Goal: Task Accomplishment & Management: Manage account settings

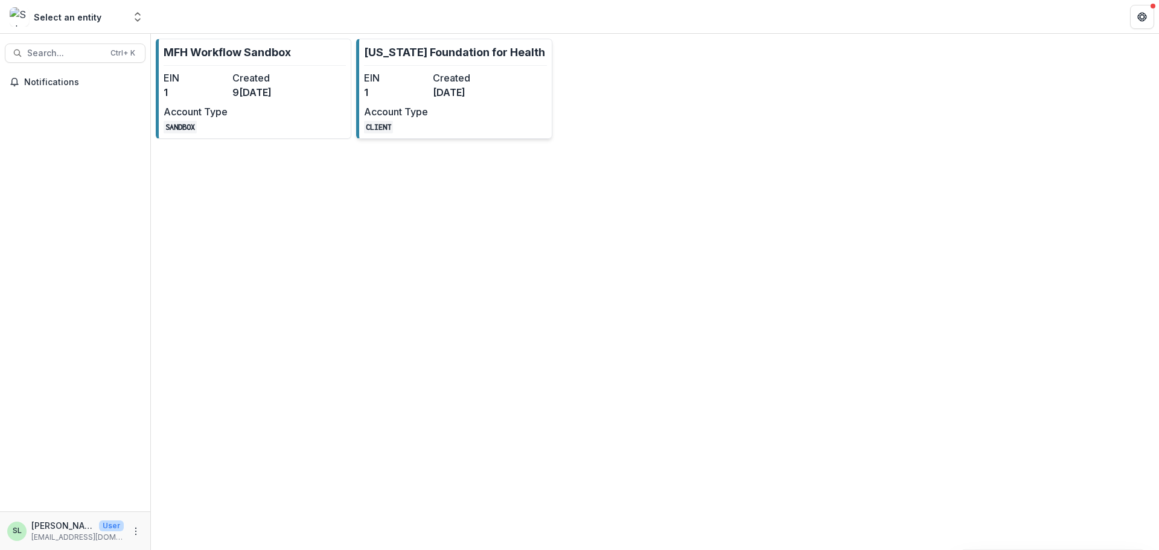
click at [470, 129] on div "EIN 1 Created 8[DATE]Account Type CLIENT" at bounding box center [430, 102] width 133 height 63
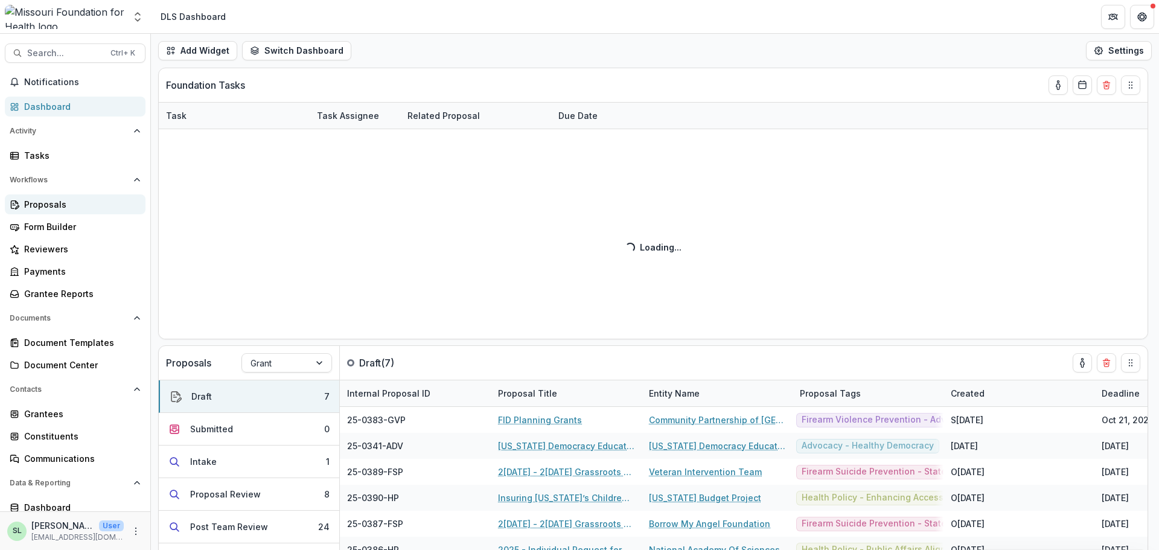
click at [50, 204] on div "Proposals" at bounding box center [80, 204] width 112 height 13
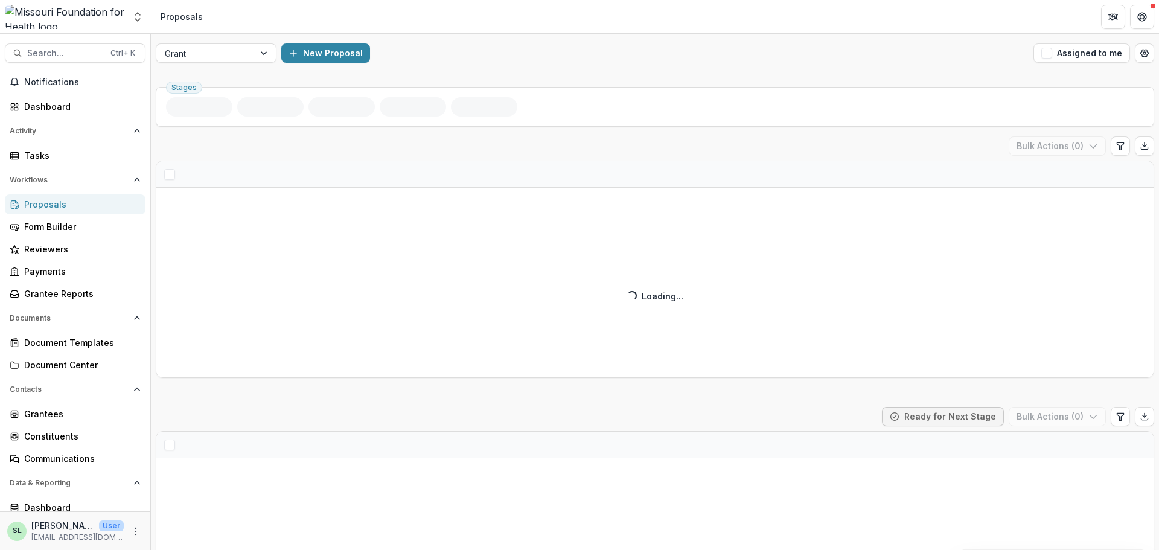
drag, startPoint x: 1041, startPoint y: 48, endPoint x: 1043, endPoint y: 81, distance: 33.3
click at [1041, 50] on span "button" at bounding box center [1046, 53] width 11 height 11
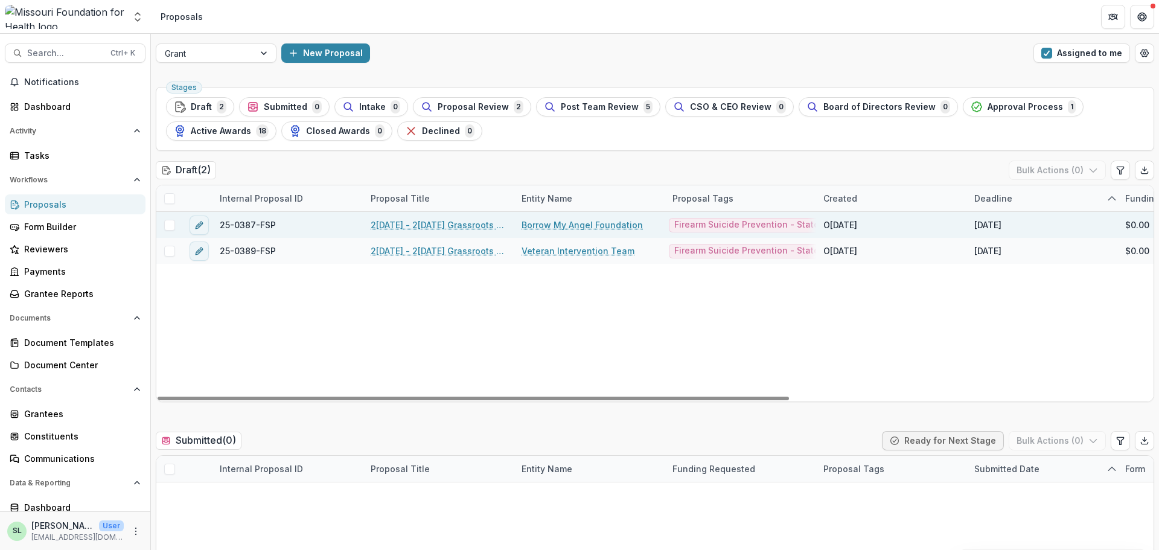
drag, startPoint x: 488, startPoint y: 217, endPoint x: 489, endPoint y: 227, distance: 9.7
click at [489, 221] on div "2[DATE] - 2[DATE] Grassroots Efforts to Address FID - RFA" at bounding box center [438, 225] width 151 height 26
click at [488, 228] on link "2[DATE] - 2[DATE] Grassroots Efforts to Address FID - RFA" at bounding box center [439, 225] width 136 height 13
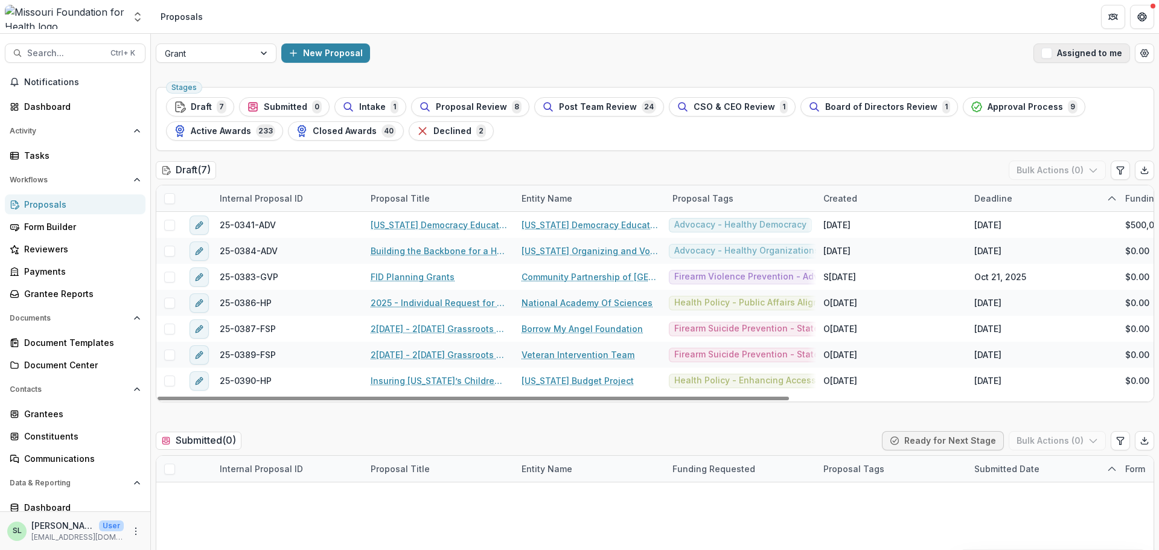
click at [1081, 60] on button "Assigned to me" at bounding box center [1082, 52] width 97 height 19
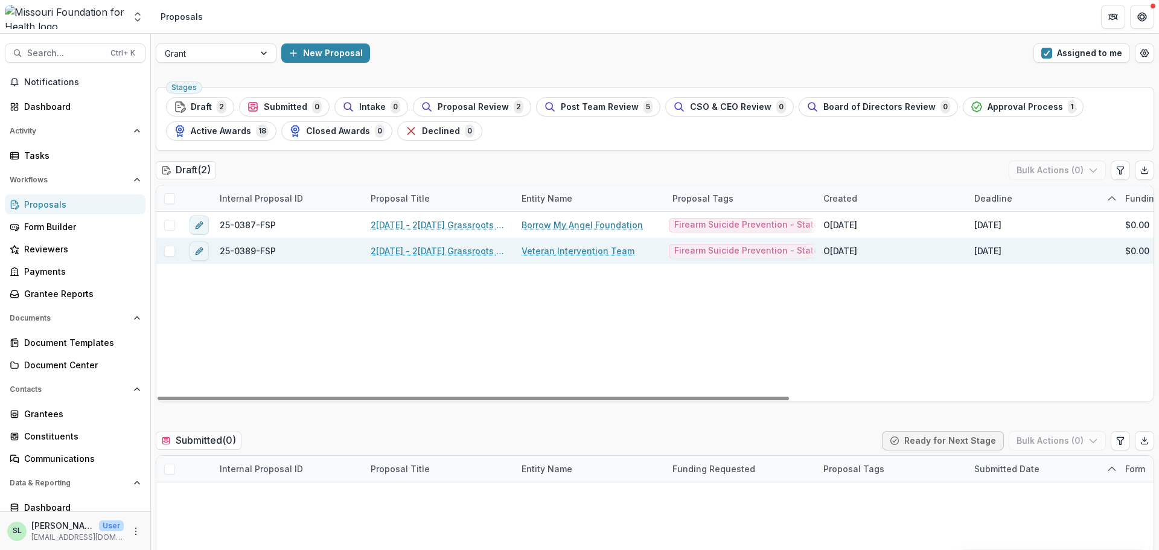
click at [446, 252] on link "2[DATE] - 2[DATE] Grassroots Efforts to Address FID - RFA" at bounding box center [439, 251] width 136 height 13
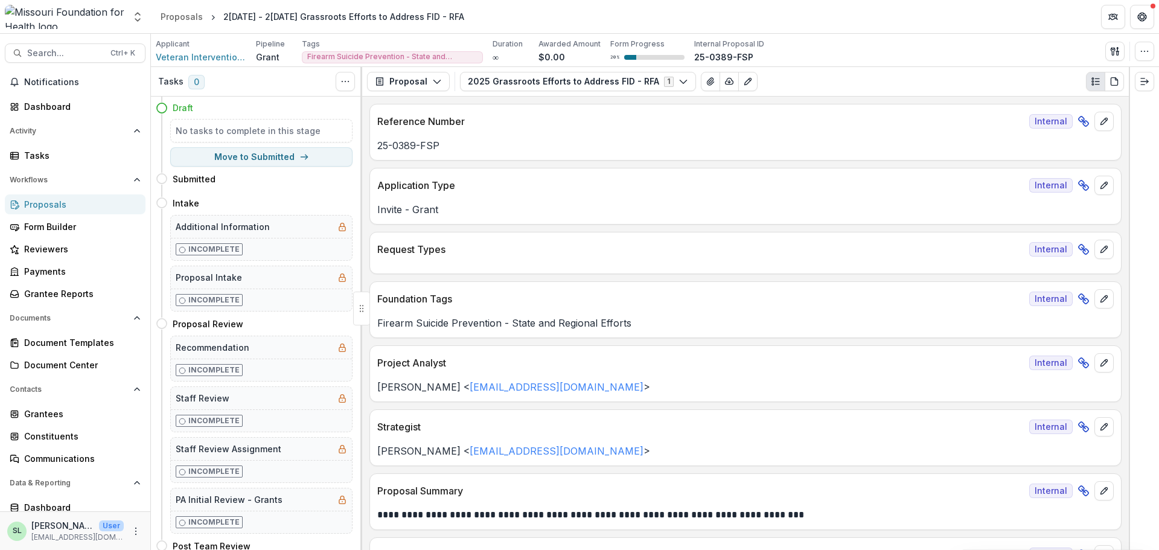
click at [59, 209] on div "Proposals" at bounding box center [80, 204] width 112 height 13
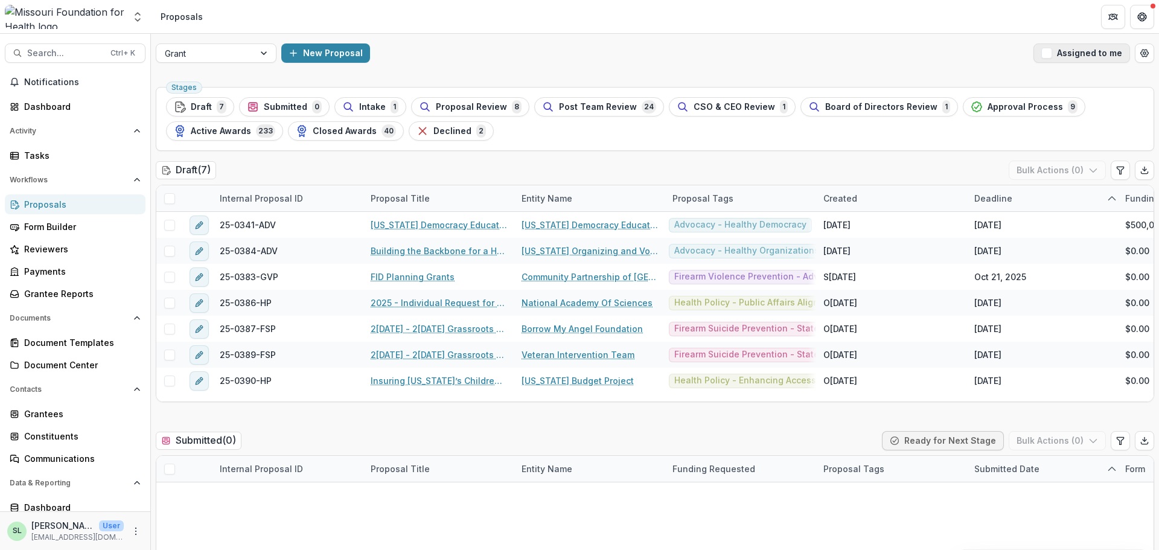
click at [1058, 58] on button "Assigned to me" at bounding box center [1082, 52] width 97 height 19
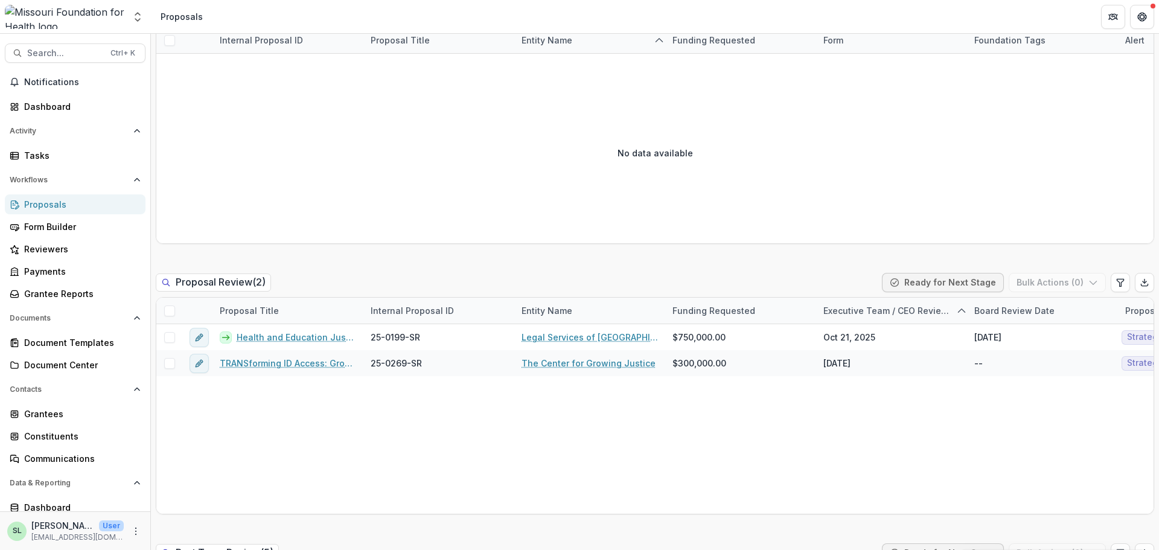
scroll to position [725, 0]
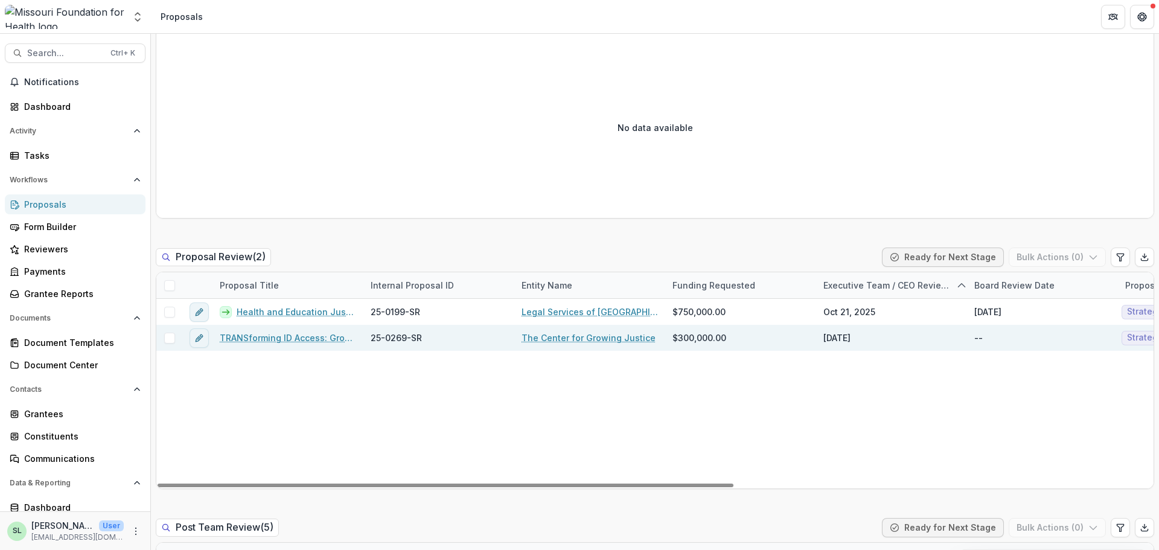
click at [275, 331] on div "TRANSforming ID Access: Growing Capacity to Defend & Expand Gender Marker Chang…" at bounding box center [288, 338] width 151 height 26
click at [274, 334] on link "TRANSforming ID Access: Growing Capacity to Defend & Expand Gender Marker Chang…" at bounding box center [288, 337] width 136 height 13
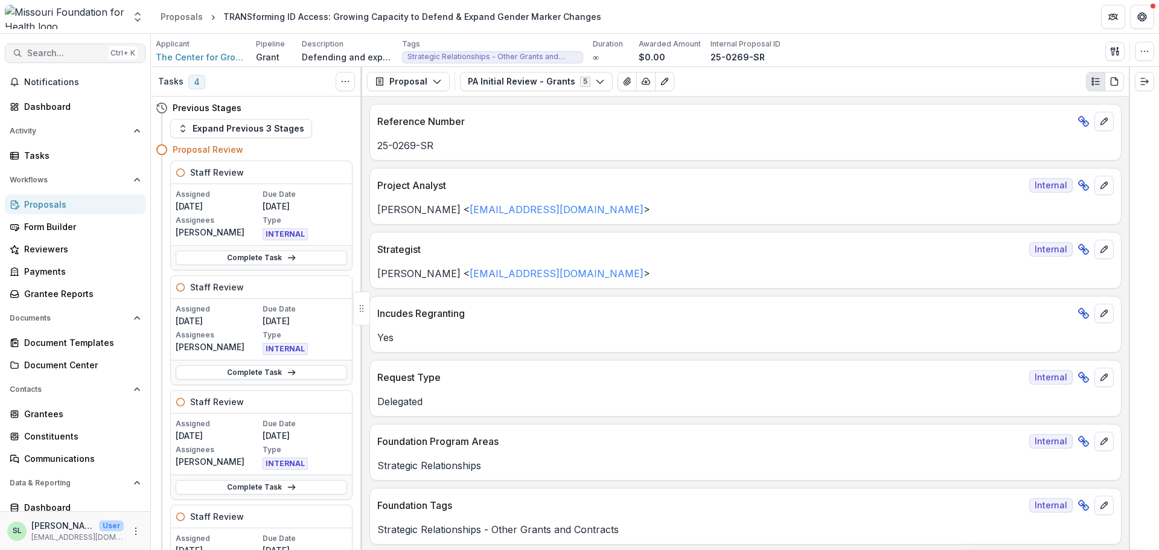
click at [70, 45] on button "Search... Ctrl + K" at bounding box center [75, 52] width 141 height 19
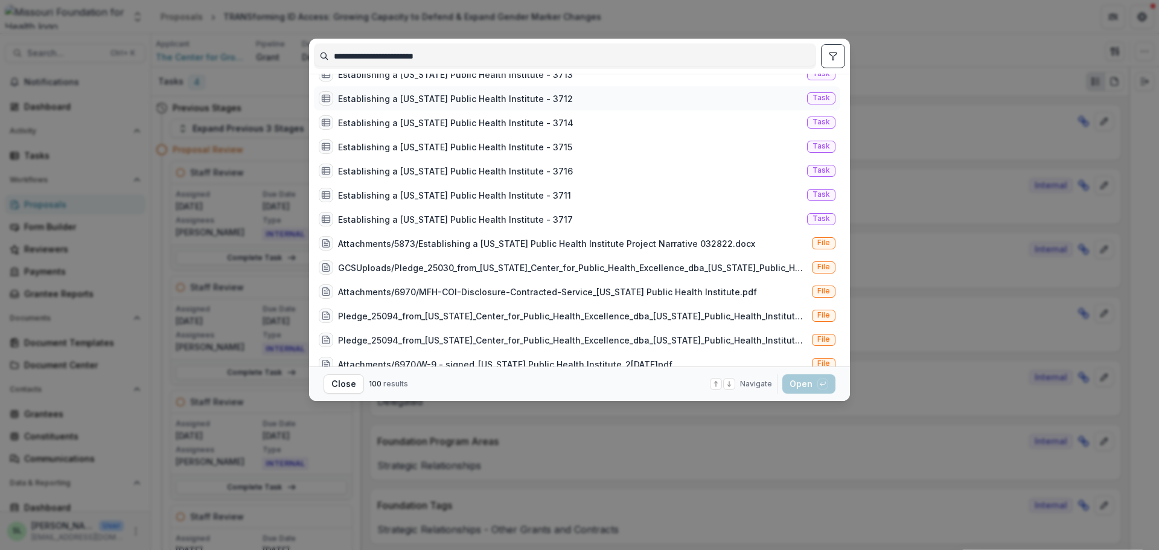
scroll to position [121, 0]
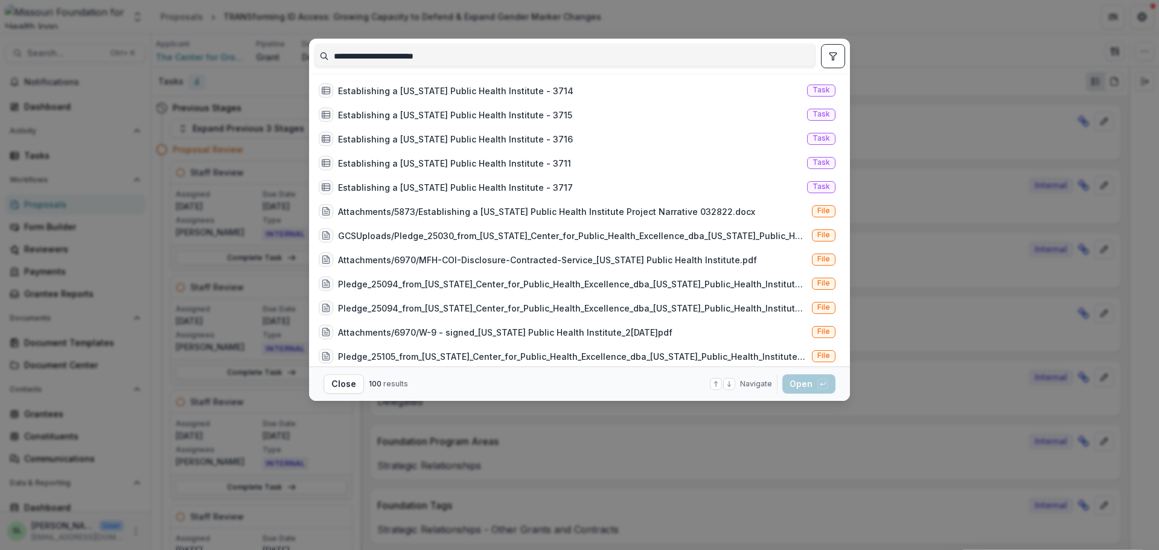
type input "**********"
click at [837, 51] on icon "toggle filters" at bounding box center [833, 56] width 10 height 10
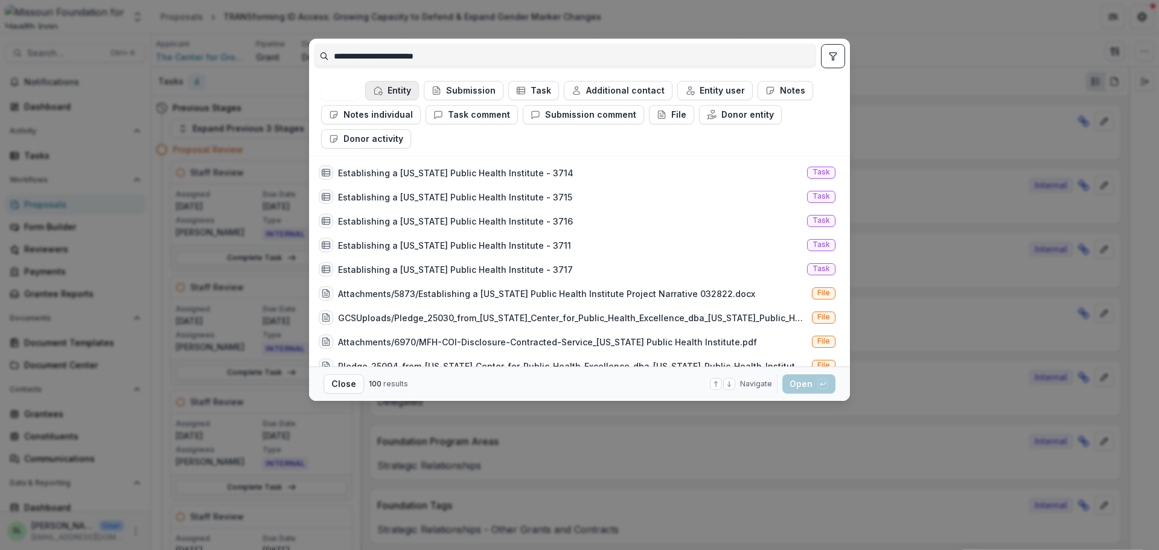
click at [386, 94] on button "Entity" at bounding box center [392, 90] width 54 height 19
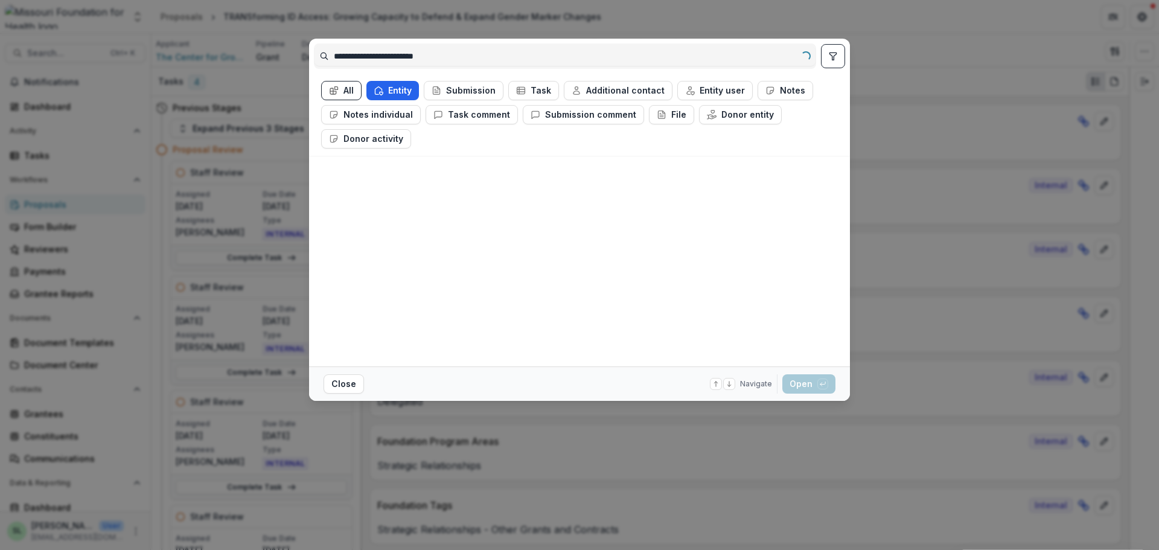
scroll to position [0, 0]
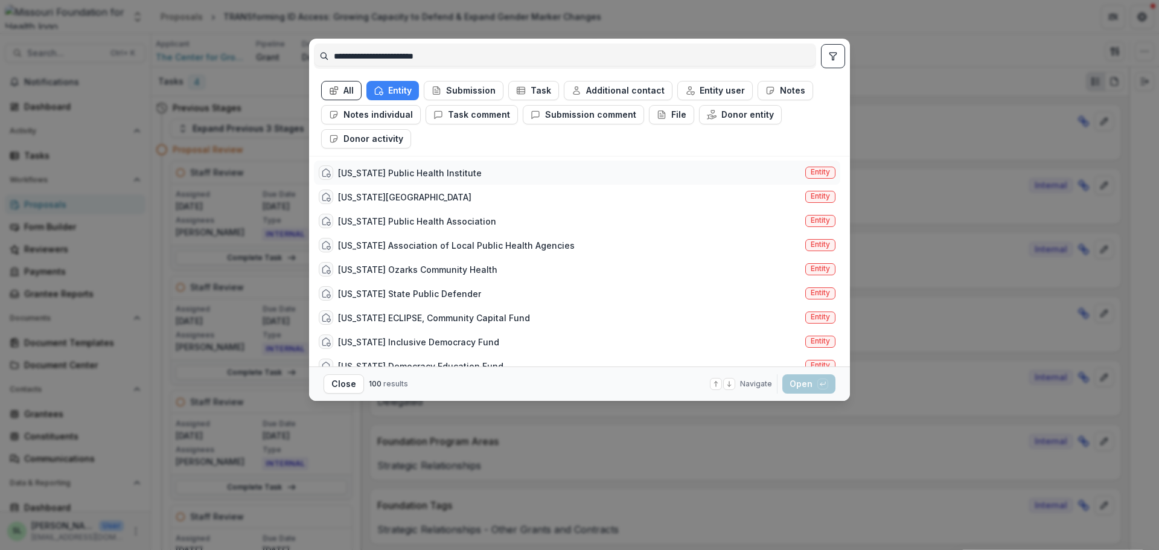
click at [425, 172] on div "[US_STATE] Public Health Institute" at bounding box center [410, 173] width 144 height 13
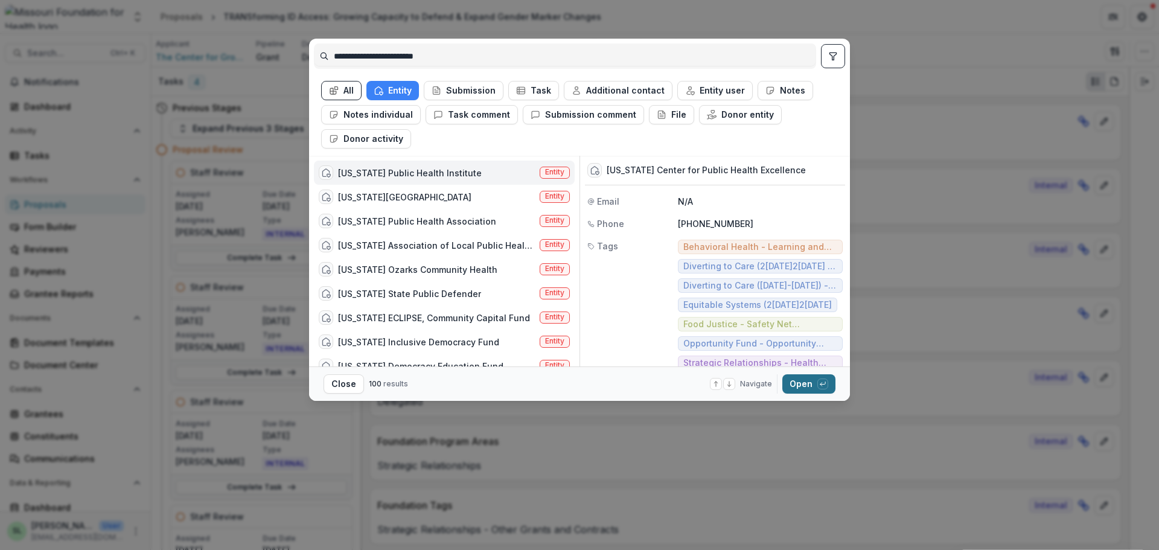
click at [808, 384] on button "Open with enter key" at bounding box center [808, 383] width 53 height 19
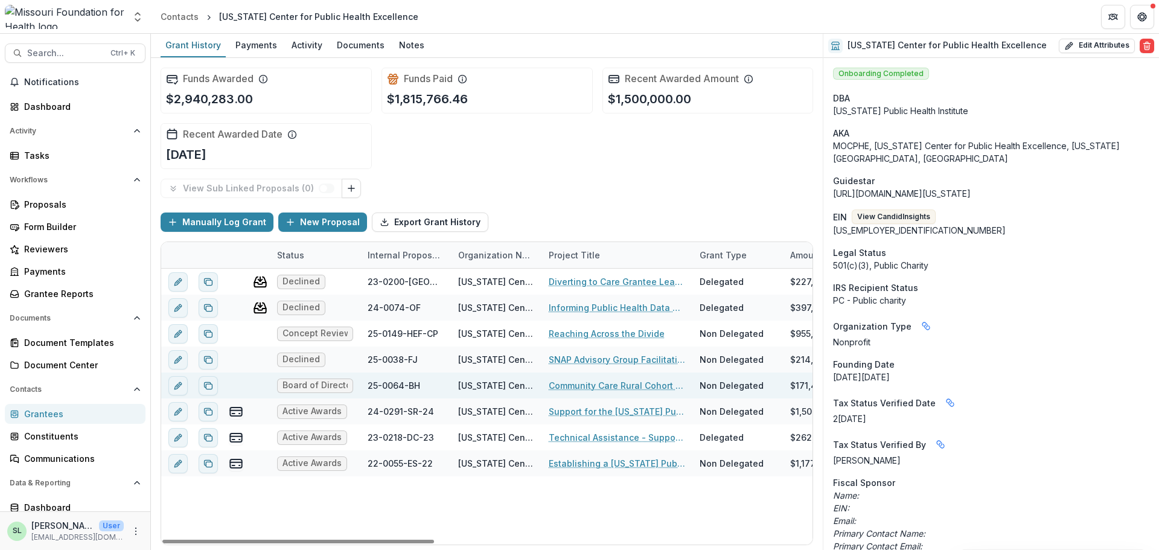
click at [588, 389] on link "Community Care Rural Cohort Facilitation" at bounding box center [617, 385] width 136 height 13
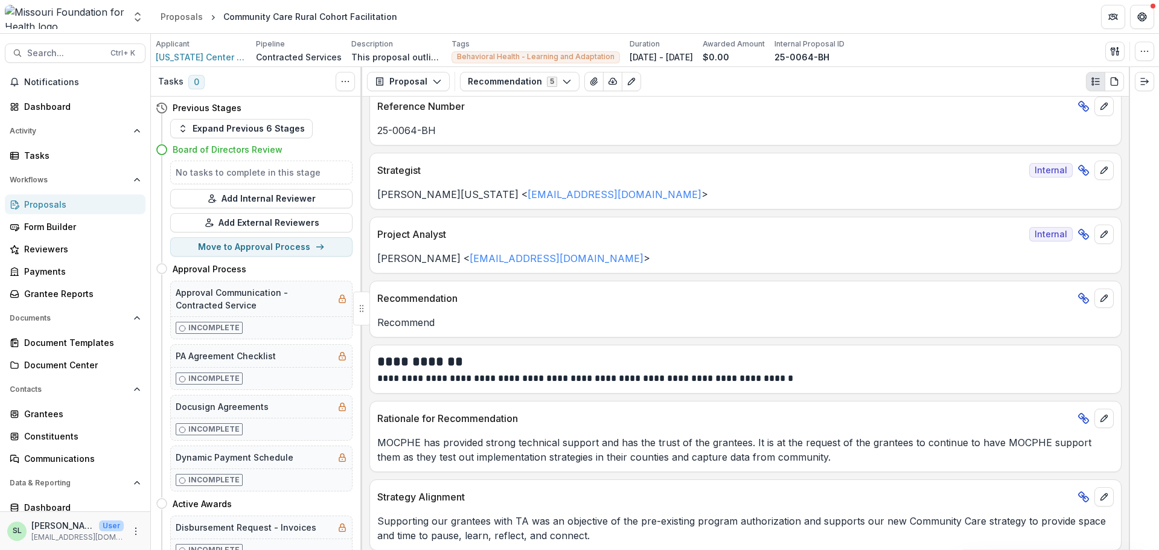
scroll to position [23, 0]
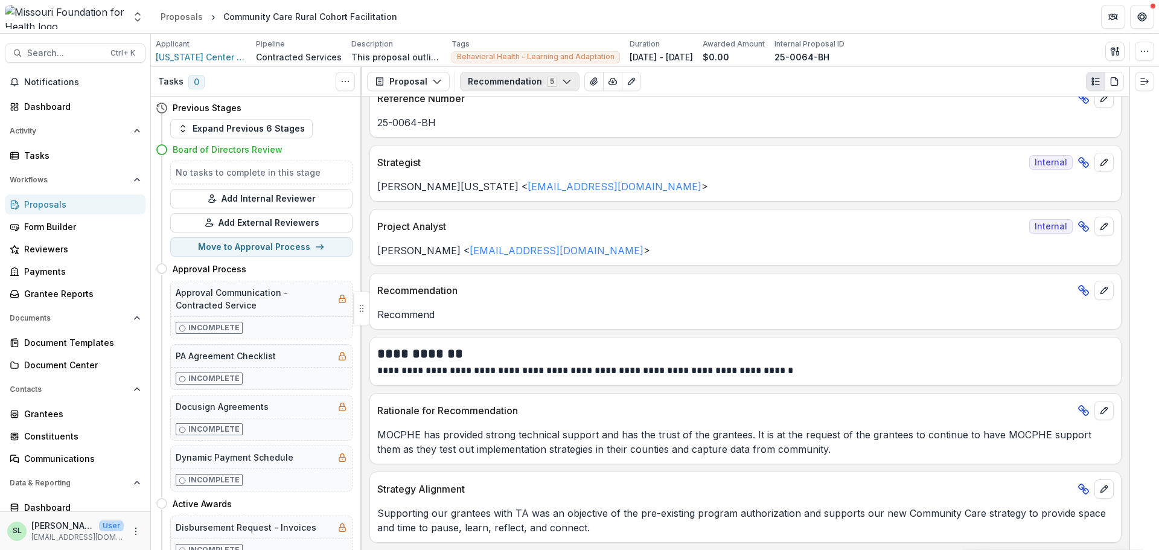
click at [520, 82] on button "Recommendation 5" at bounding box center [520, 81] width 120 height 19
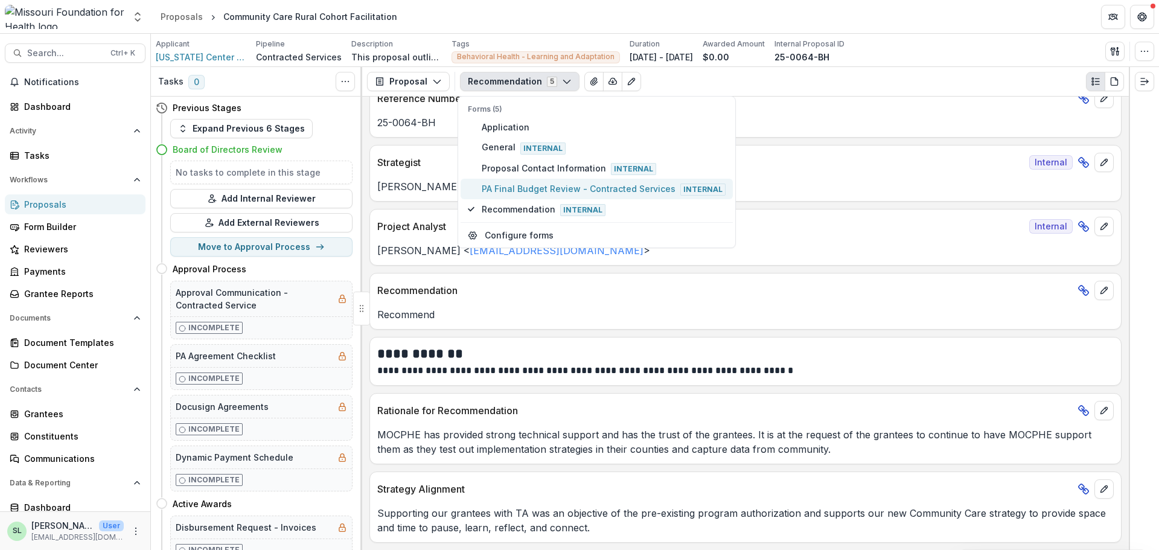
click at [526, 189] on span "PA Final Budget Review - Contracted Services Internal" at bounding box center [604, 188] width 244 height 13
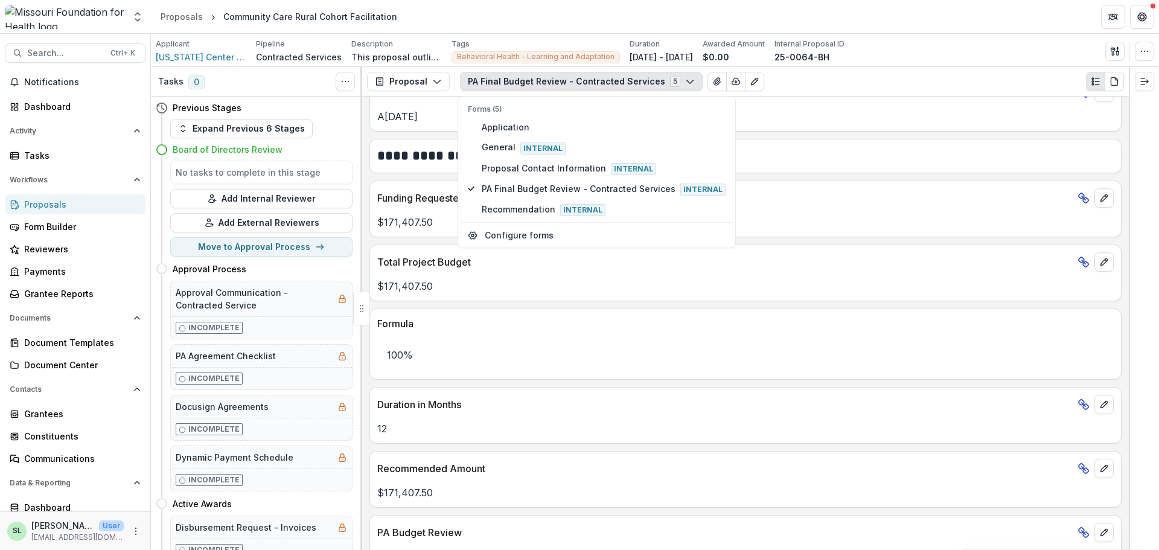
scroll to position [785, 0]
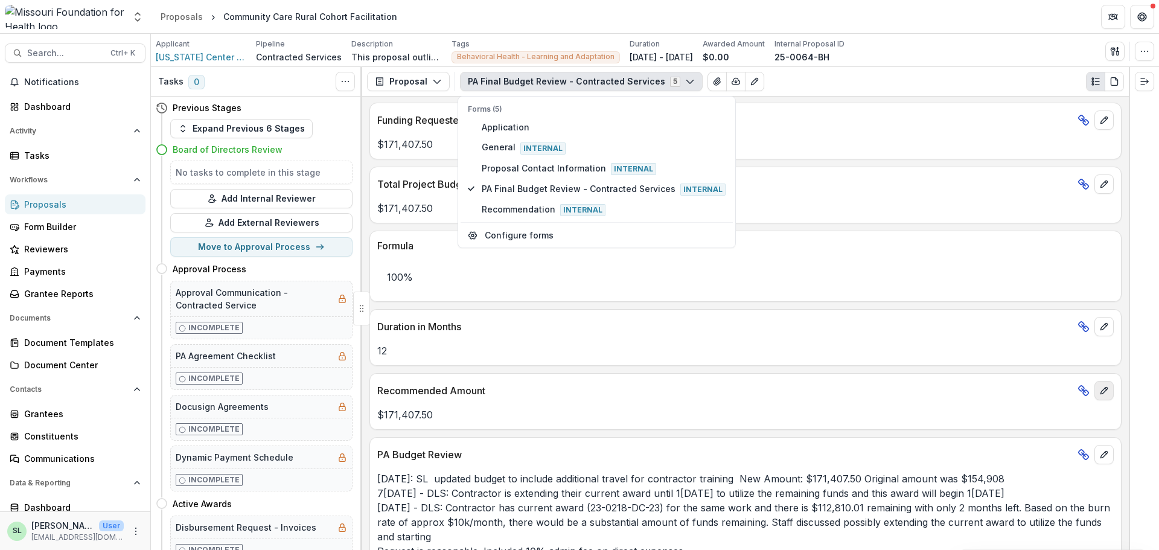
click at [1104, 391] on icon "edit" at bounding box center [1104, 391] width 10 height 10
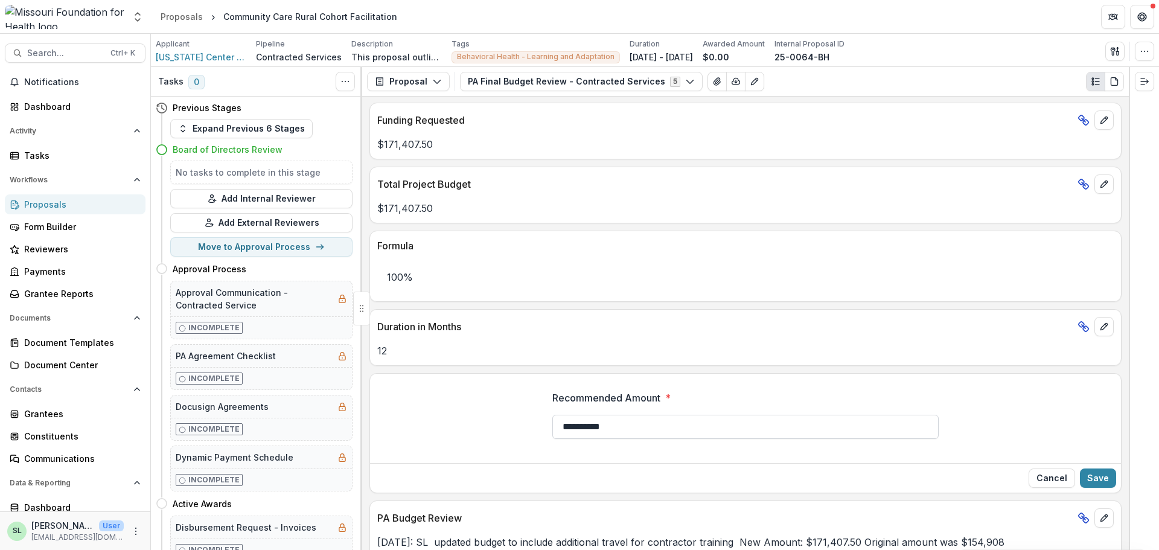
click at [633, 417] on input "**********" at bounding box center [745, 427] width 386 height 24
type input "********"
click at [1092, 481] on button "Save" at bounding box center [1098, 478] width 36 height 19
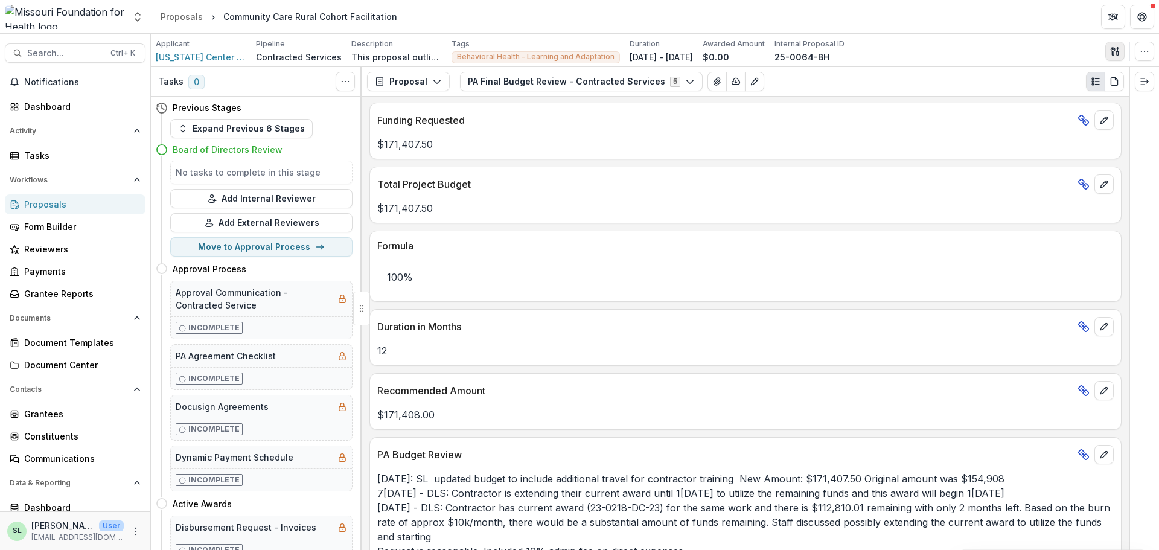
click at [1116, 50] on icon "button" at bounding box center [1115, 51] width 10 height 10
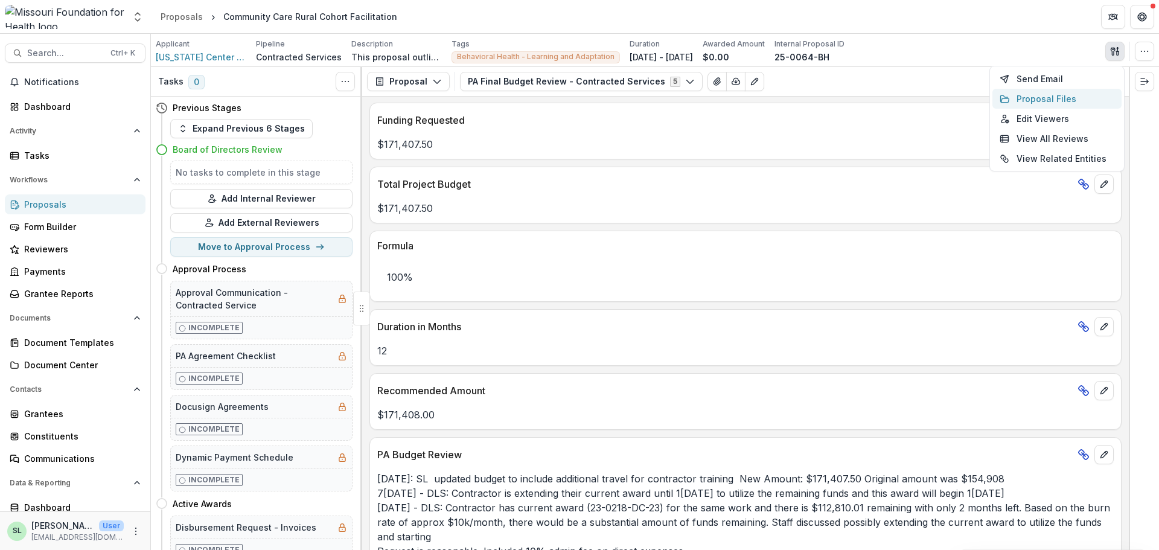
click at [1043, 95] on button "Proposal Files" at bounding box center [1057, 99] width 129 height 20
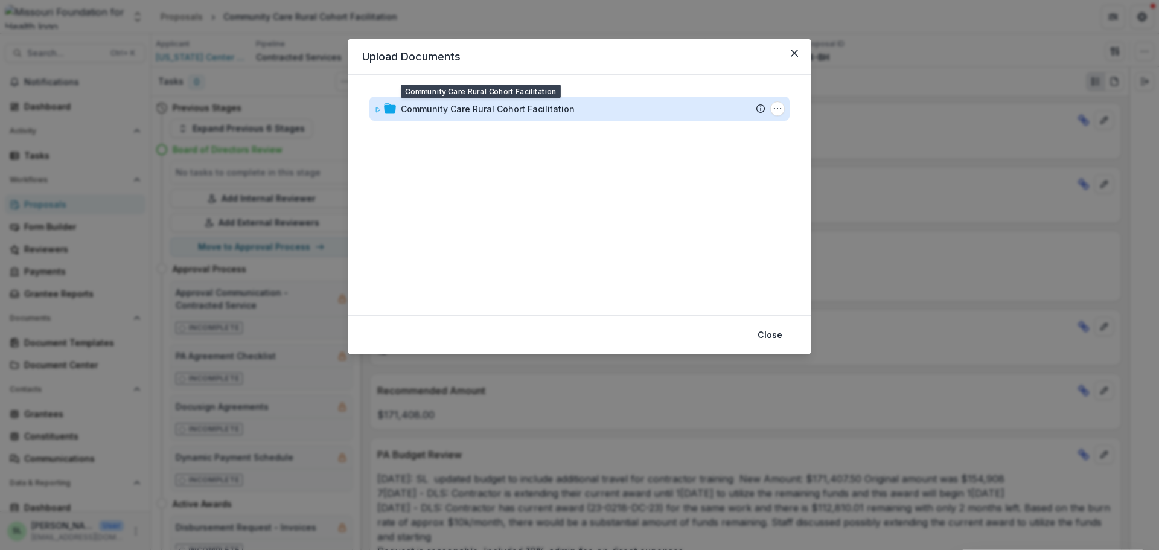
click at [542, 104] on div "Community Care Rural Cohort Facilitation" at bounding box center [488, 109] width 174 height 13
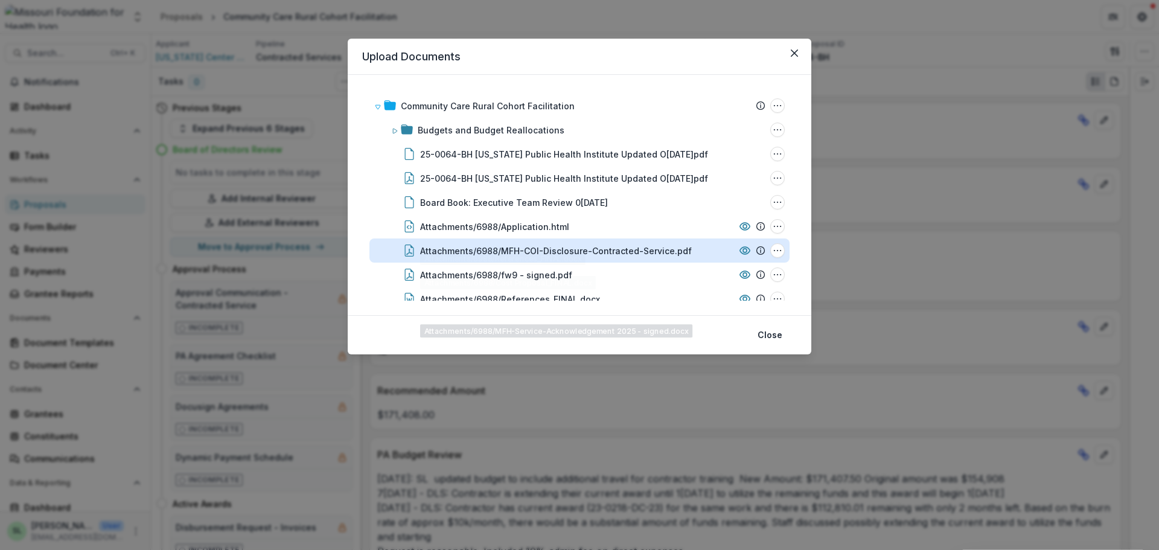
scroll to position [0, 0]
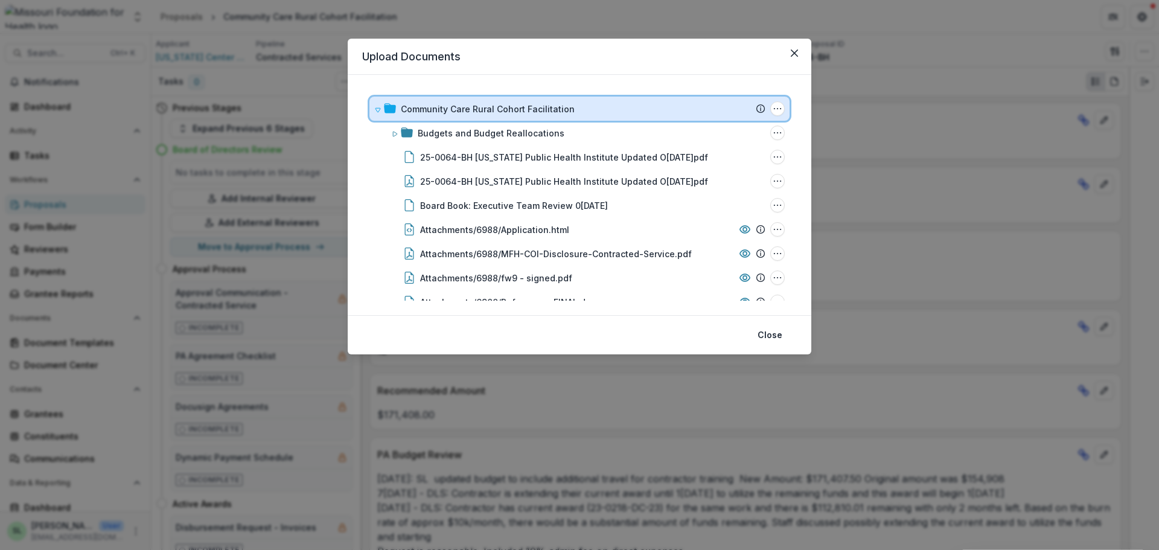
click at [503, 117] on div "Community Care Rural Cohort Facilitation Submission Temelio Proposal Attached p…" at bounding box center [579, 109] width 420 height 24
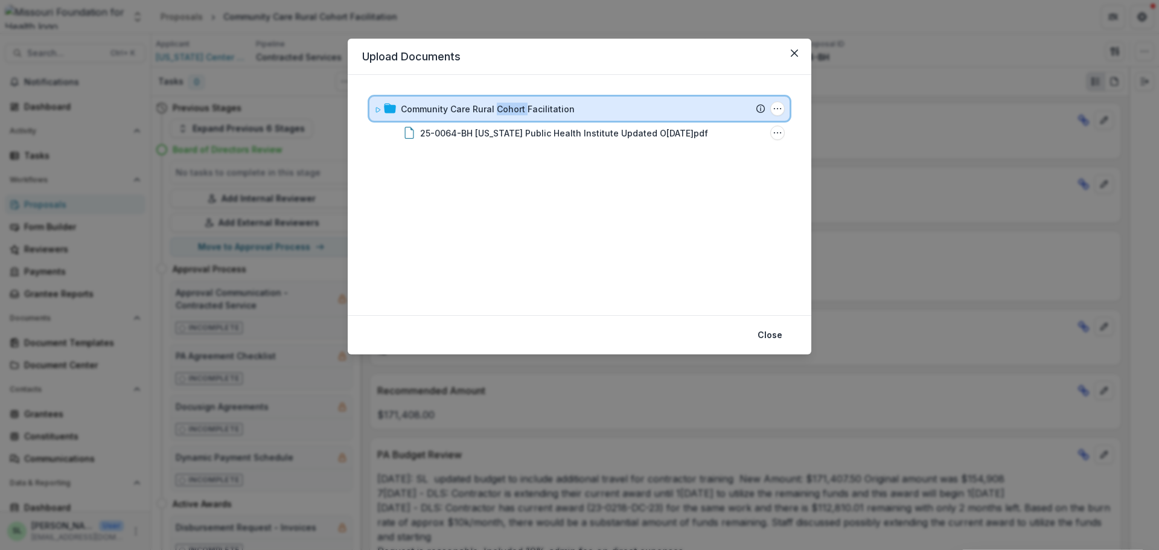
click at [503, 117] on div "Community Care Rural Cohort Facilitation Submission Temelio Proposal Attached p…" at bounding box center [579, 109] width 420 height 24
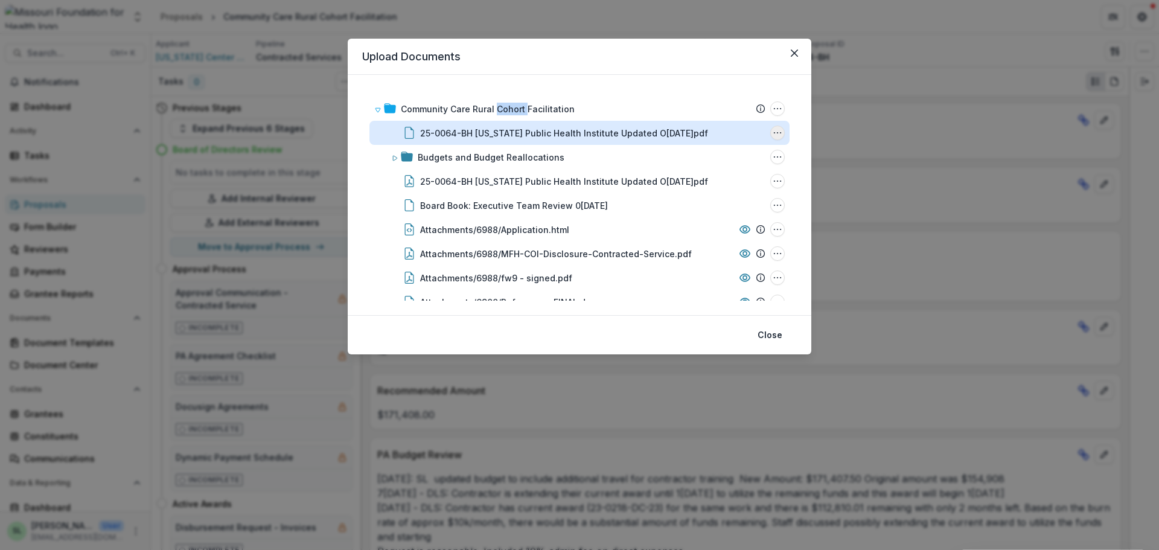
click at [779, 136] on button "25-0064-BH Missouri Public Health Institute Updated October 2025.pdf Options" at bounding box center [777, 133] width 14 height 14
click at [773, 134] on icon "25-0064-BH Missouri Public Health Institute Updated October 2025.pdf Options" at bounding box center [778, 133] width 10 height 10
click at [776, 130] on icon "25-0064-BH Missouri Public Health Institute Updated October 2025.pdf Options" at bounding box center [778, 133] width 10 height 10
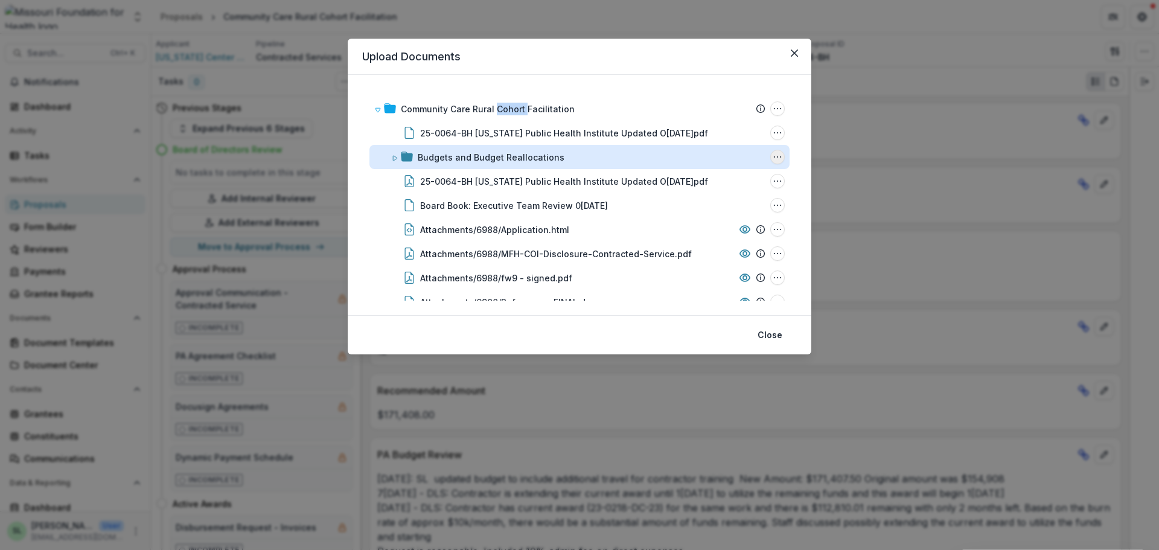
click at [773, 156] on icon "Budgets and Budget Reallocations Options" at bounding box center [778, 157] width 10 height 10
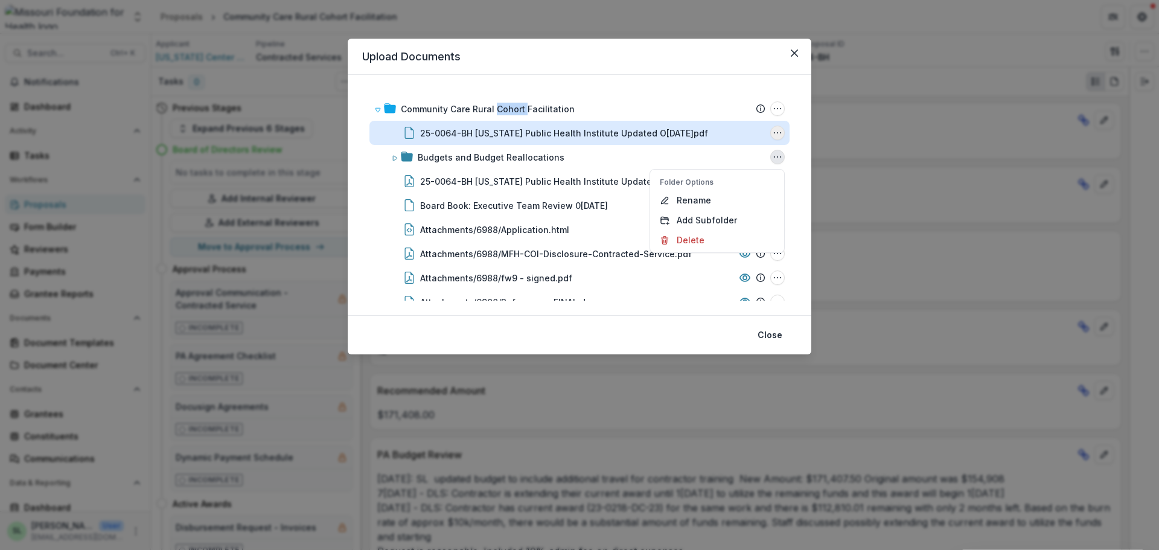
click at [773, 136] on icon "25-0064-BH Missouri Public Health Institute Updated October 2025.pdf Options" at bounding box center [778, 133] width 10 height 10
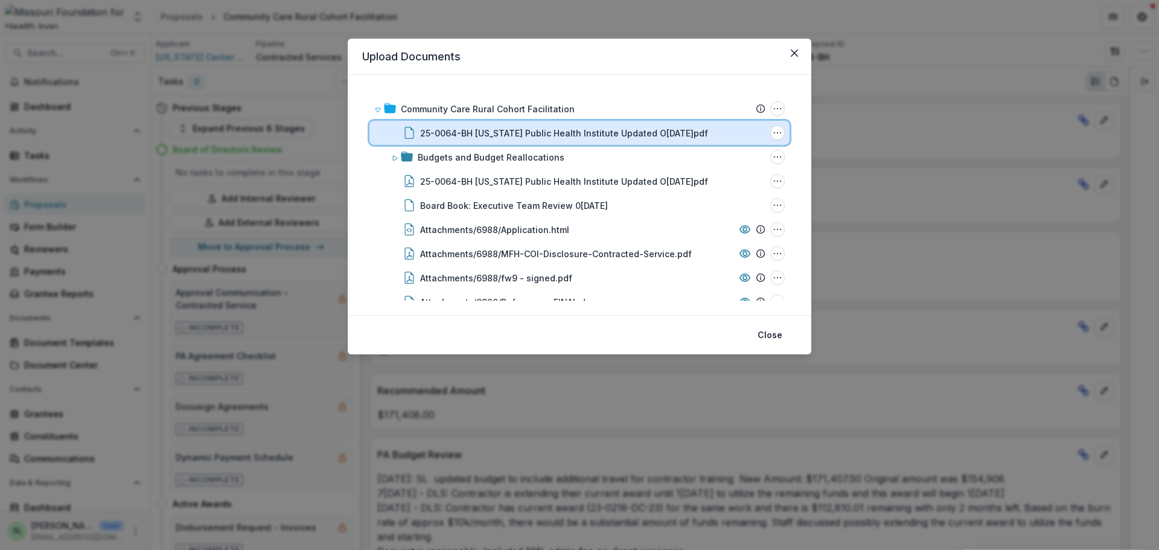
click at [612, 139] on div "25-0064-BH [US_STATE] Public Health Institute Updated O[DATE]pdf File Options D…" at bounding box center [579, 133] width 420 height 24
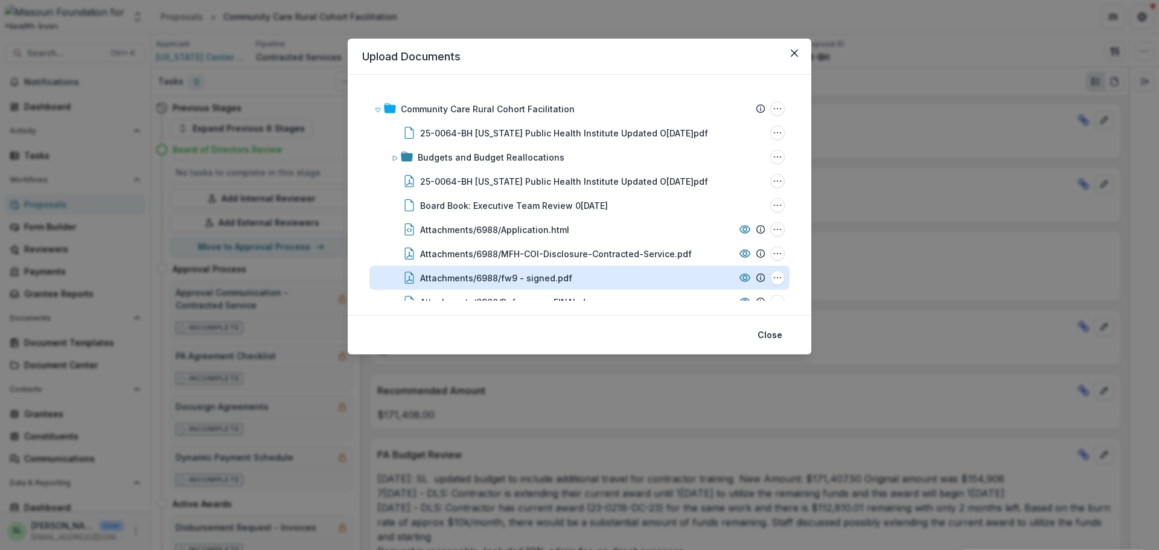
drag, startPoint x: 697, startPoint y: 128, endPoint x: 687, endPoint y: 283, distance: 154.9
click at [687, 283] on div "Community Care Rural Cohort Facilitation Submission Temelio Proposal Attached p…" at bounding box center [579, 266] width 420 height 338
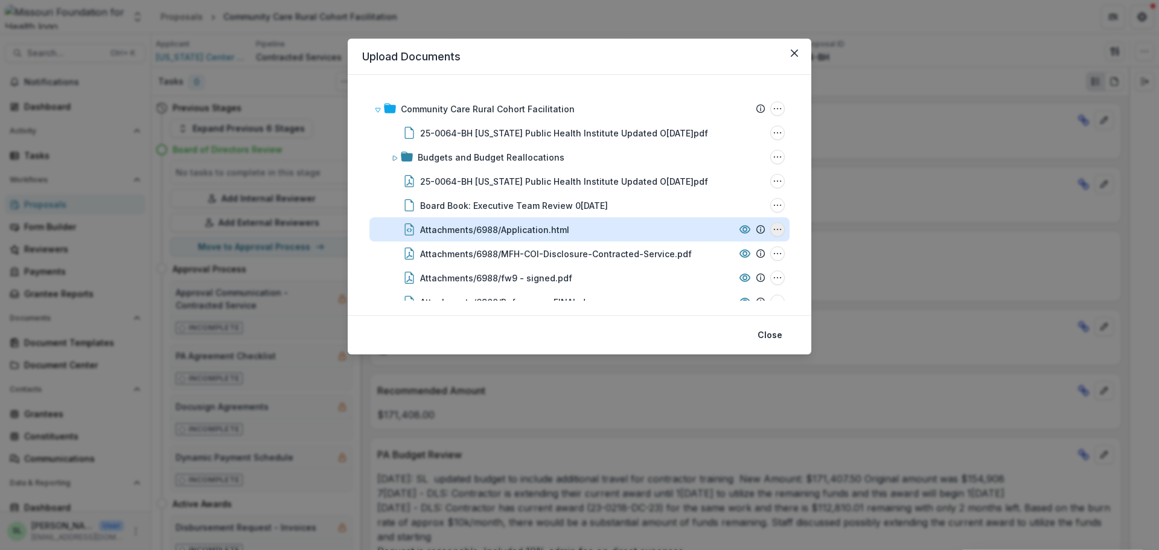
click at [773, 229] on icon "Attachments/6988/Application.html Options" at bounding box center [778, 230] width 10 height 10
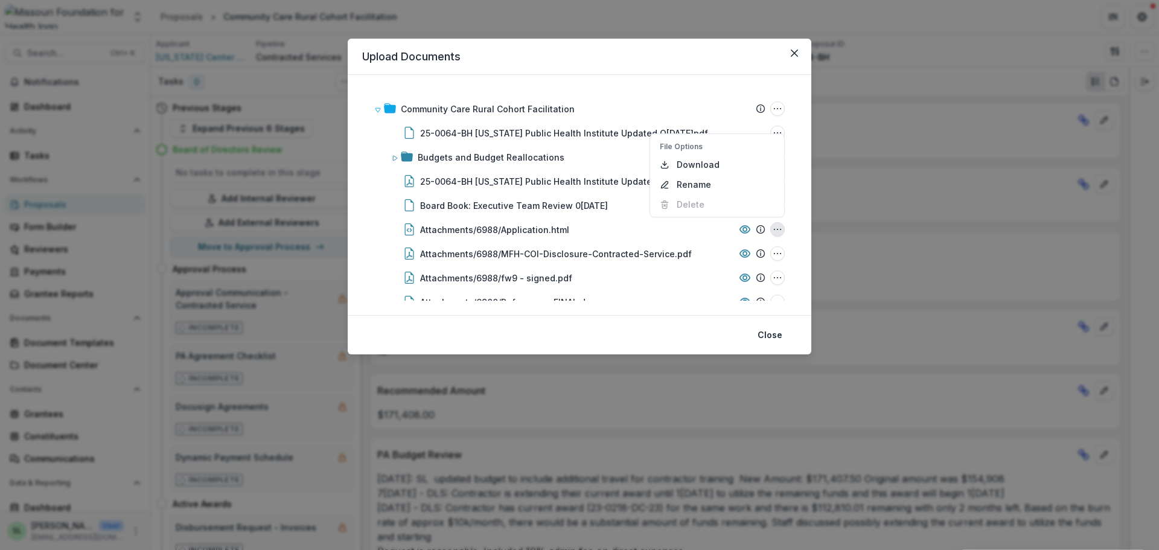
click at [623, 63] on header "Upload Documents" at bounding box center [580, 57] width 464 height 36
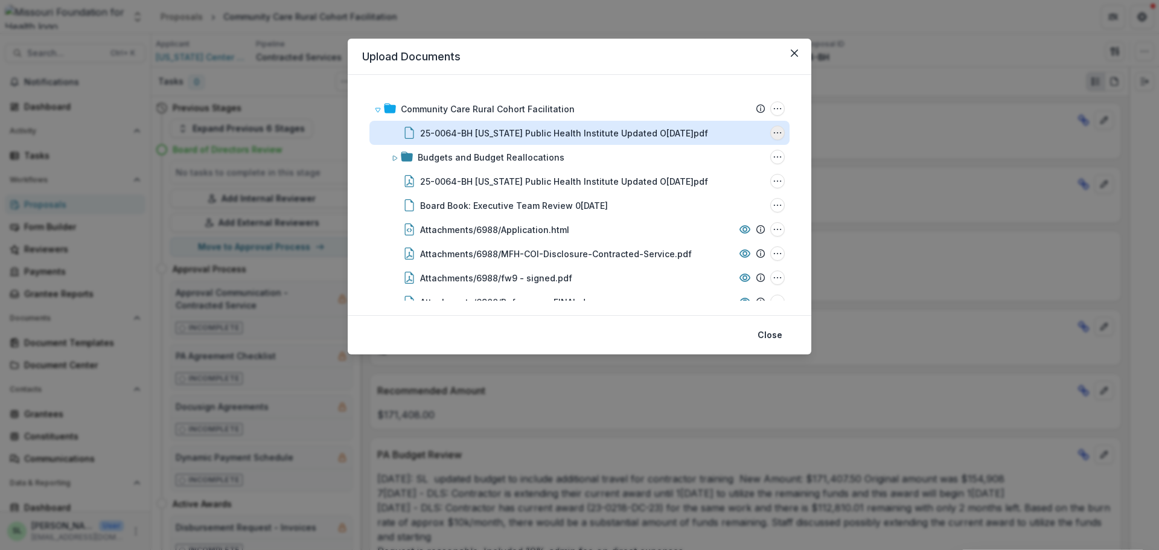
click at [777, 130] on icon "25-0064-BH Missouri Public Health Institute Updated October 2025.pdf Options" at bounding box center [778, 133] width 10 height 10
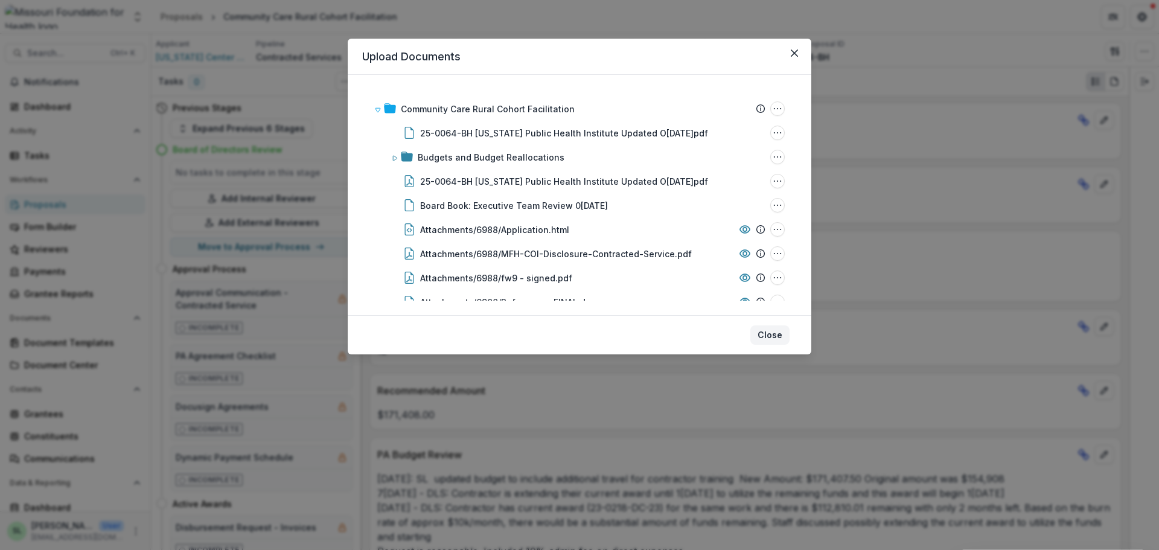
click at [772, 333] on button "Close" at bounding box center [769, 334] width 39 height 19
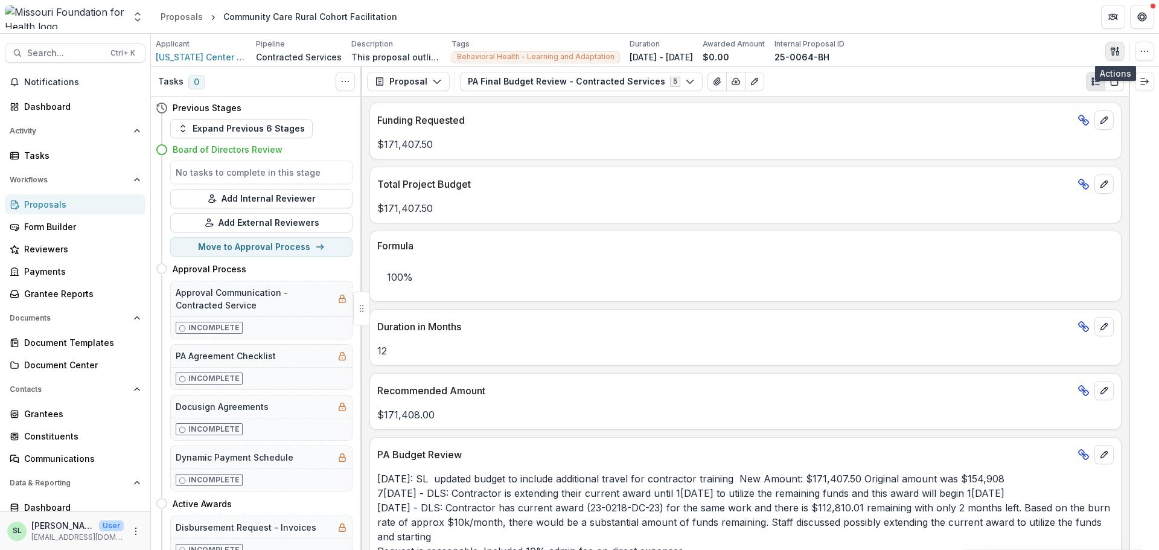
click at [1113, 50] on icon "button" at bounding box center [1115, 51] width 10 height 10
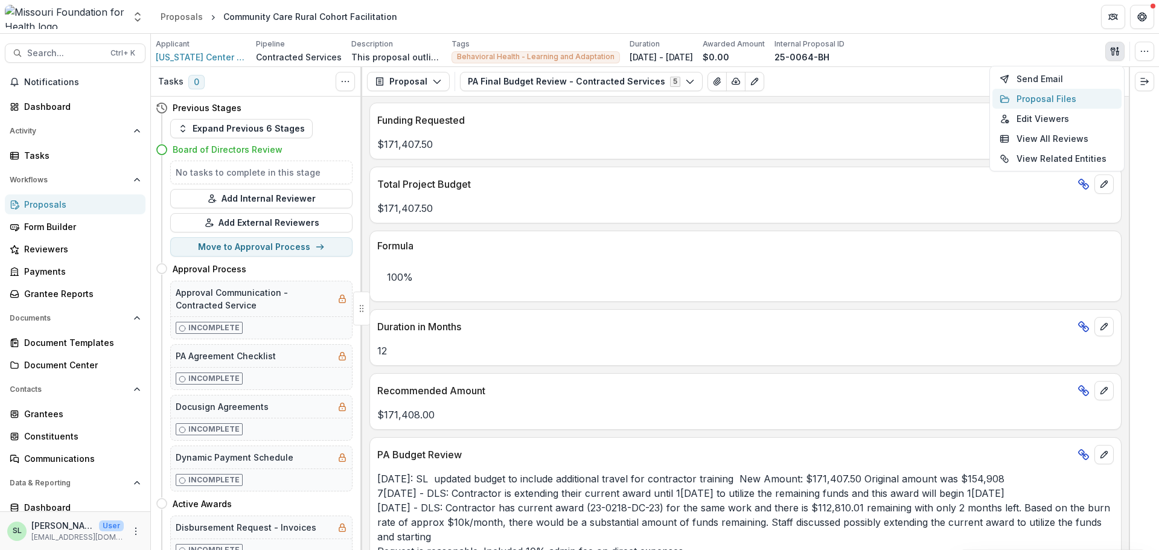
click at [1043, 101] on button "Proposal Files" at bounding box center [1057, 99] width 129 height 20
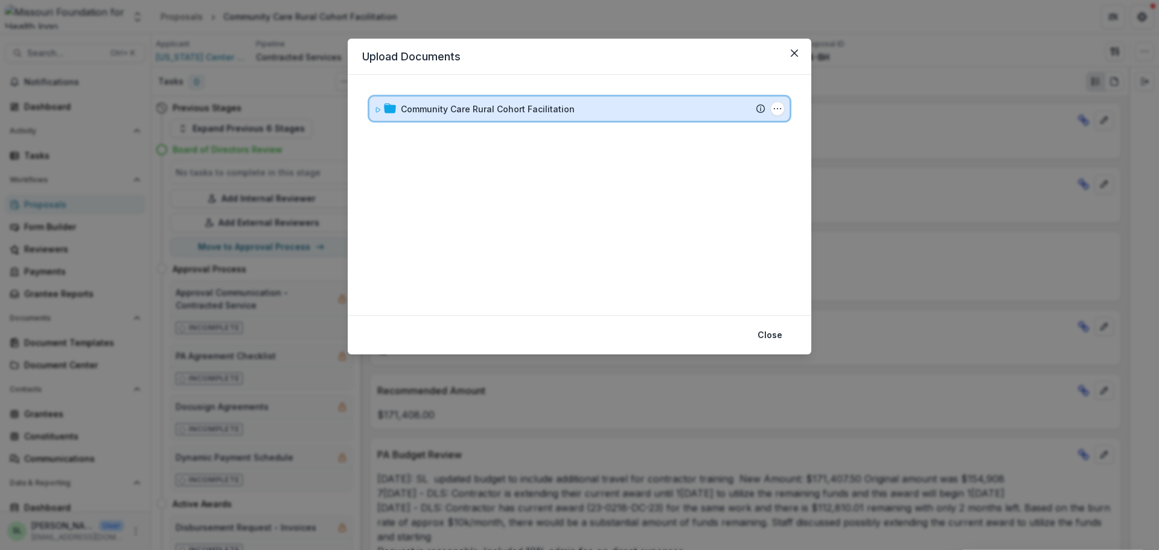
click at [468, 103] on div "Community Care Rural Cohort Facilitation Submission Temelio Proposal Attached p…" at bounding box center [579, 109] width 420 height 24
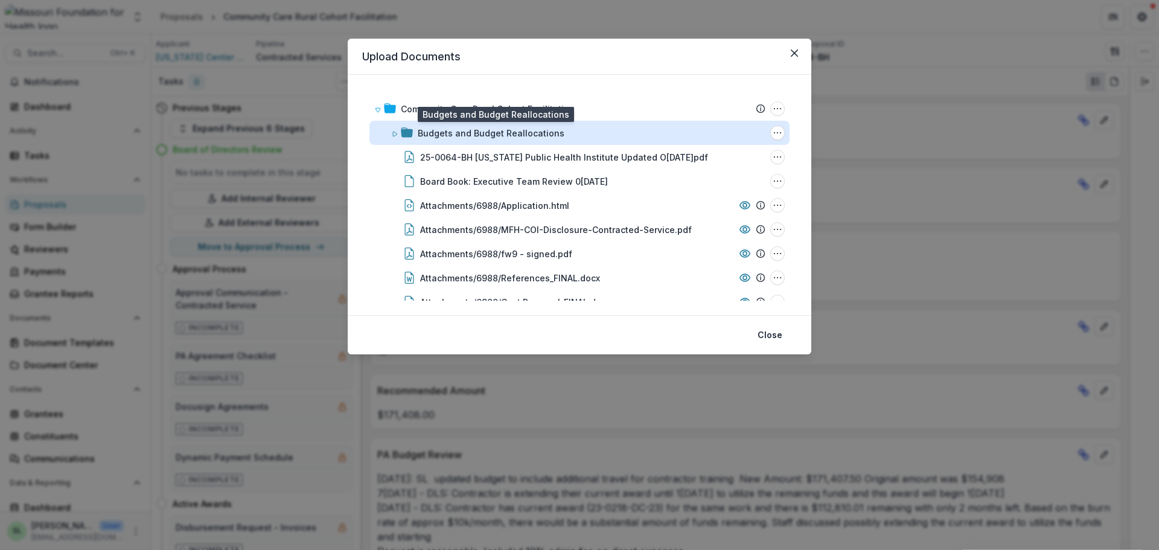
click at [421, 134] on div "Budgets and Budget Reallocations" at bounding box center [491, 133] width 147 height 13
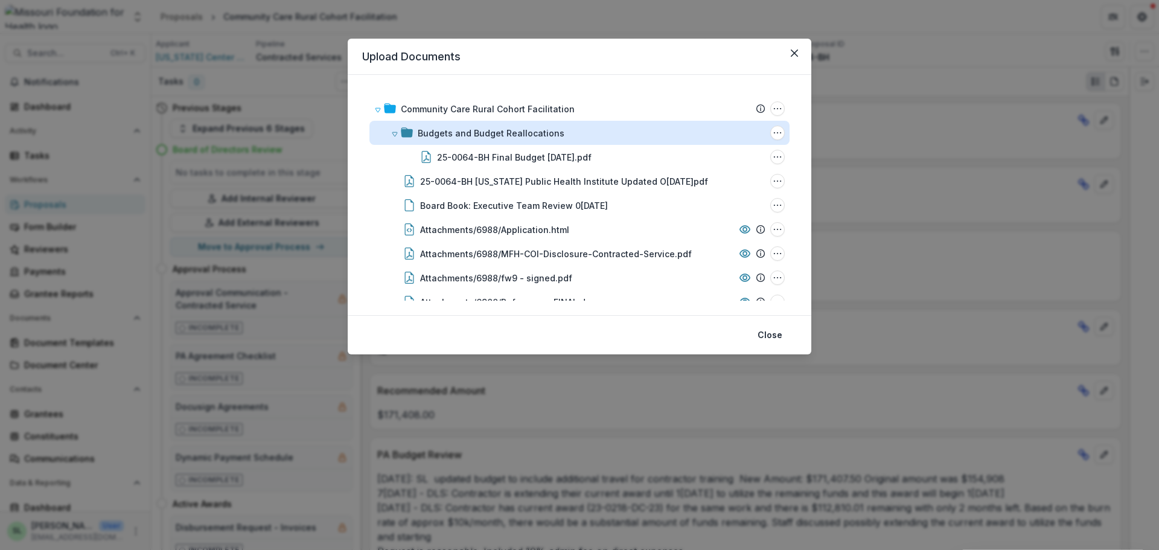
click at [421, 134] on div "Budgets and Budget Reallocations" at bounding box center [491, 133] width 147 height 13
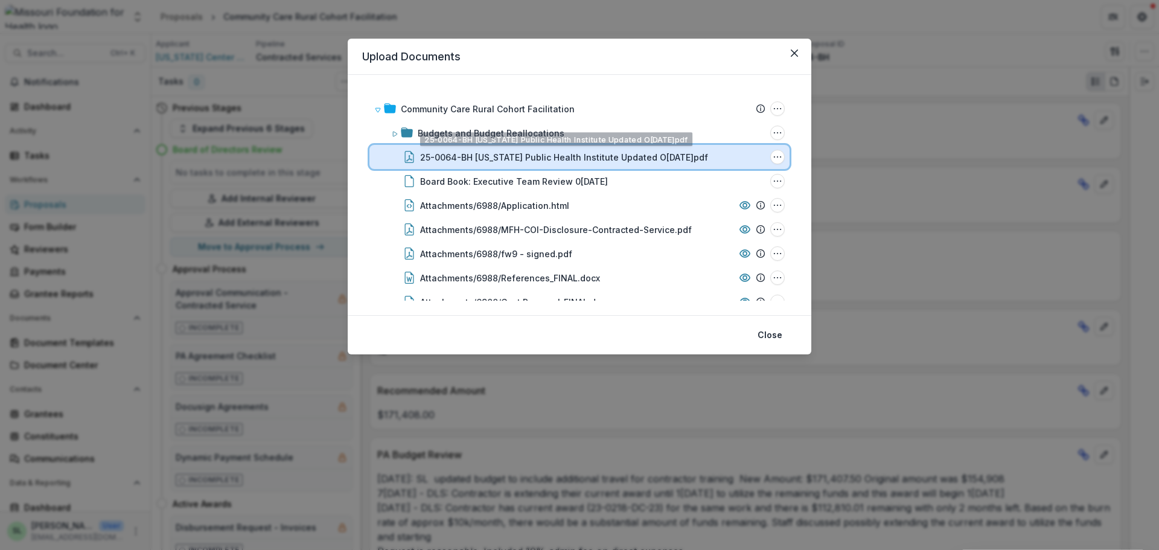
click at [444, 164] on div "25-0064-BH [US_STATE] Public Health Institute Updated O[DATE]pdf File Options D…" at bounding box center [579, 157] width 420 height 24
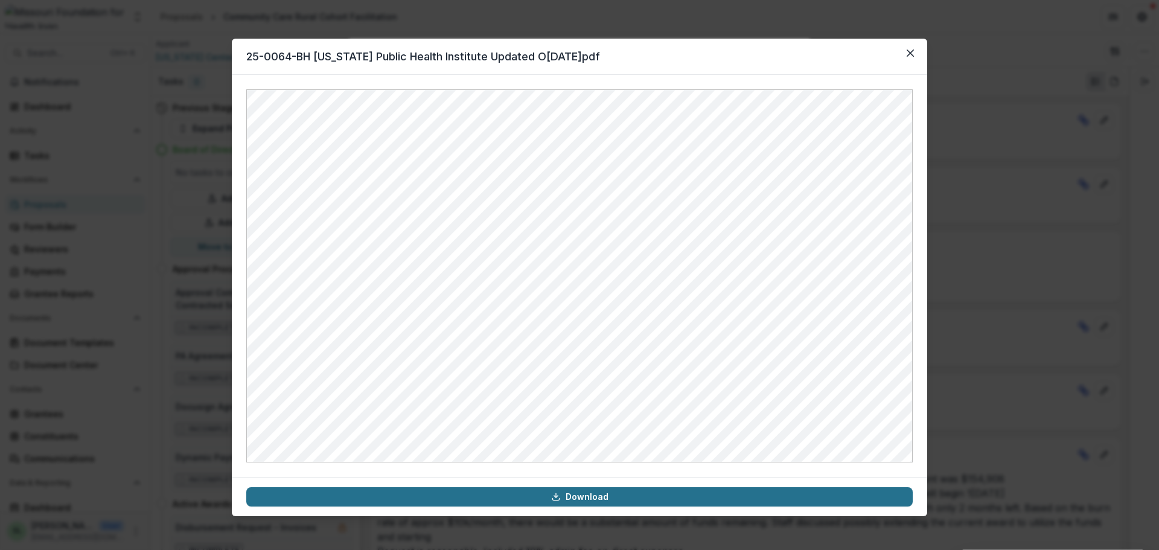
click at [631, 496] on link "Download" at bounding box center [579, 496] width 667 height 19
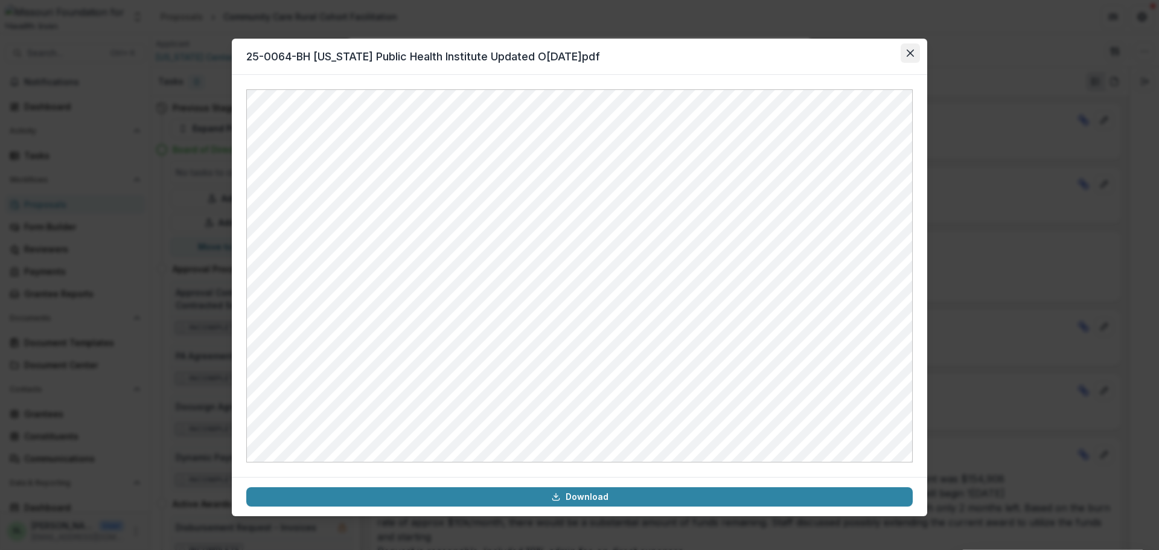
click at [918, 51] on button "Close" at bounding box center [910, 52] width 19 height 19
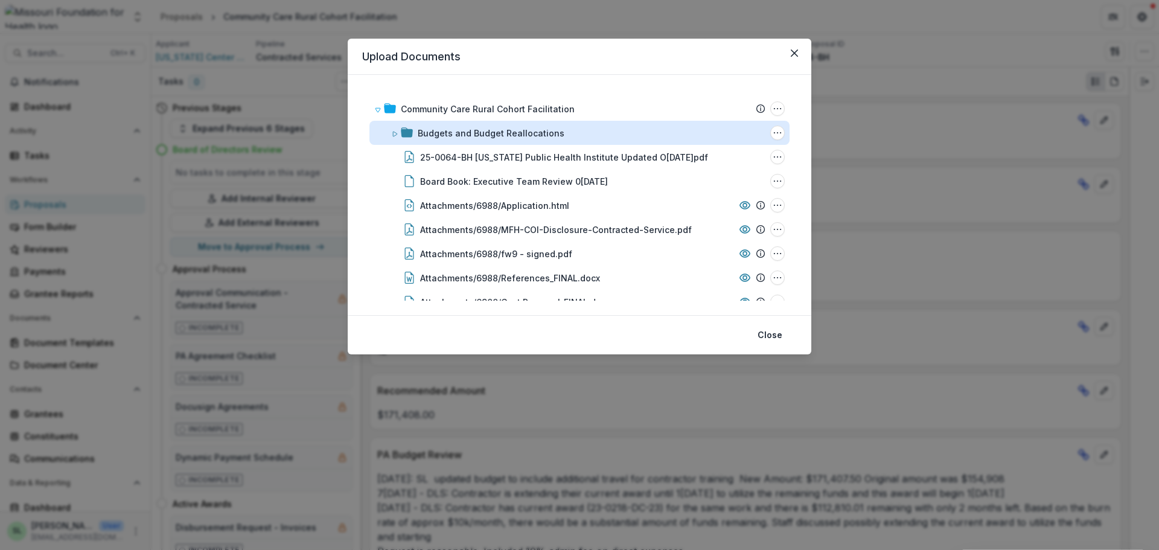
click at [514, 129] on div "Budgets and Budget Reallocations" at bounding box center [491, 133] width 147 height 13
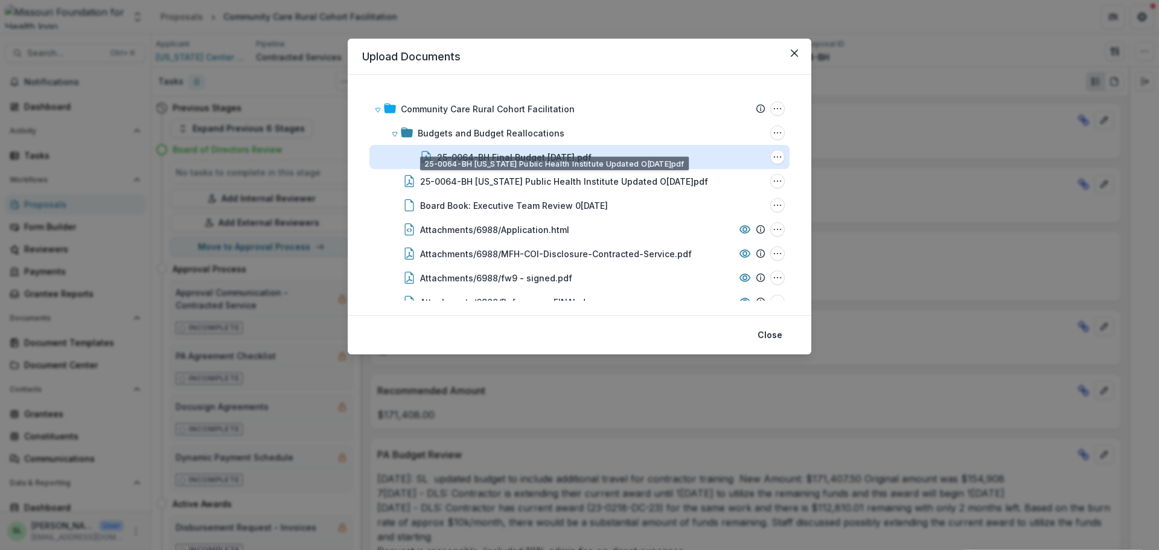
click at [541, 155] on div "25-0064-BH Final Budget [DATE].pdf" at bounding box center [514, 157] width 155 height 13
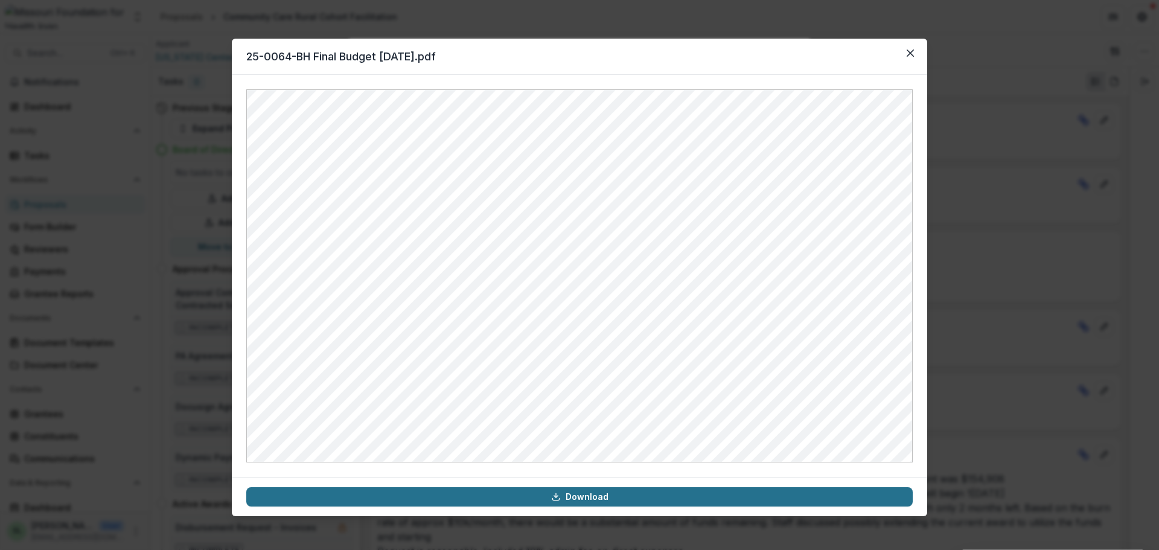
click at [625, 501] on link "Download" at bounding box center [579, 496] width 667 height 19
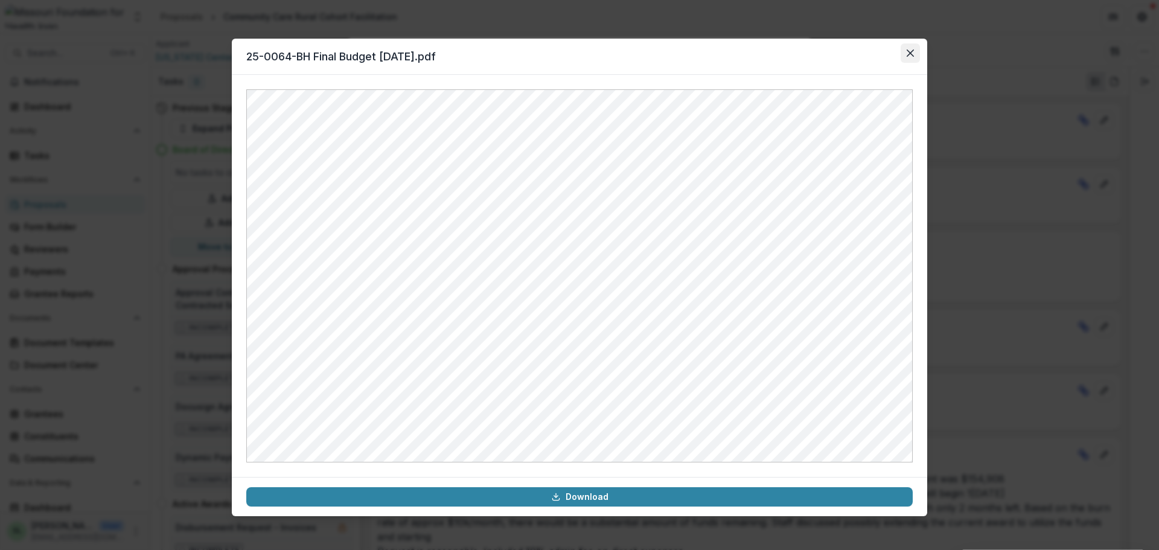
click at [906, 50] on button "Close" at bounding box center [910, 52] width 19 height 19
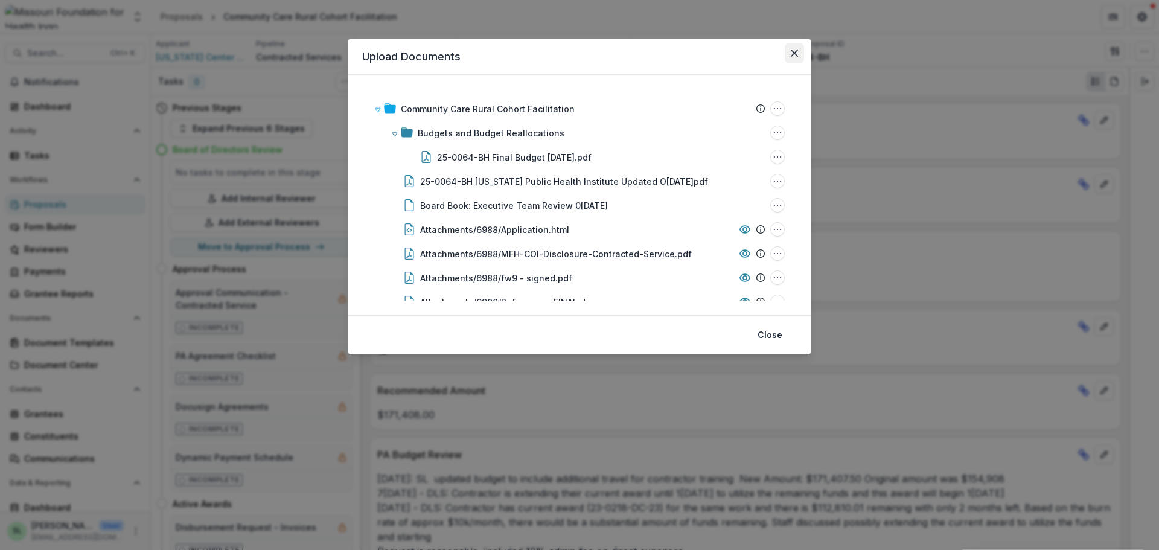
click at [795, 51] on icon "Close" at bounding box center [794, 53] width 7 height 7
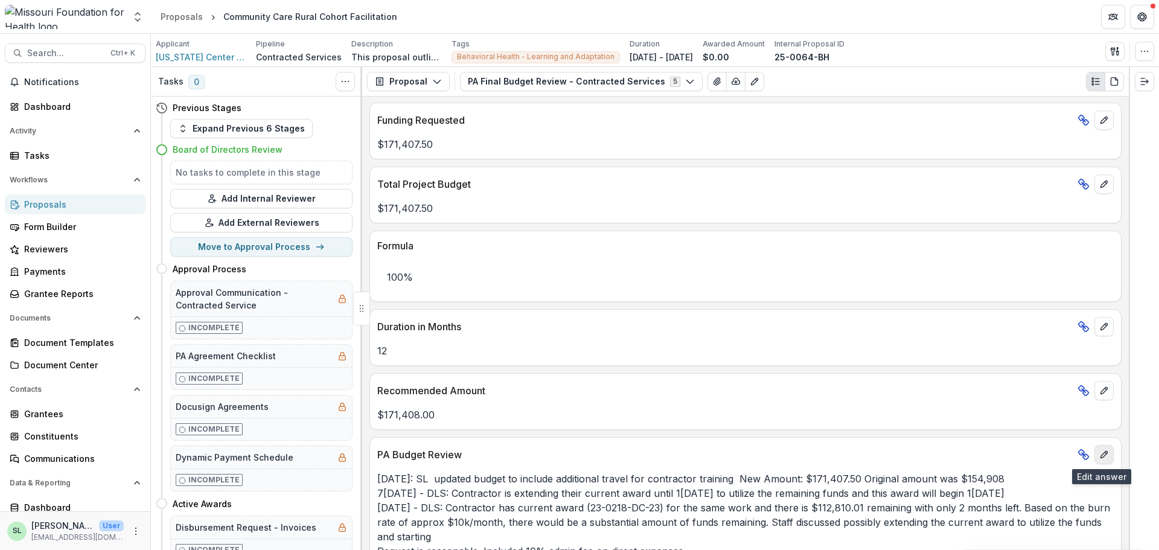
click at [1102, 456] on icon "edit" at bounding box center [1104, 455] width 10 height 10
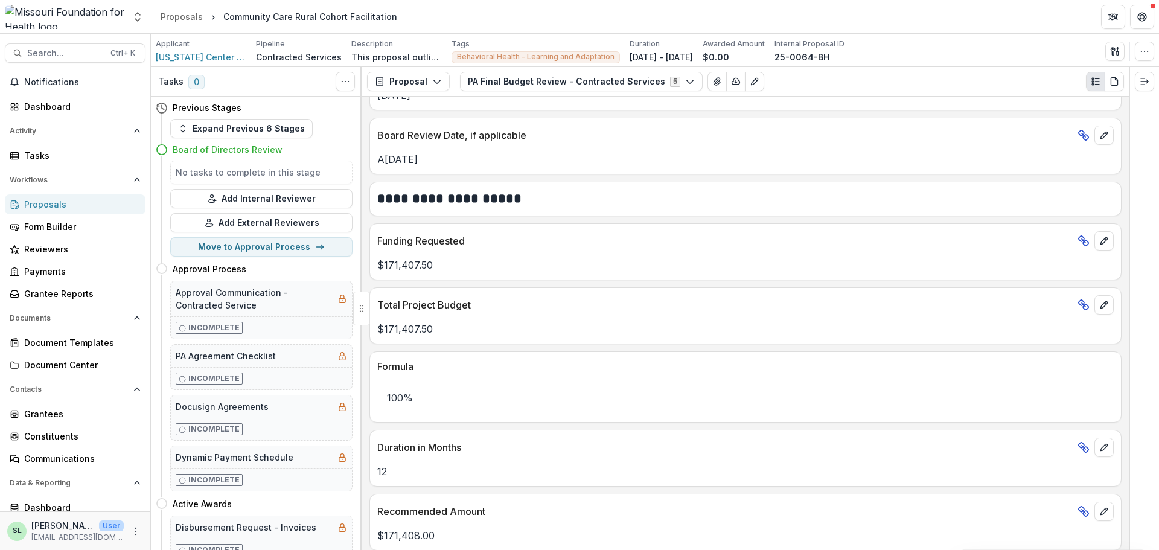
scroll to position [785, 0]
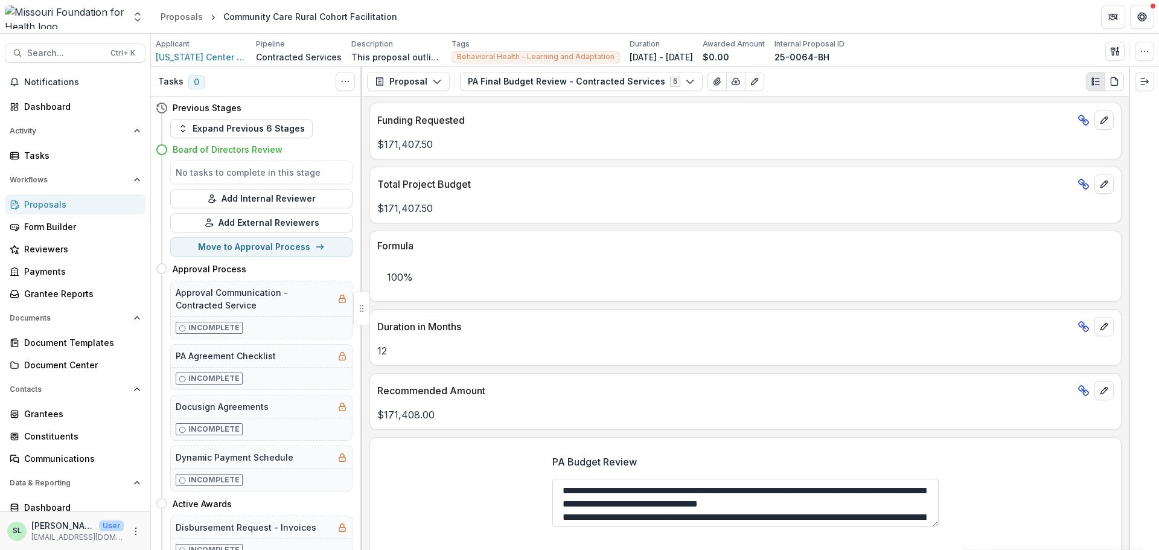
click at [717, 505] on textarea "**********" at bounding box center [745, 503] width 386 height 48
type textarea "**********"
click at [851, 461] on label "PA Budget Review" at bounding box center [741, 462] width 379 height 14
click at [851, 479] on textarea "**********" at bounding box center [745, 503] width 386 height 48
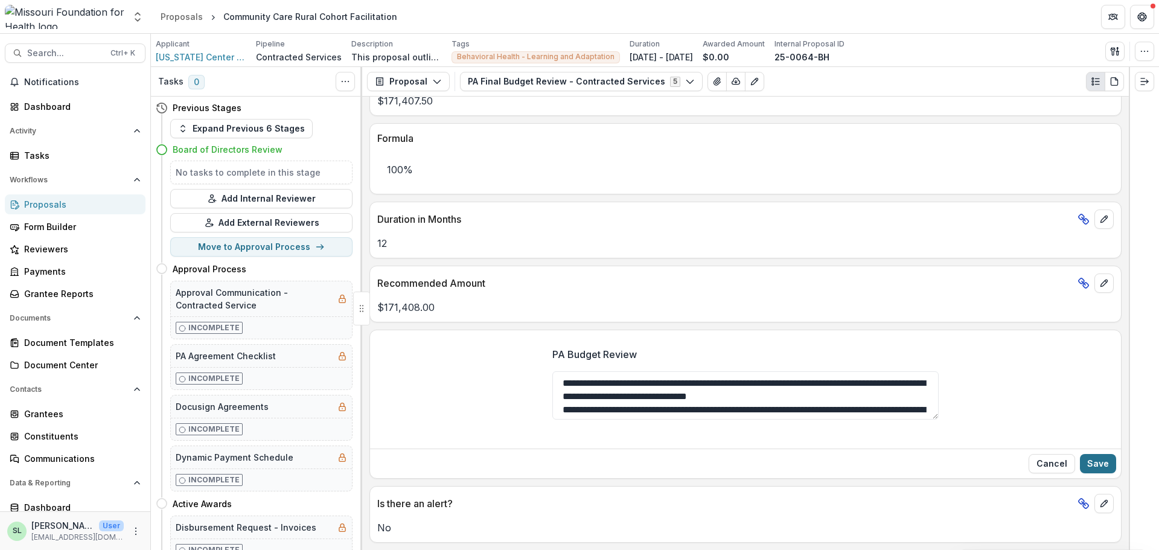
click at [1087, 459] on button "Save" at bounding box center [1098, 463] width 36 height 19
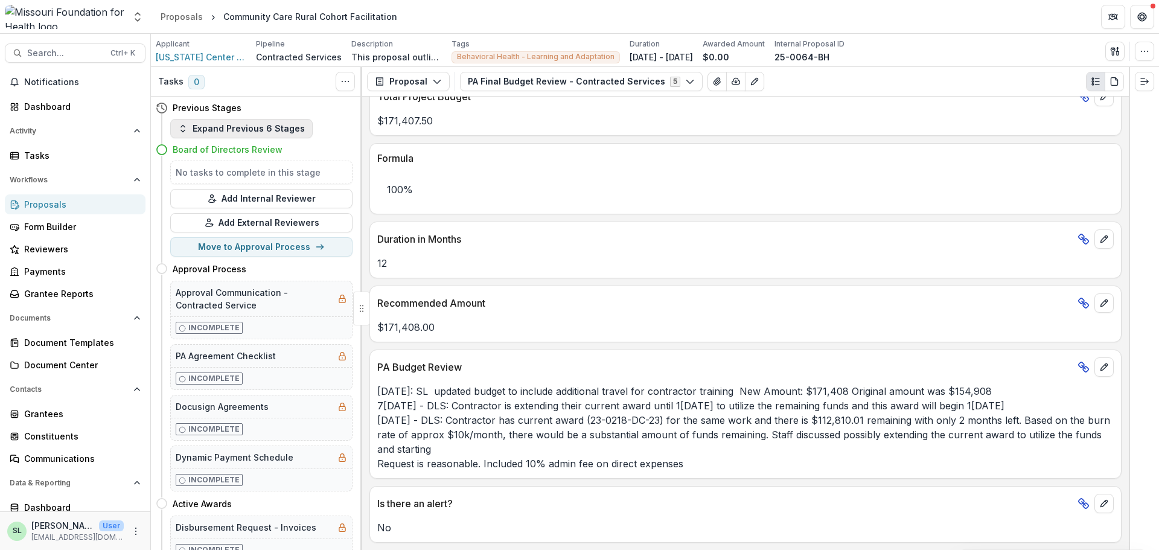
click at [252, 130] on button "Expand Previous 6 Stages" at bounding box center [241, 128] width 142 height 19
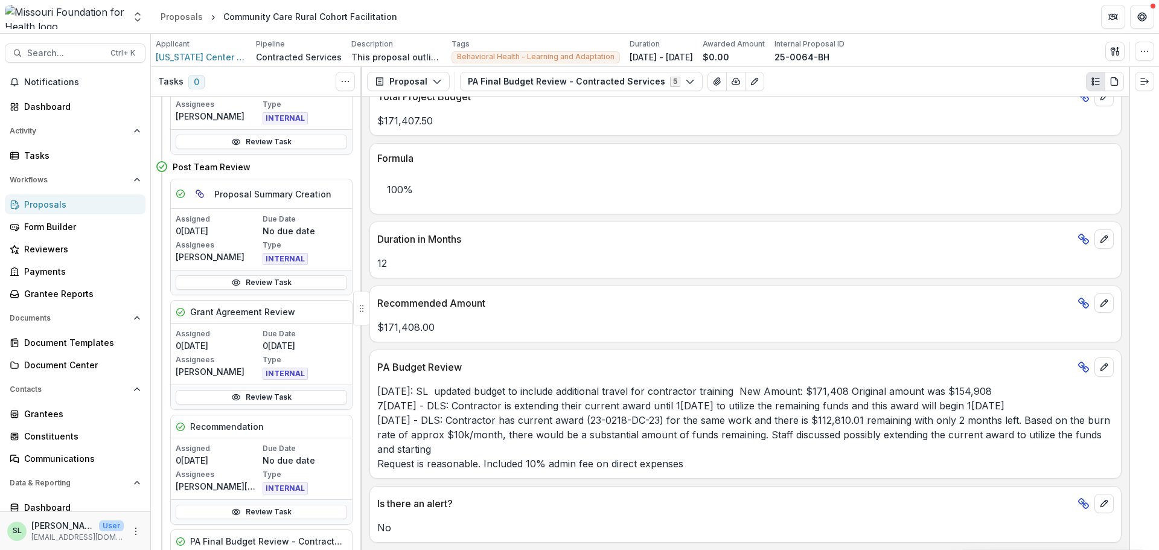
scroll to position [0, 0]
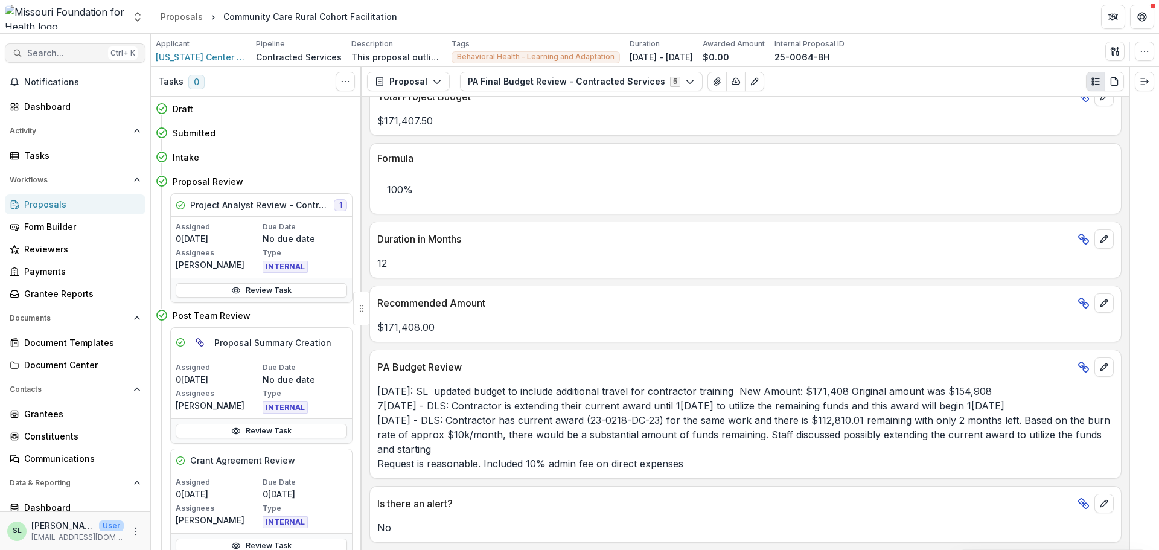
click at [43, 57] on span "Search..." at bounding box center [65, 53] width 76 height 10
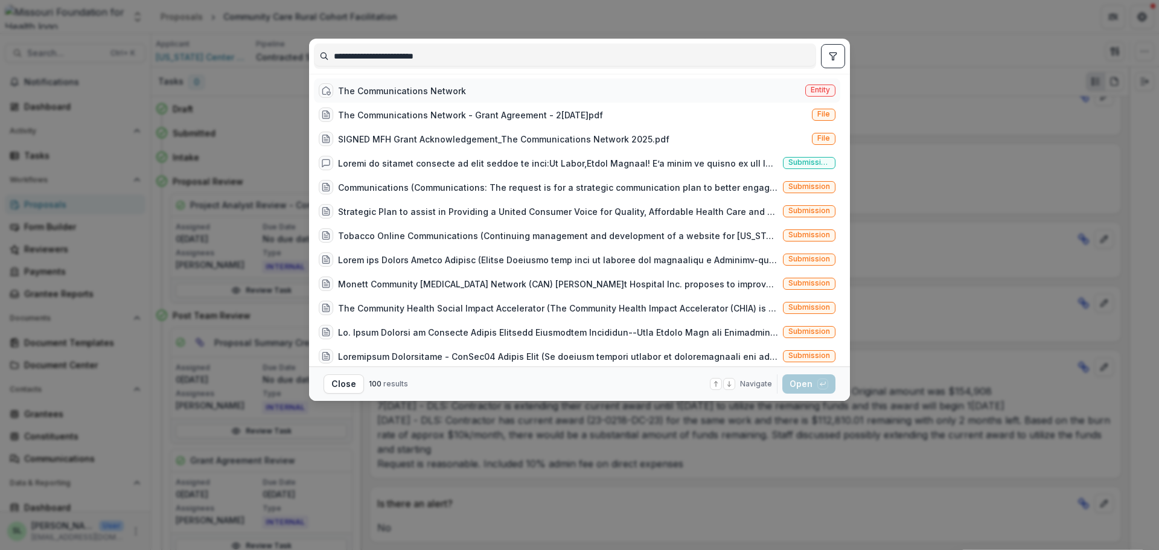
type input "**********"
click at [408, 97] on div "The Communications Network" at bounding box center [392, 90] width 147 height 14
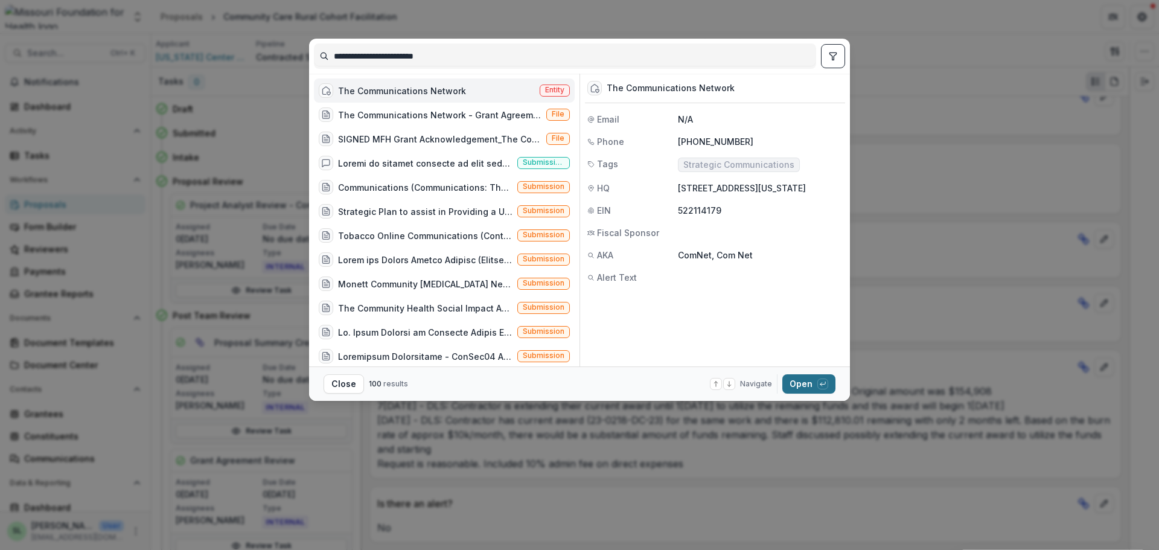
click at [804, 380] on button "Open with enter key" at bounding box center [808, 383] width 53 height 19
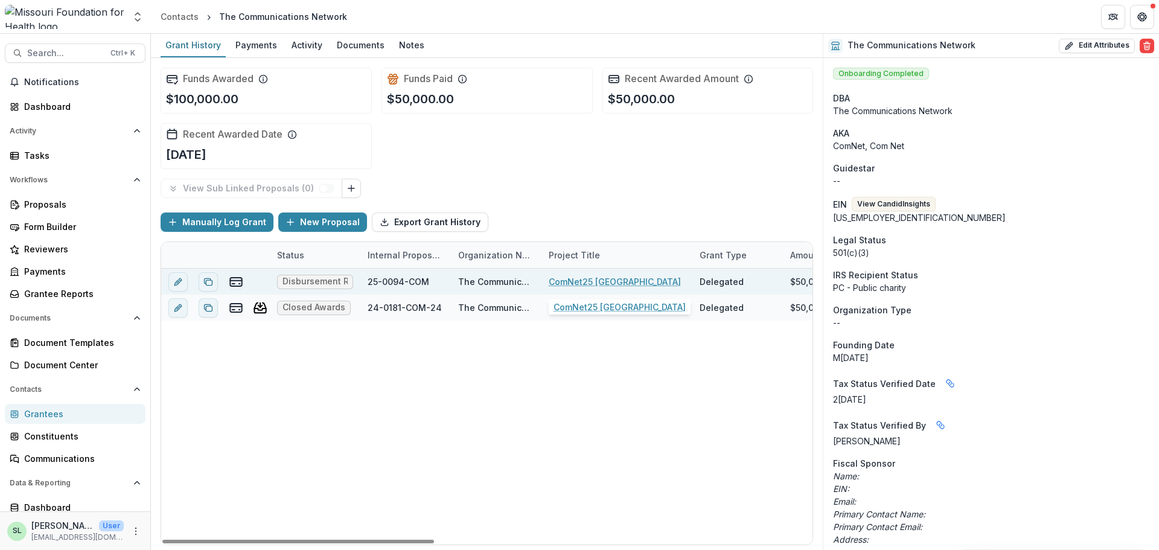
click at [602, 284] on link "ComNet25 [GEOGRAPHIC_DATA]" at bounding box center [615, 281] width 132 height 13
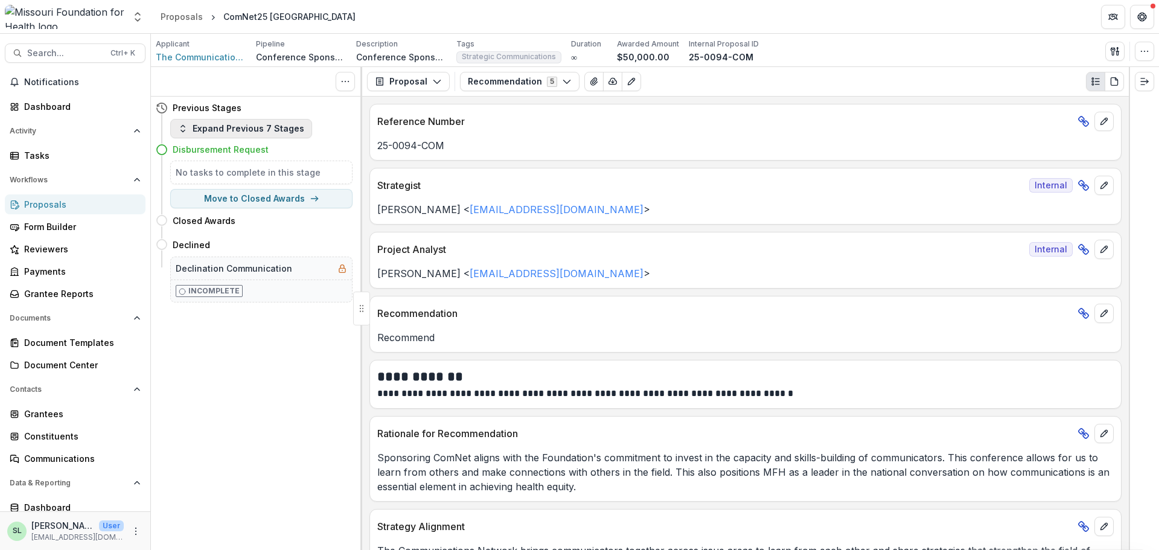
click at [260, 121] on button "Expand Previous 7 Stages" at bounding box center [241, 128] width 142 height 19
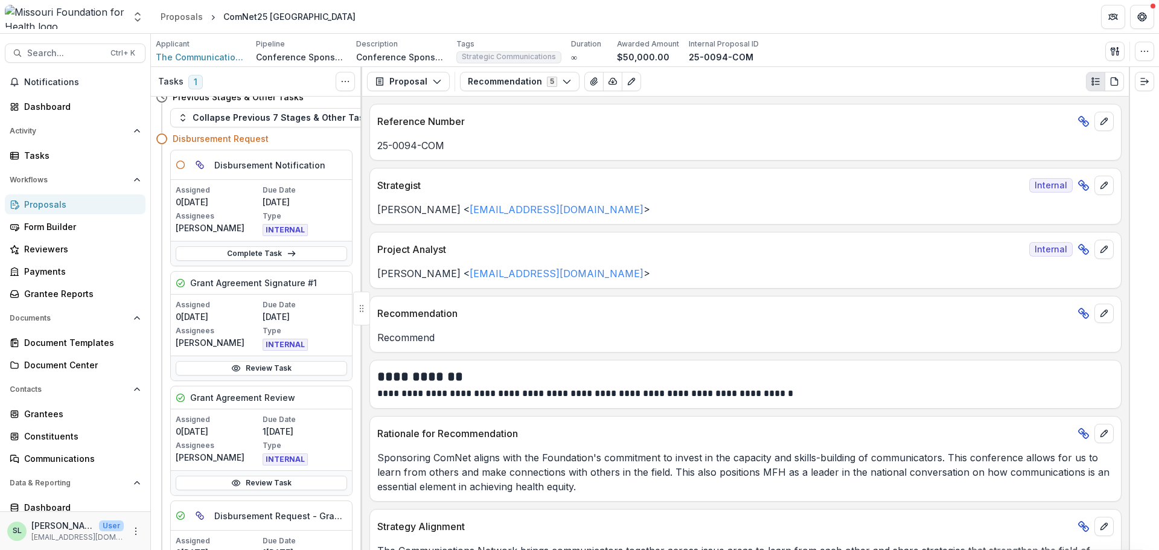
scroll to position [1462, 0]
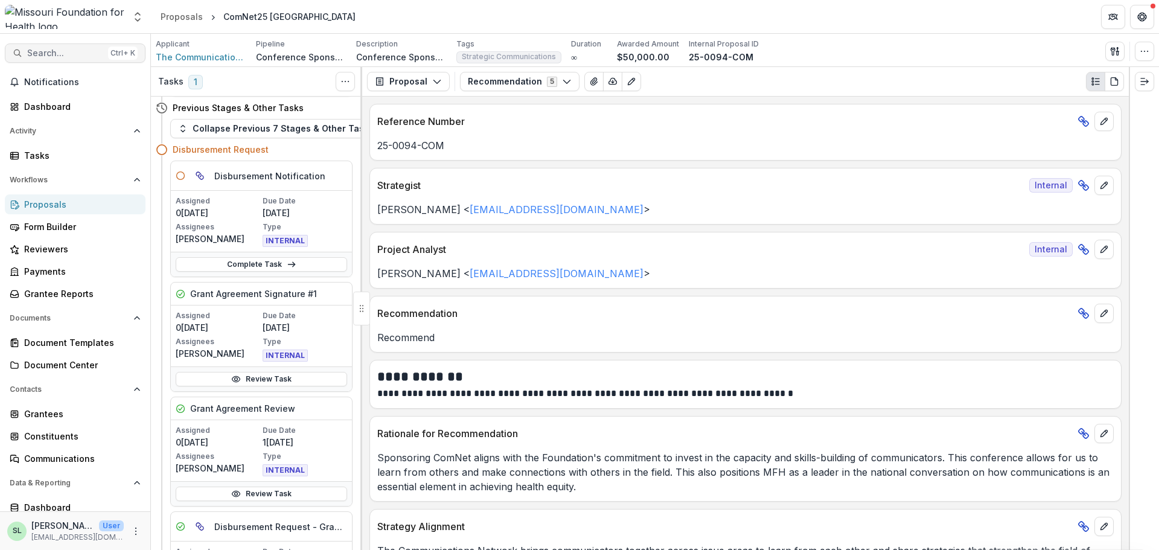
click at [59, 53] on span "Search..." at bounding box center [65, 53] width 76 height 10
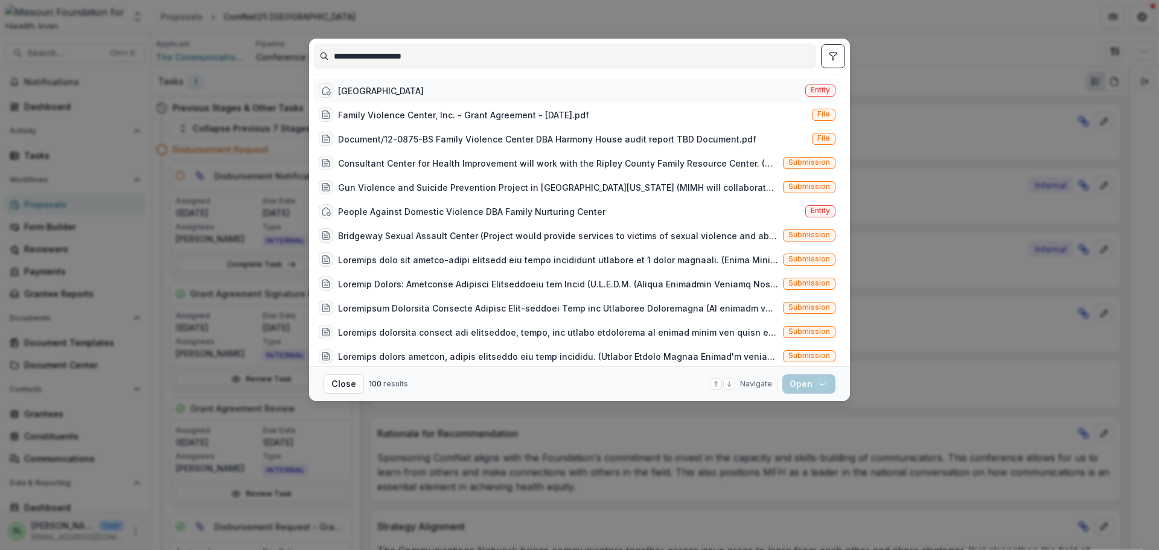
type input "**********"
click at [364, 98] on div "Harmony House Entity" at bounding box center [577, 90] width 526 height 24
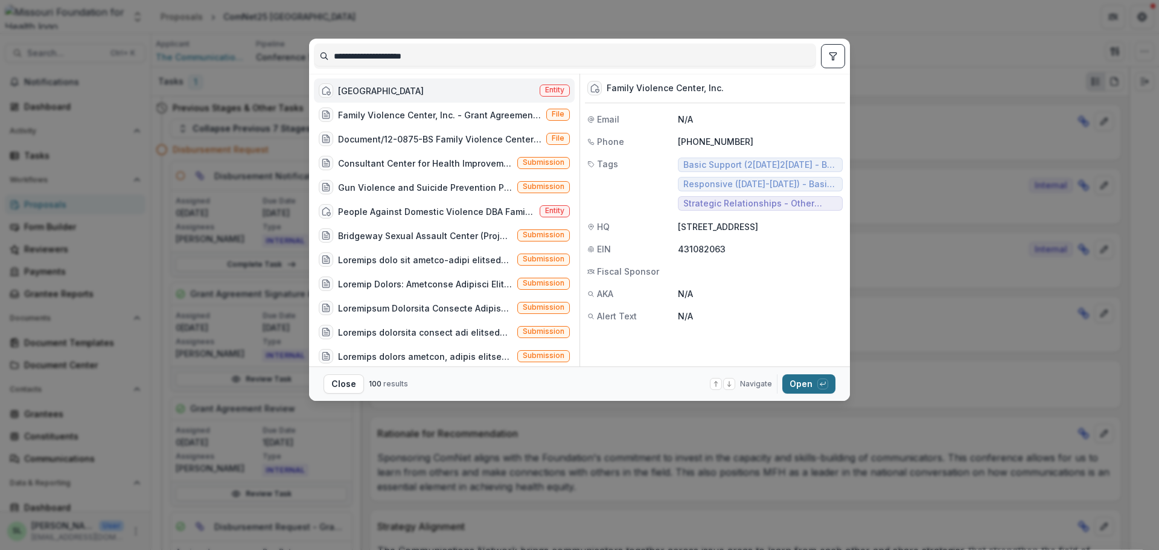
click at [803, 380] on button "Open with enter key" at bounding box center [808, 383] width 53 height 19
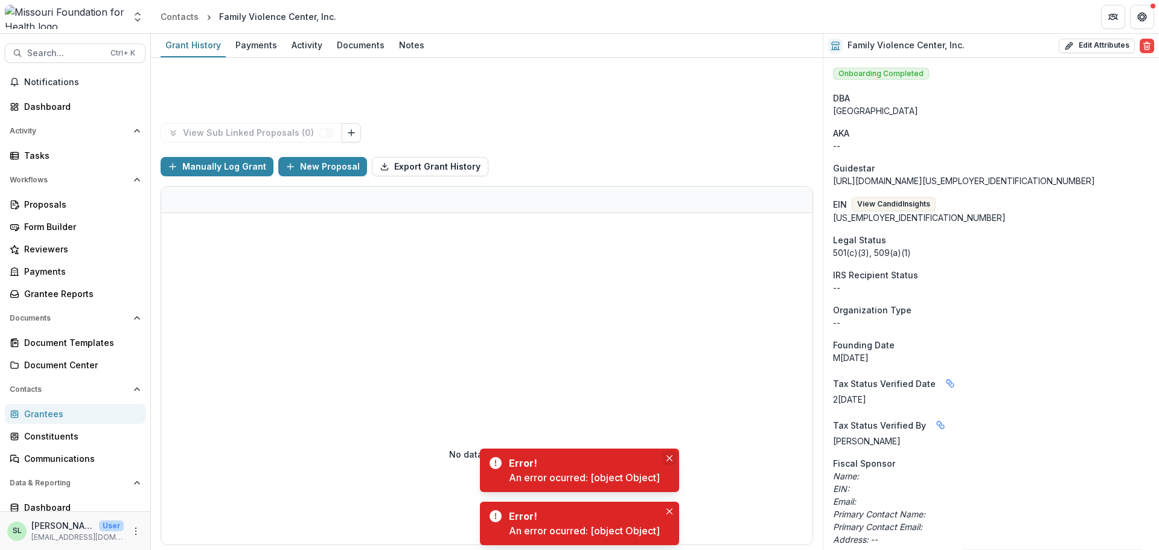
click at [668, 455] on button "Close" at bounding box center [669, 458] width 14 height 14
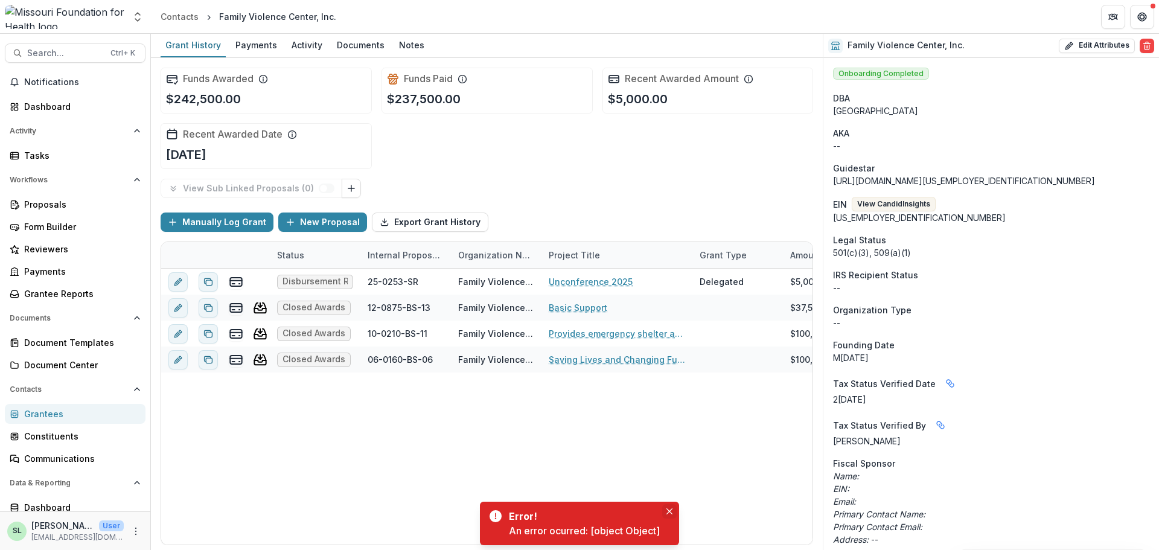
click at [673, 507] on button "Close" at bounding box center [669, 511] width 14 height 14
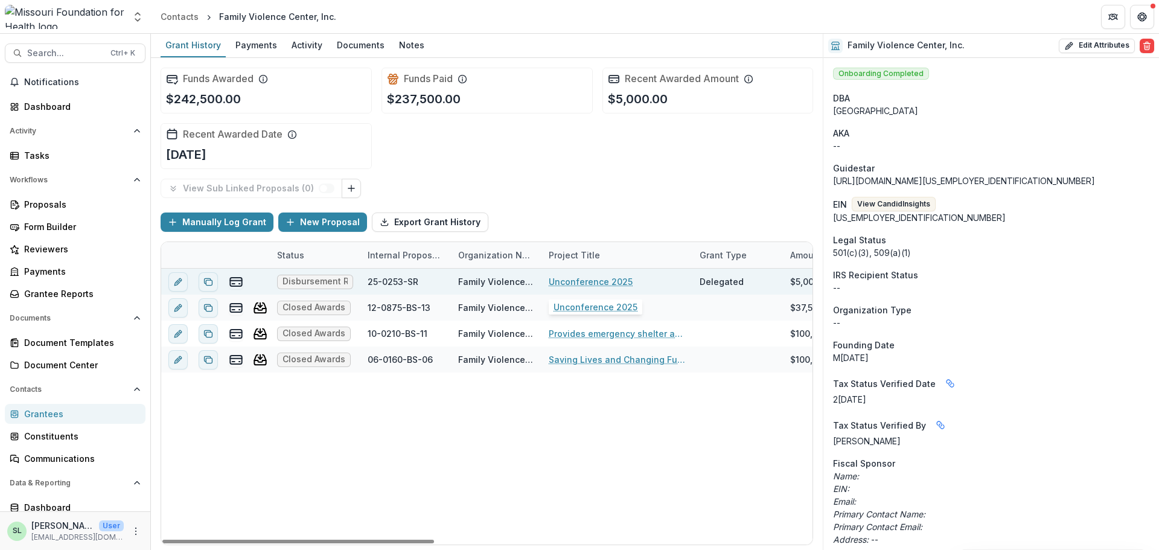
click at [577, 280] on link "Unconference 2025" at bounding box center [591, 281] width 84 height 13
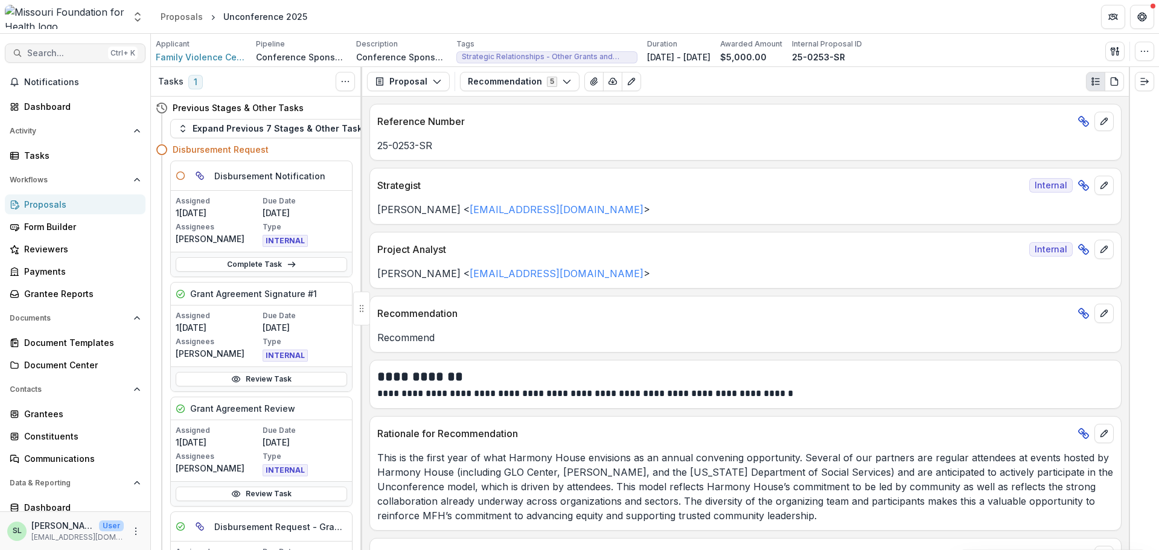
click at [62, 48] on span "Search..." at bounding box center [65, 53] width 76 height 10
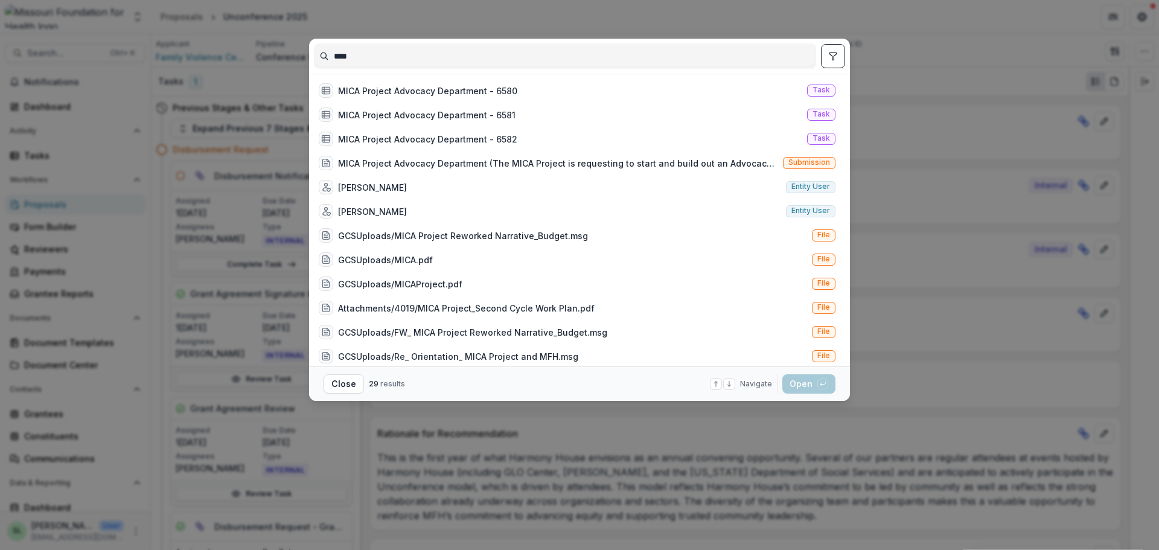
click at [840, 57] on button "toggle filters" at bounding box center [833, 56] width 24 height 24
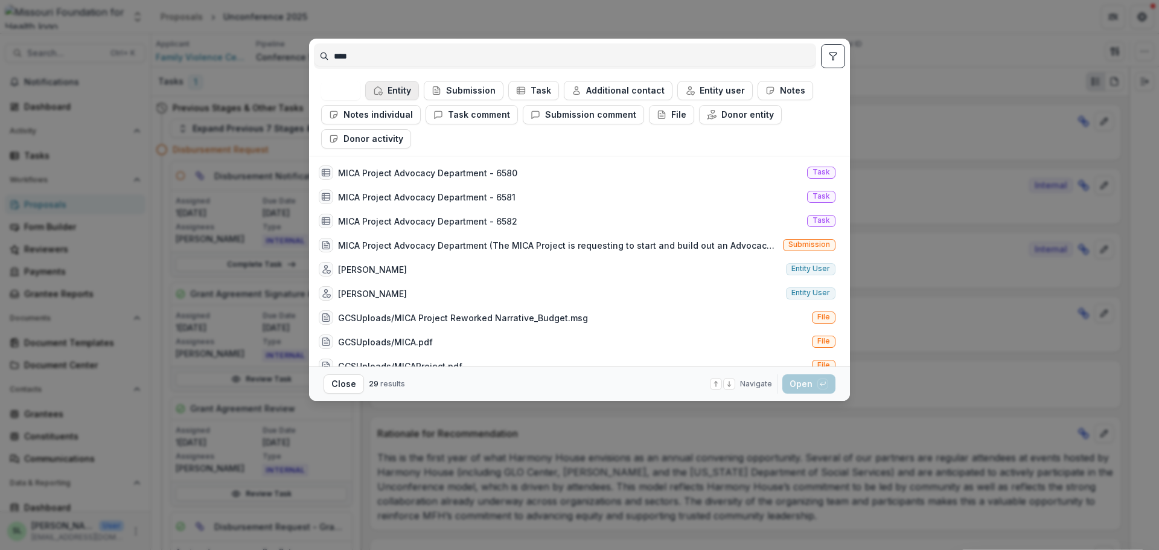
click at [401, 88] on button "Entity" at bounding box center [392, 90] width 54 height 19
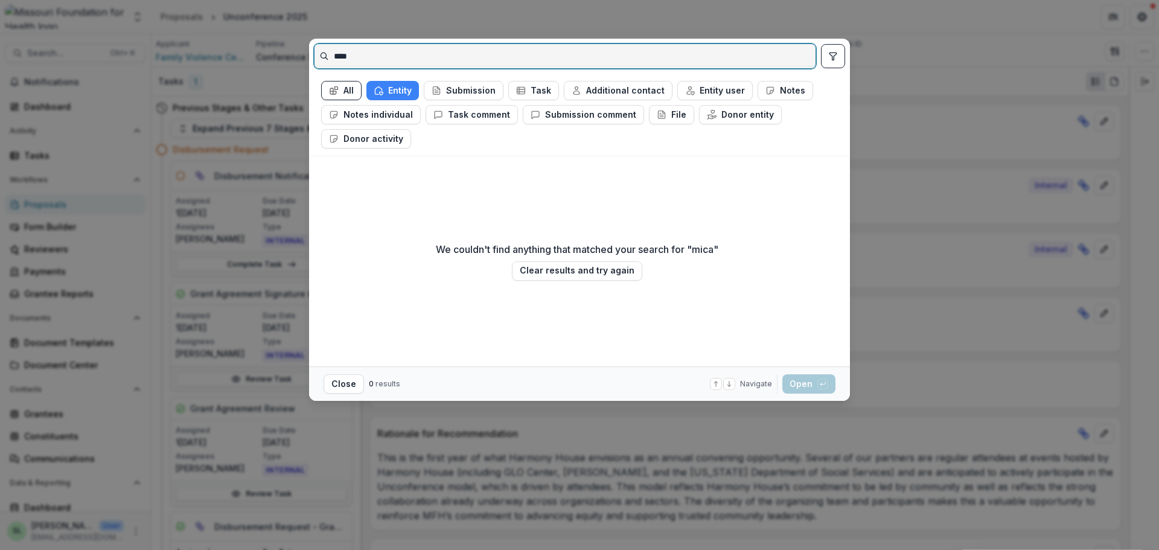
drag, startPoint x: 376, startPoint y: 56, endPoint x: 289, endPoint y: 42, distance: 88.0
click at [292, 42] on div "**** All Entity Submission Task Additional contact Entity user Notes Notes indi…" at bounding box center [579, 275] width 1159 height 550
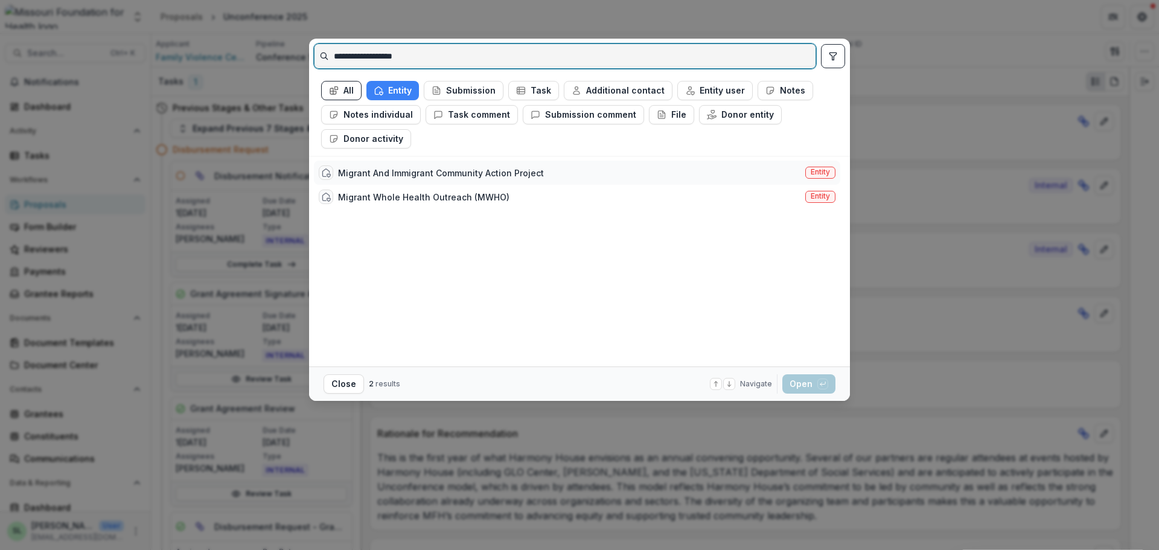
type input "**********"
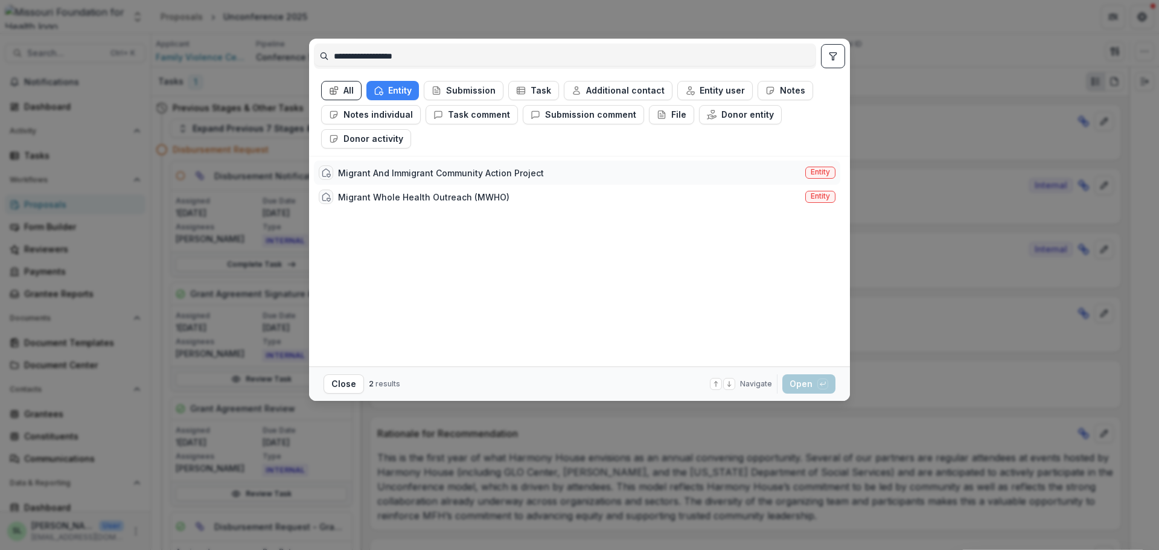
click at [414, 178] on div "Migrant And Immigrant Community Action Project" at bounding box center [441, 173] width 206 height 13
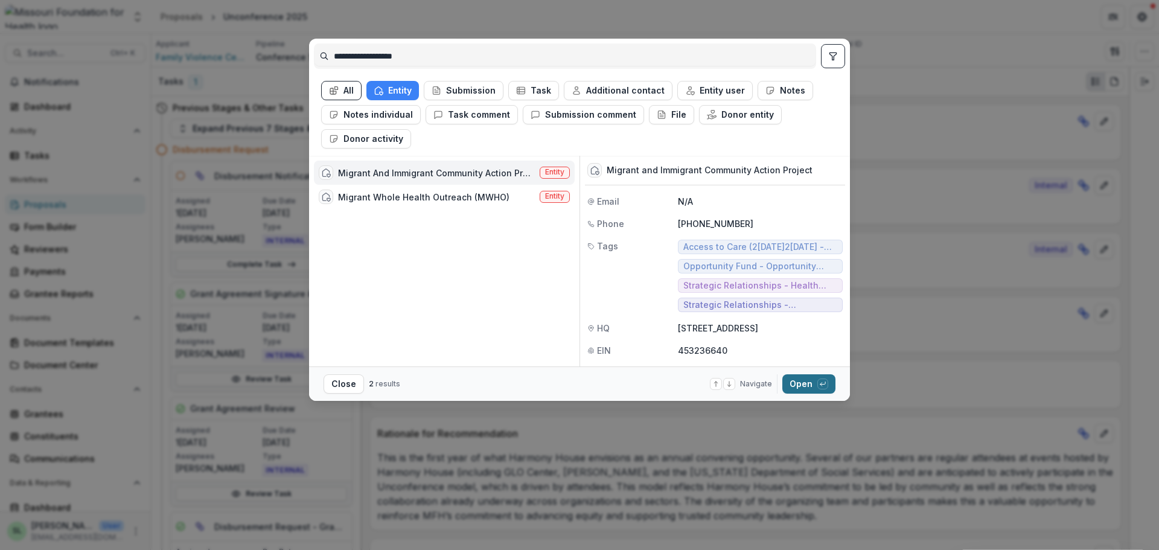
click at [799, 379] on button "Open with enter key" at bounding box center [808, 383] width 53 height 19
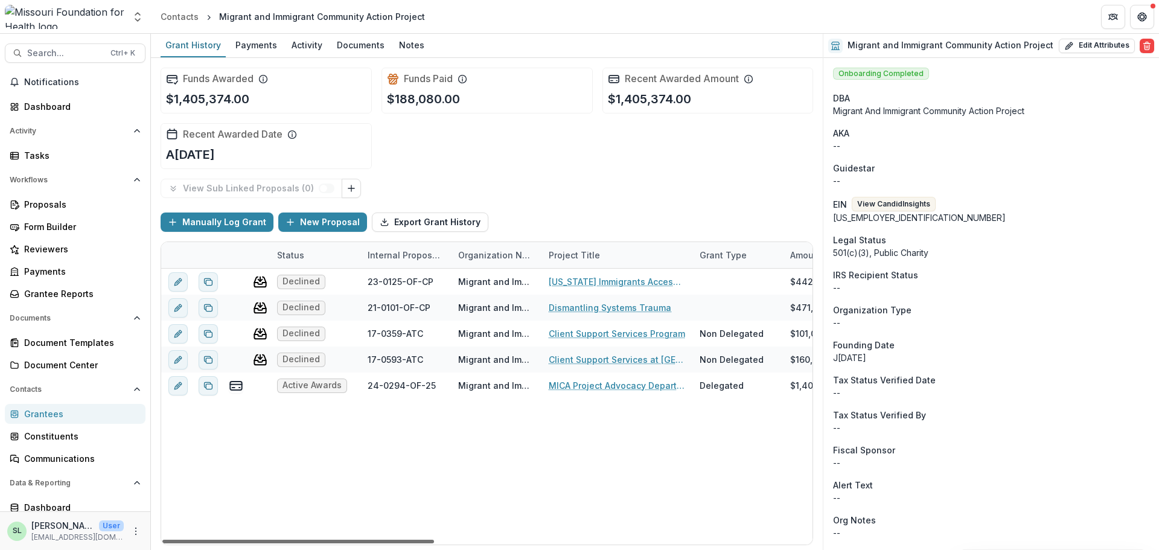
drag, startPoint x: 432, startPoint y: 543, endPoint x: 336, endPoint y: 511, distance: 100.8
click at [336, 540] on div at bounding box center [298, 542] width 272 height 4
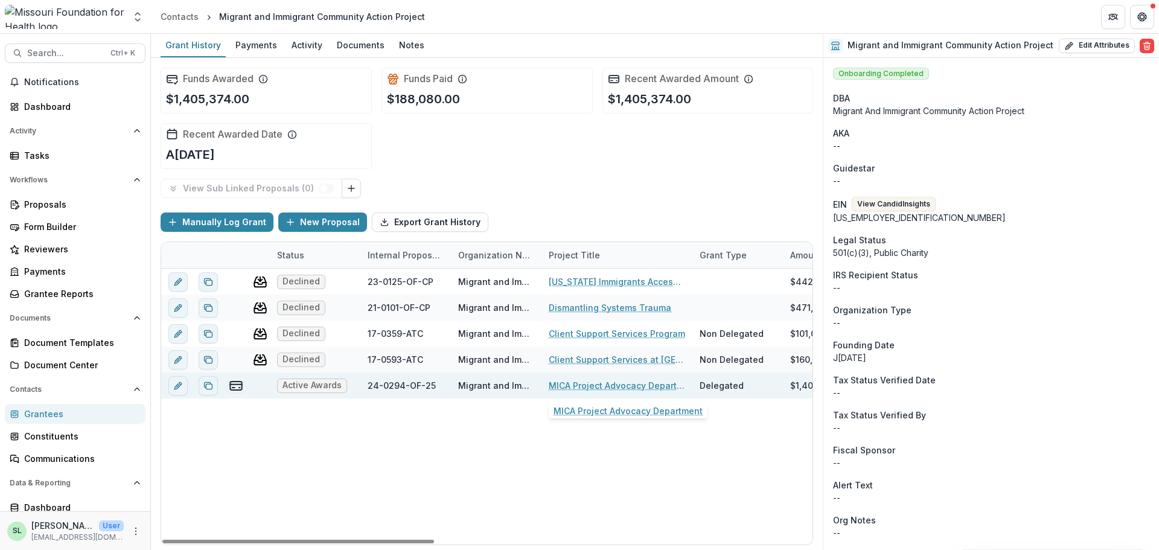
click at [621, 387] on link "MICA Project Advocacy Department" at bounding box center [617, 385] width 136 height 13
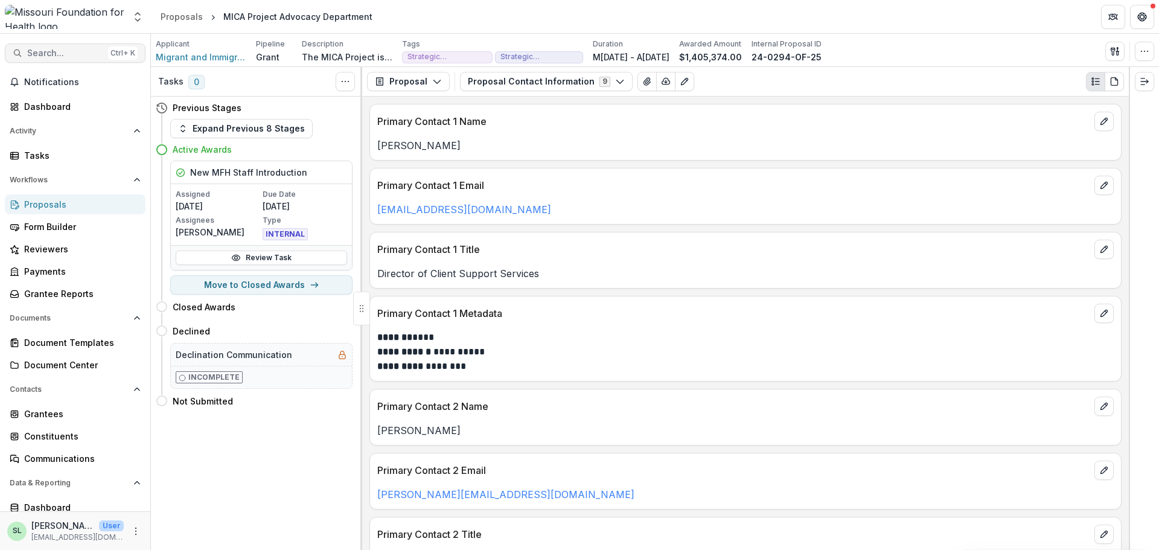
click at [88, 56] on span "Search..." at bounding box center [65, 53] width 76 height 10
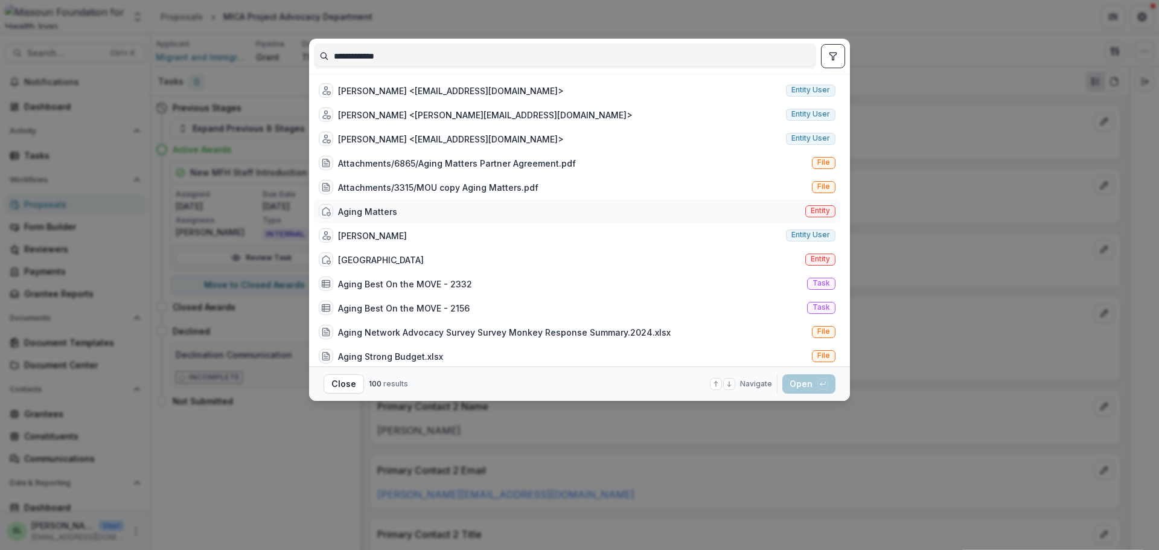
type input "**********"
click at [388, 214] on div "Aging Matters" at bounding box center [367, 211] width 59 height 13
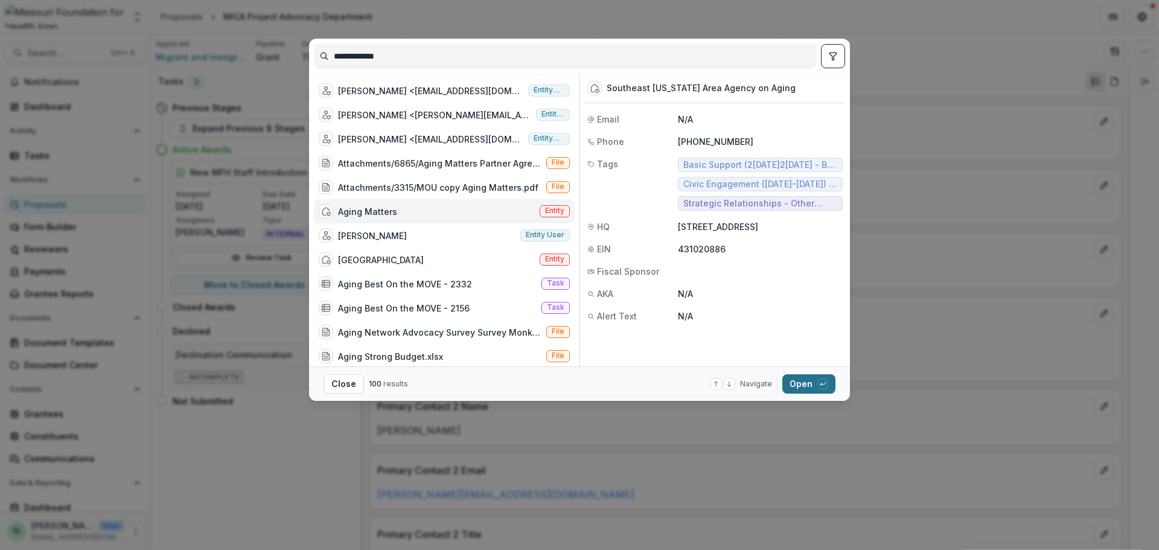
click at [793, 388] on button "Open with enter key" at bounding box center [808, 383] width 53 height 19
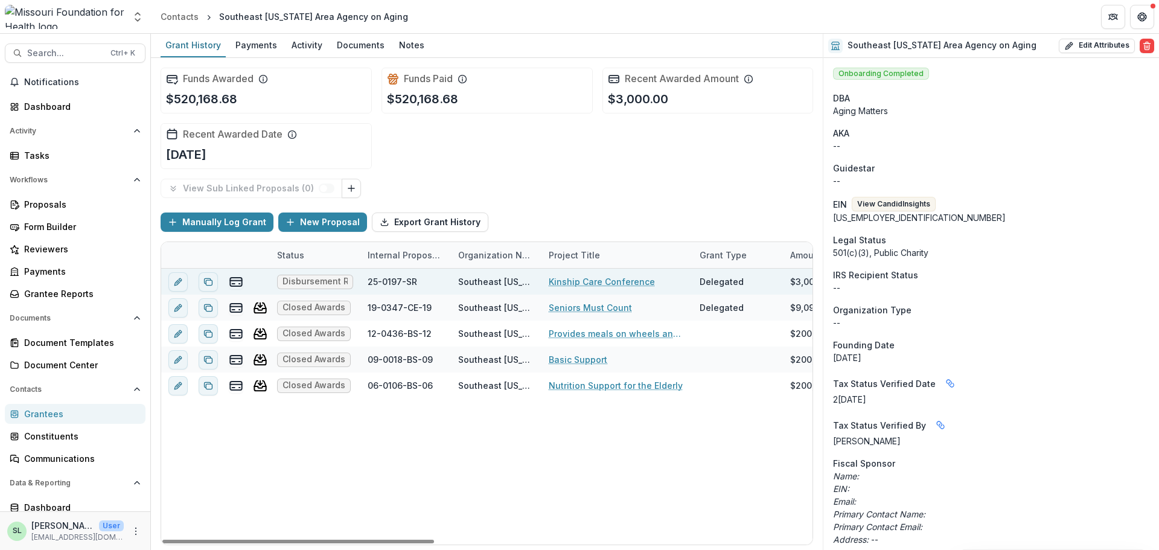
click at [583, 283] on link "Kinship Care Conference" at bounding box center [602, 281] width 106 height 13
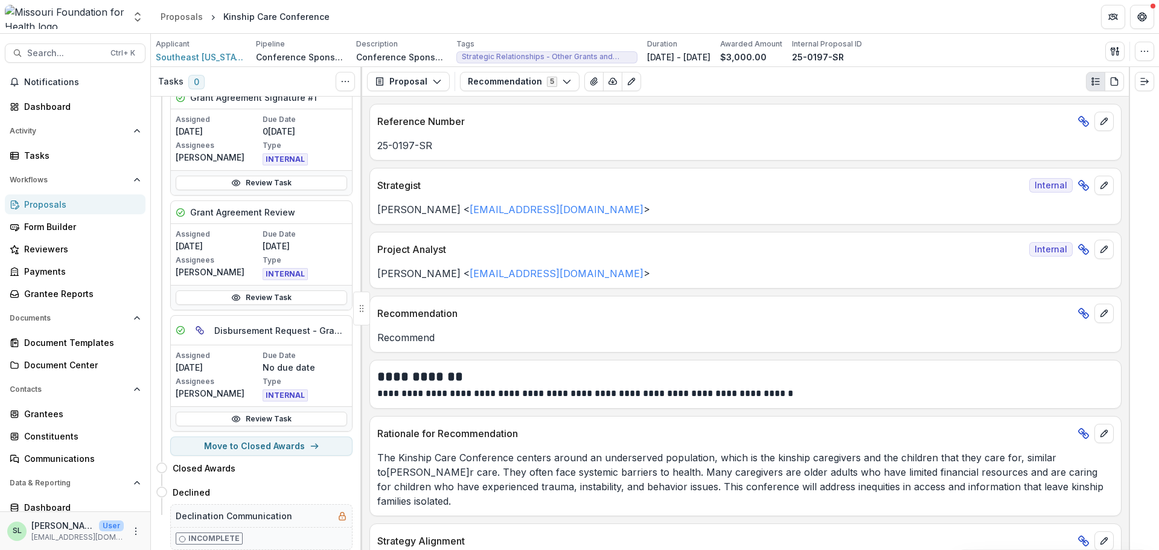
scroll to position [205, 0]
click at [293, 437] on button "Move to Closed Awards" at bounding box center [261, 446] width 182 height 19
select select "******"
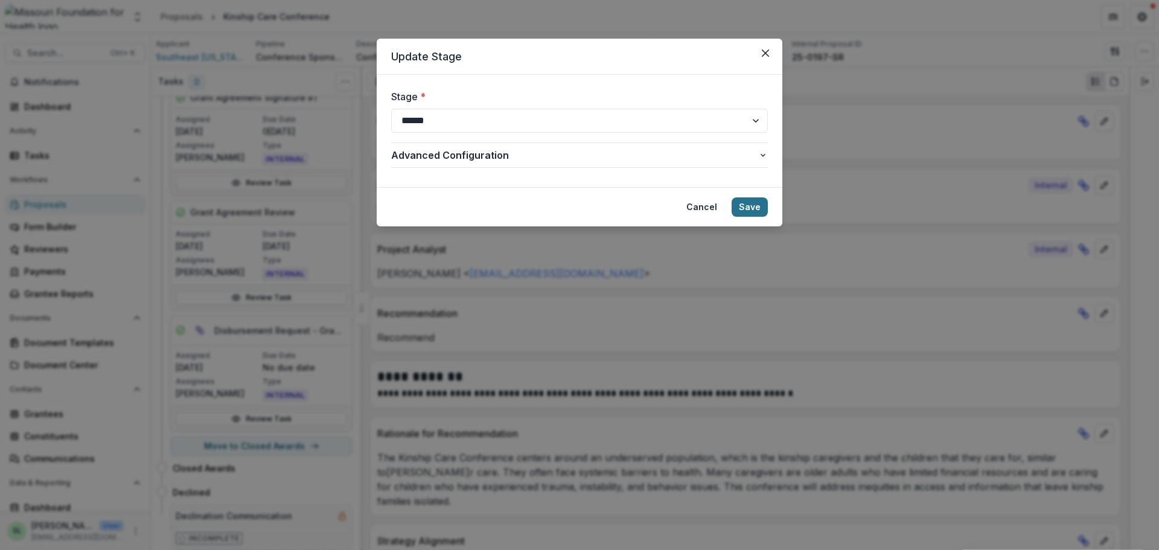
click at [752, 207] on button "Save" at bounding box center [750, 206] width 36 height 19
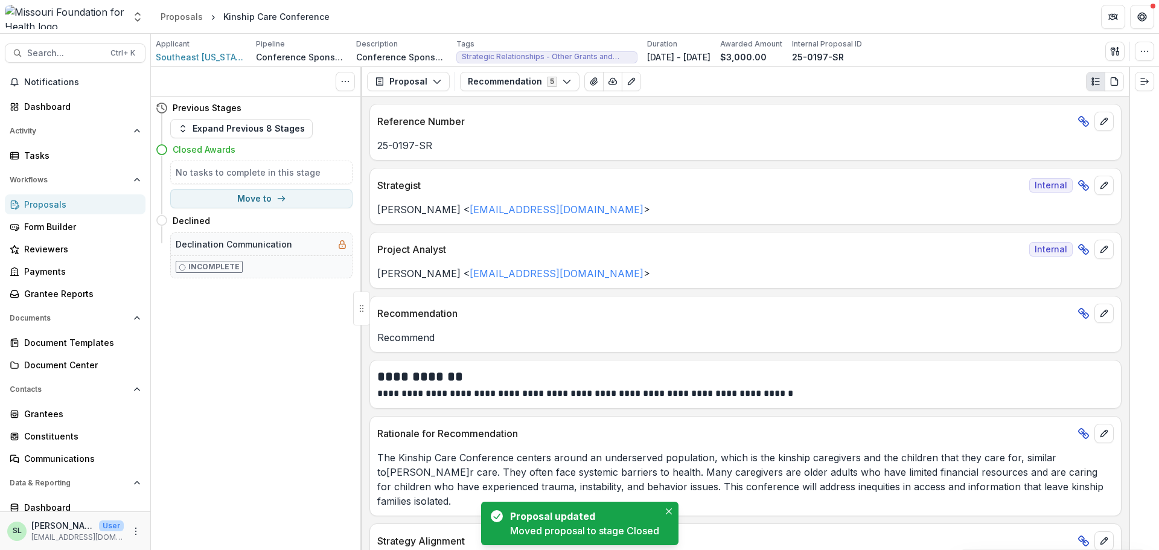
scroll to position [0, 0]
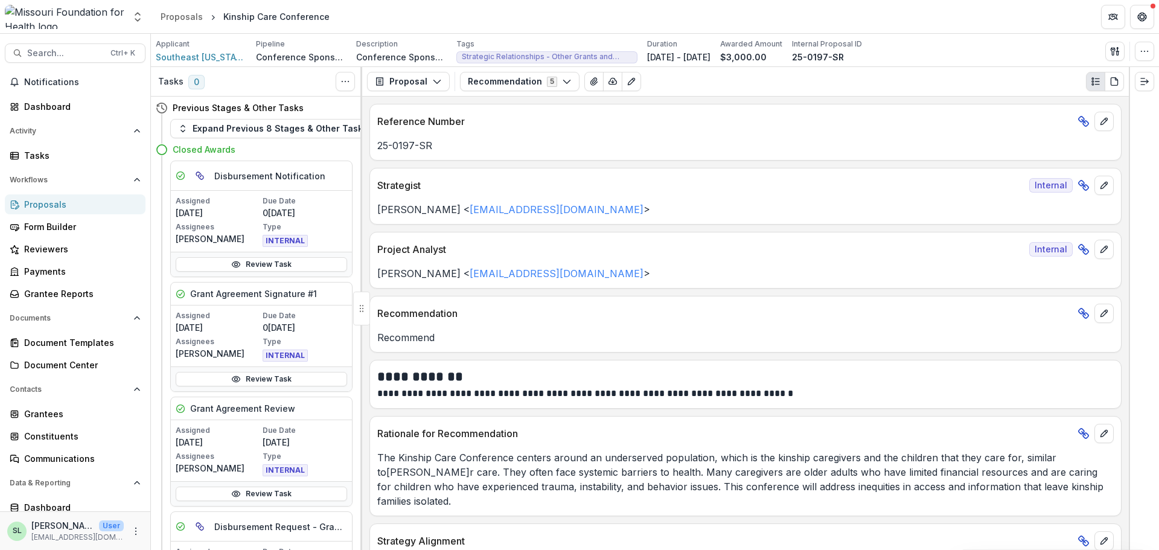
click at [187, 7] on header "Proposals Kinship Care Conference" at bounding box center [655, 16] width 1008 height 33
click at [186, 16] on div "Proposals" at bounding box center [182, 16] width 42 height 13
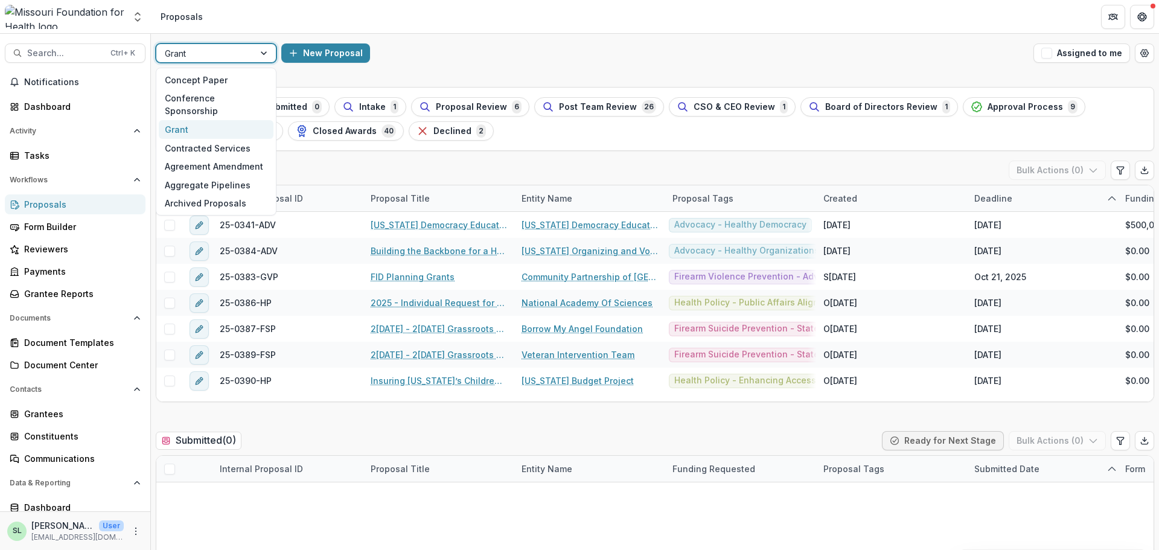
click at [218, 45] on div "Grant" at bounding box center [205, 54] width 98 height 18
click at [218, 101] on div "Conference Sponsorship" at bounding box center [216, 104] width 115 height 31
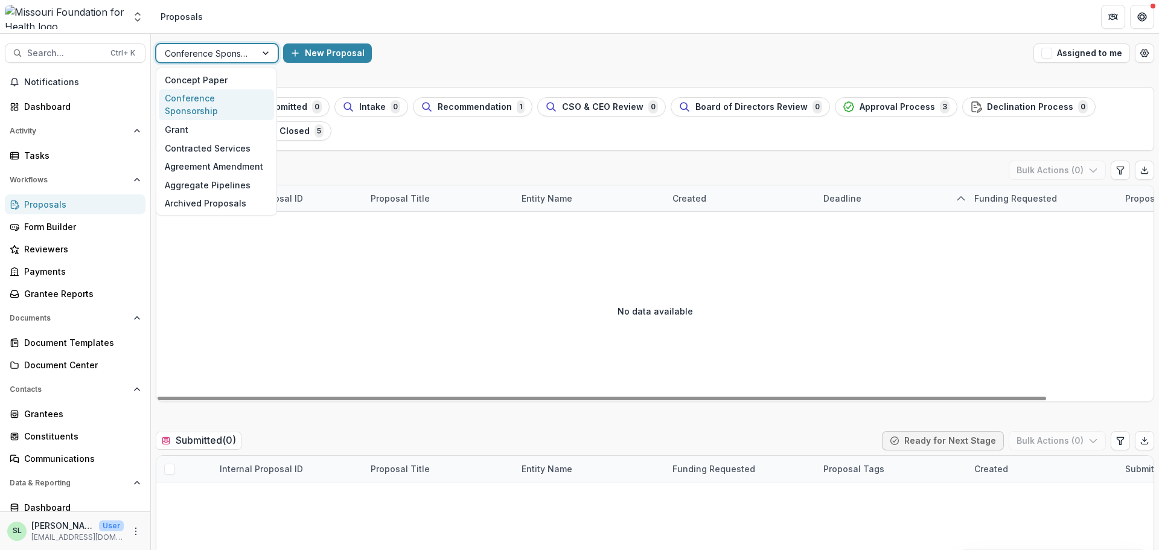
click at [231, 43] on div "Conference Sponsorship" at bounding box center [217, 52] width 123 height 19
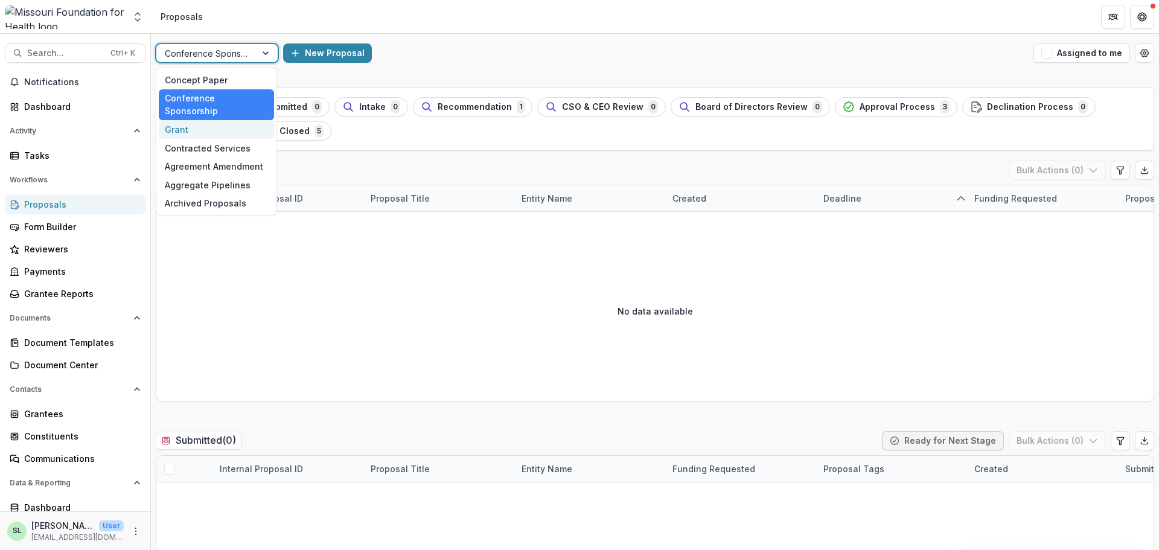
click at [219, 120] on div "Grant" at bounding box center [216, 129] width 115 height 19
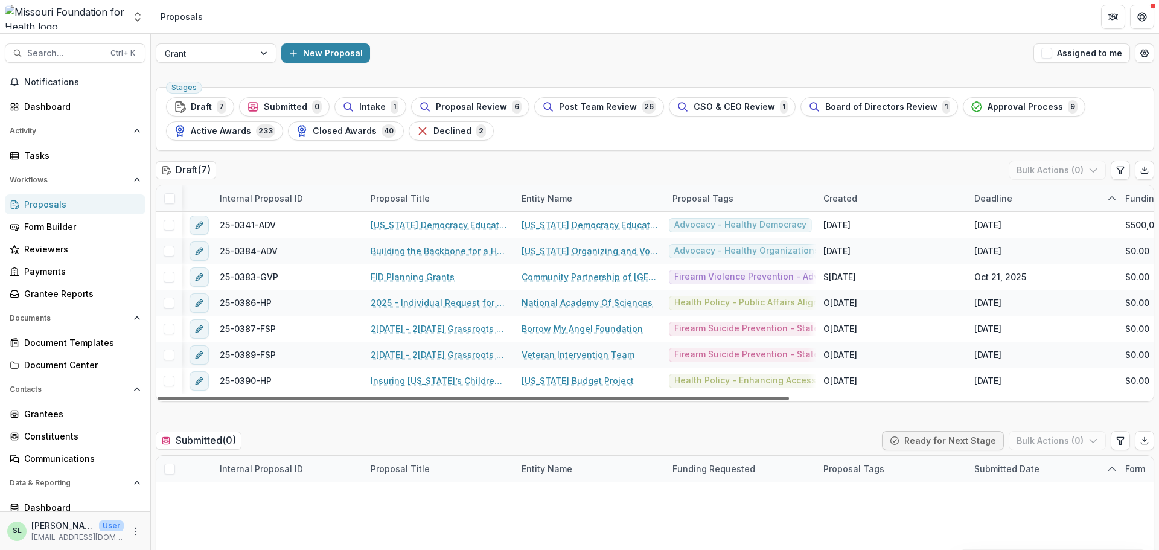
scroll to position [0, 100]
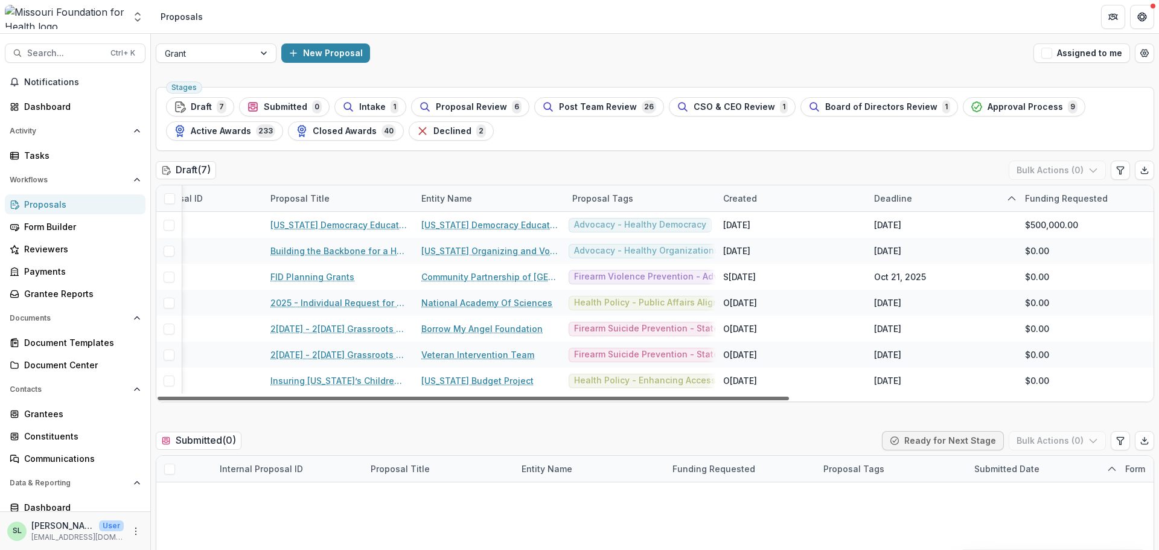
drag, startPoint x: 769, startPoint y: 397, endPoint x: 833, endPoint y: 408, distance: 64.3
click at [789, 400] on div at bounding box center [474, 399] width 632 height 4
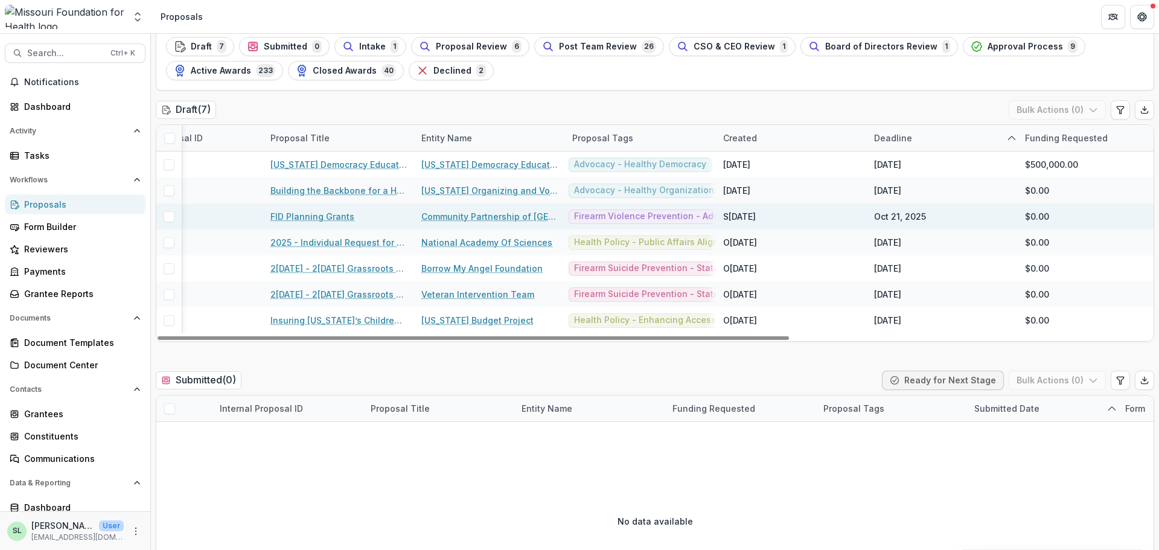
scroll to position [0, 0]
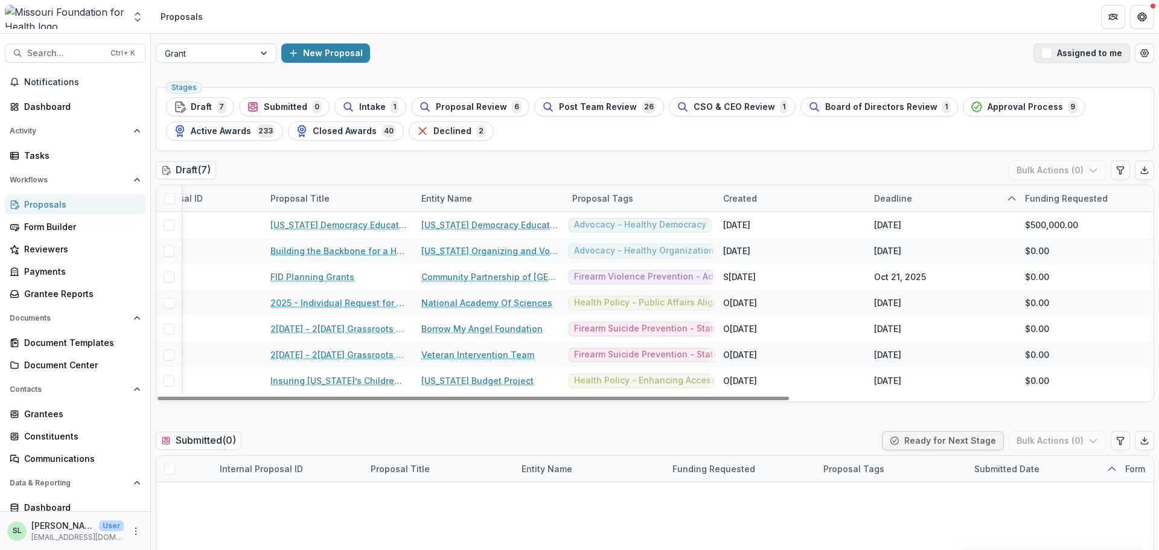
click at [1049, 50] on span "button" at bounding box center [1046, 53] width 11 height 11
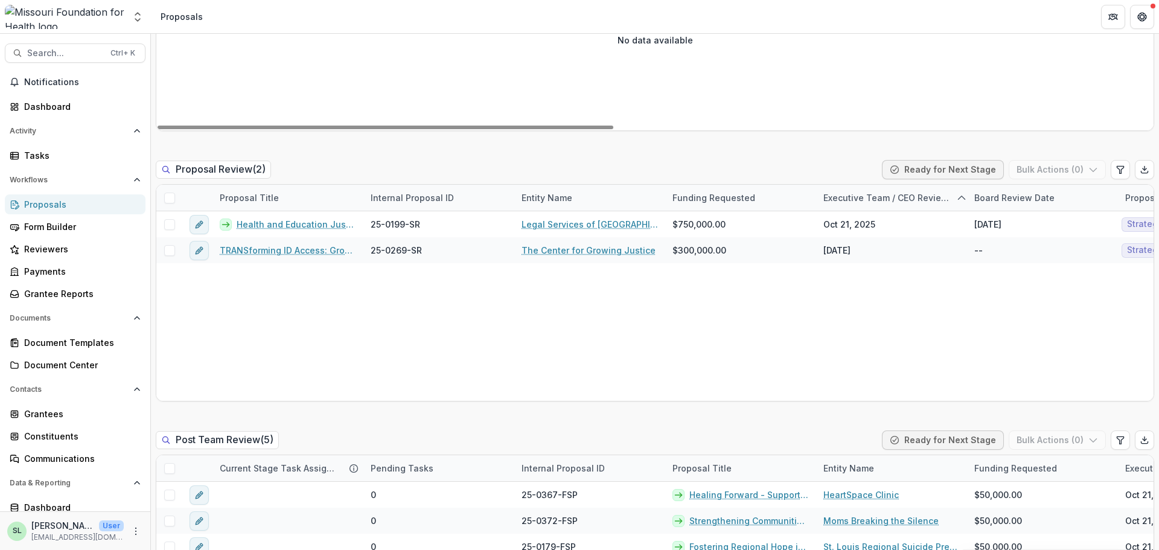
scroll to position [845, 0]
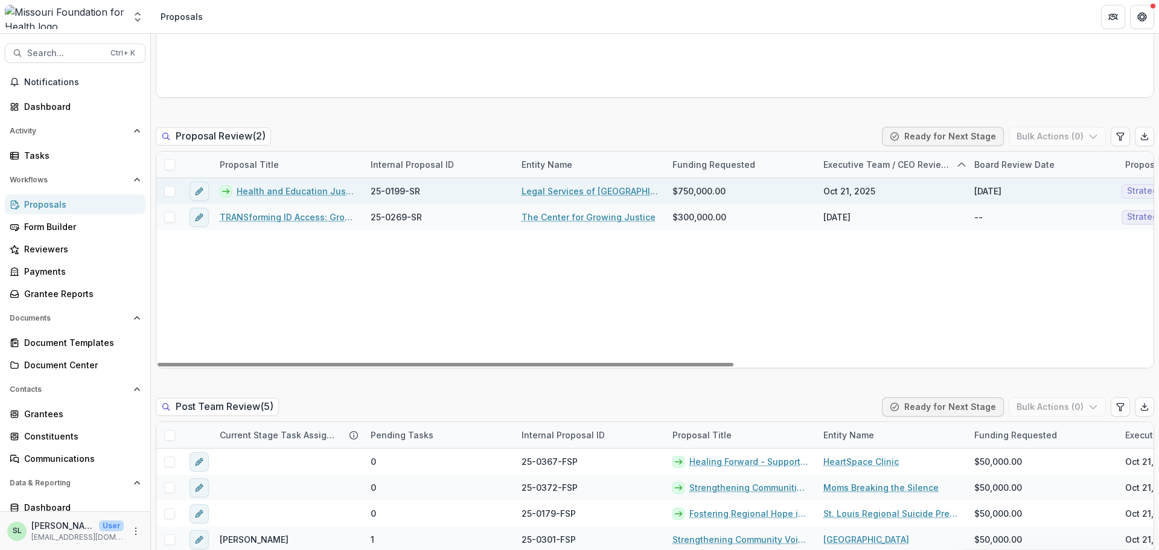
click at [281, 181] on div "Health and Education Justice Initiative" at bounding box center [288, 191] width 151 height 26
click at [282, 192] on link "Health and Education Justice Initiative" at bounding box center [297, 191] width 120 height 13
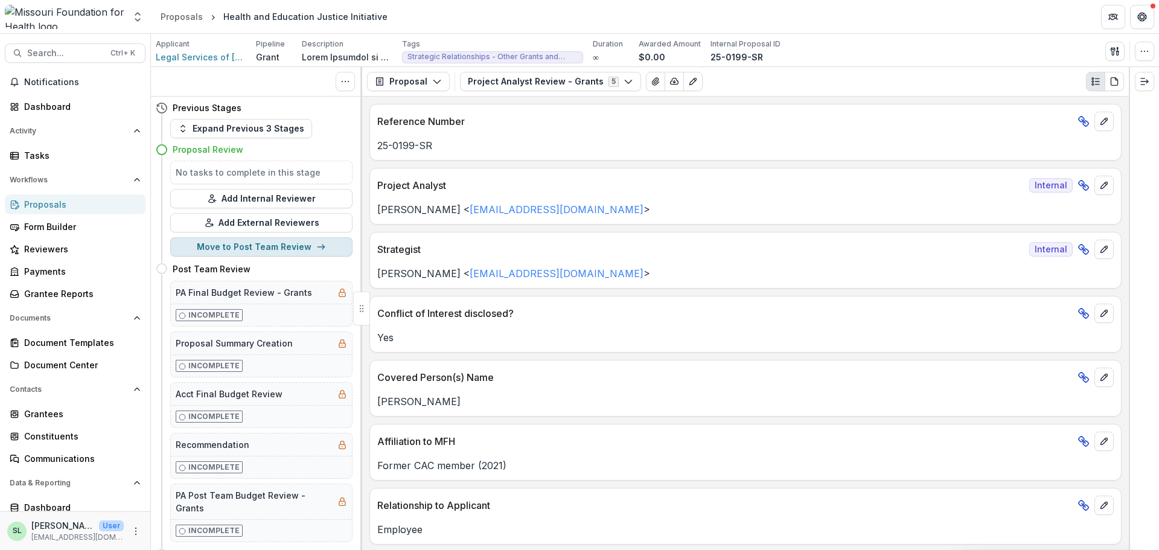
click at [277, 246] on button "Move to Post Team Review" at bounding box center [261, 246] width 182 height 19
select select "**********"
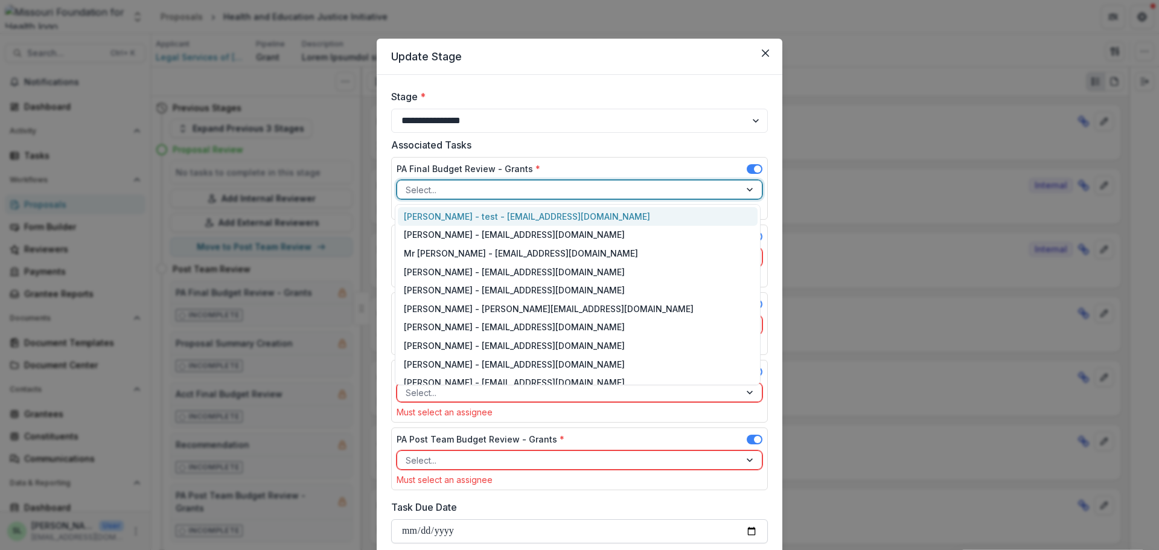
click at [424, 194] on div at bounding box center [569, 189] width 326 height 15
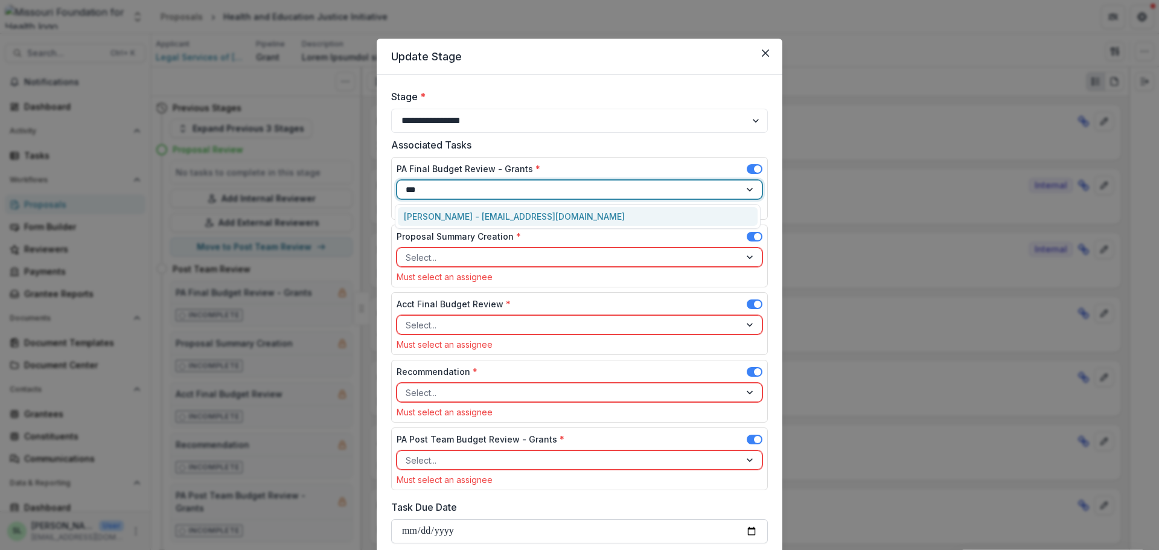
type input "****"
click at [423, 215] on div "[PERSON_NAME] - [EMAIL_ADDRESS][DOMAIN_NAME]" at bounding box center [578, 216] width 360 height 19
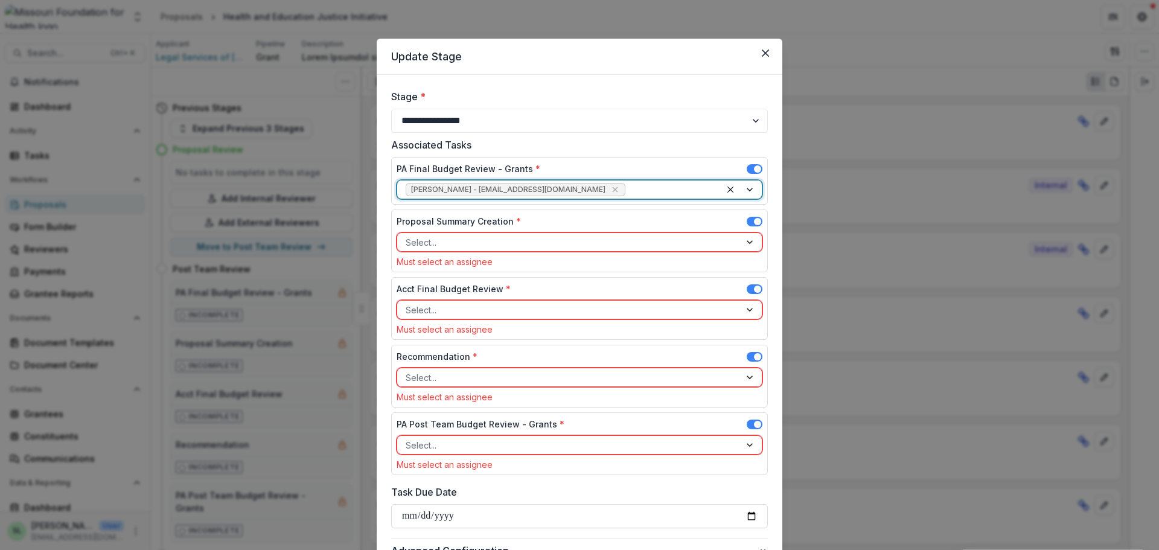
click at [439, 244] on div at bounding box center [569, 242] width 326 height 15
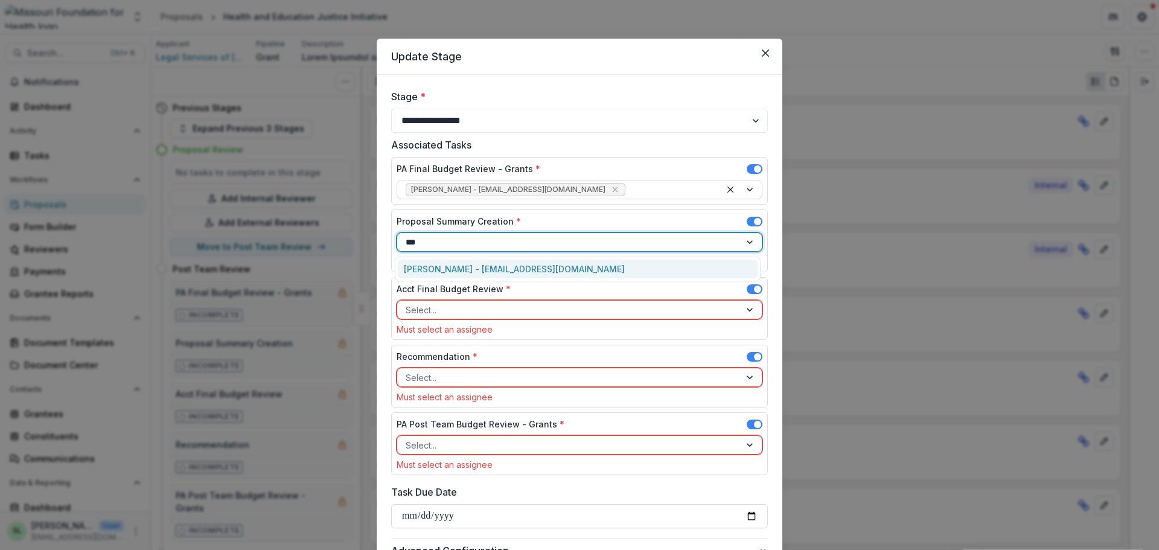
type input "****"
click at [439, 270] on div "[PERSON_NAME] - [EMAIL_ADDRESS][DOMAIN_NAME]" at bounding box center [578, 269] width 360 height 19
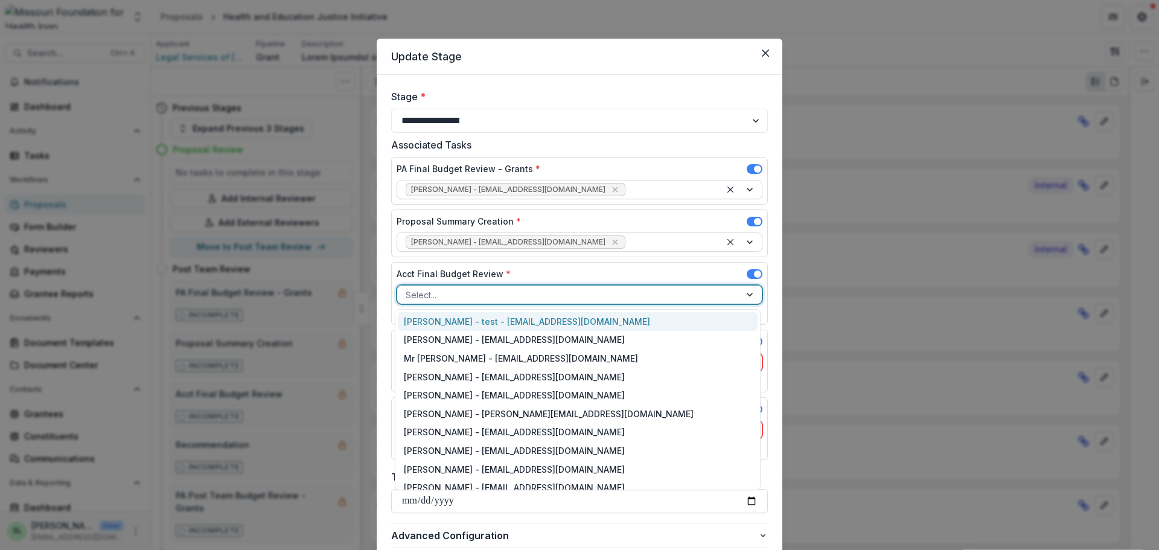
click at [436, 296] on div at bounding box center [569, 294] width 326 height 15
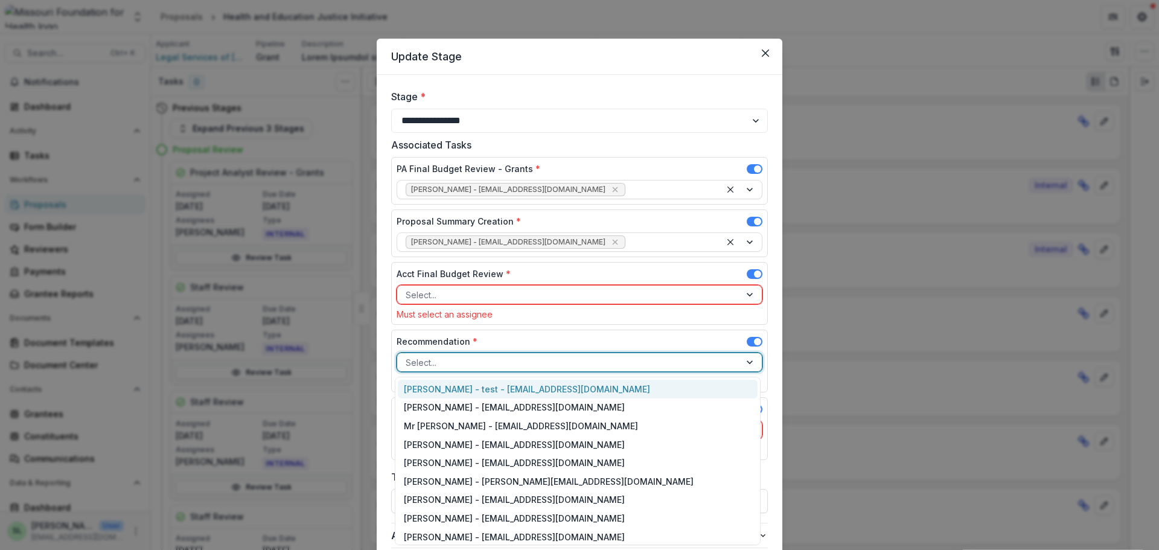
click at [436, 361] on div at bounding box center [569, 362] width 326 height 15
type input "**"
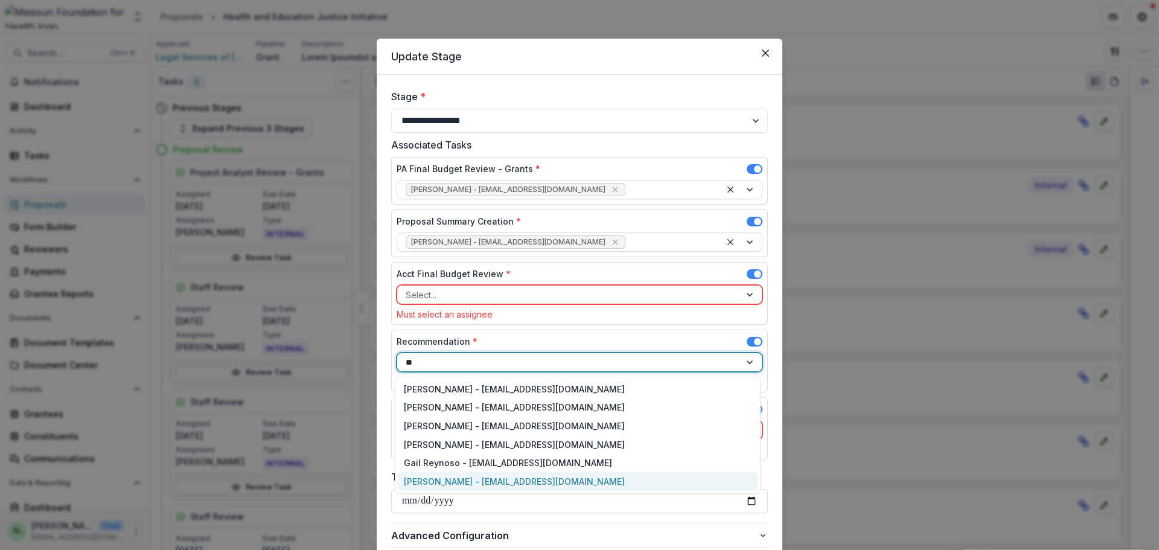
click at [418, 479] on div "[PERSON_NAME] - [EMAIL_ADDRESS][DOMAIN_NAME]" at bounding box center [578, 481] width 360 height 19
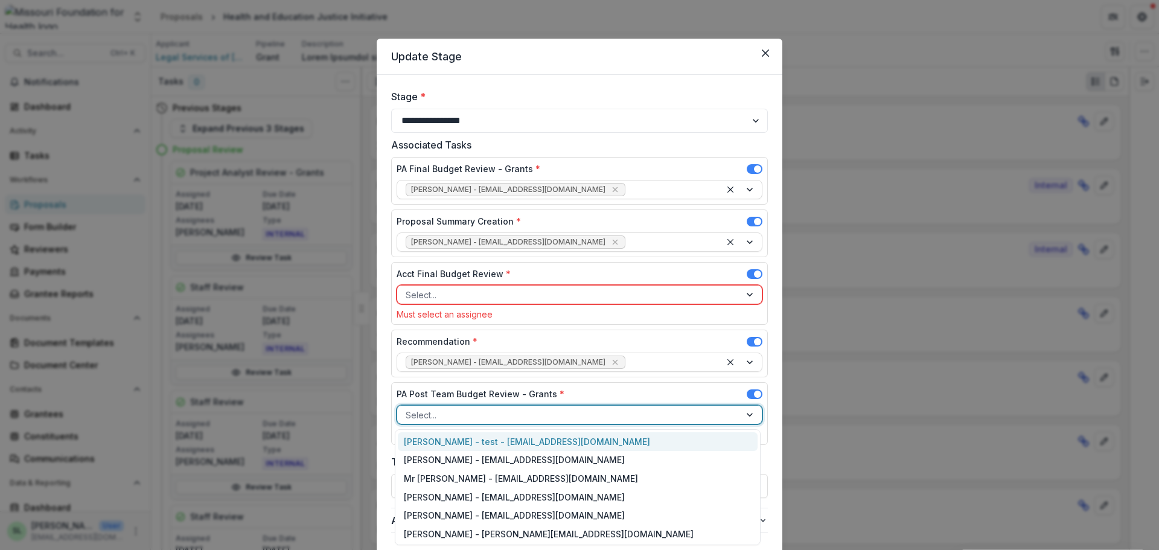
click at [450, 414] on div at bounding box center [569, 415] width 326 height 15
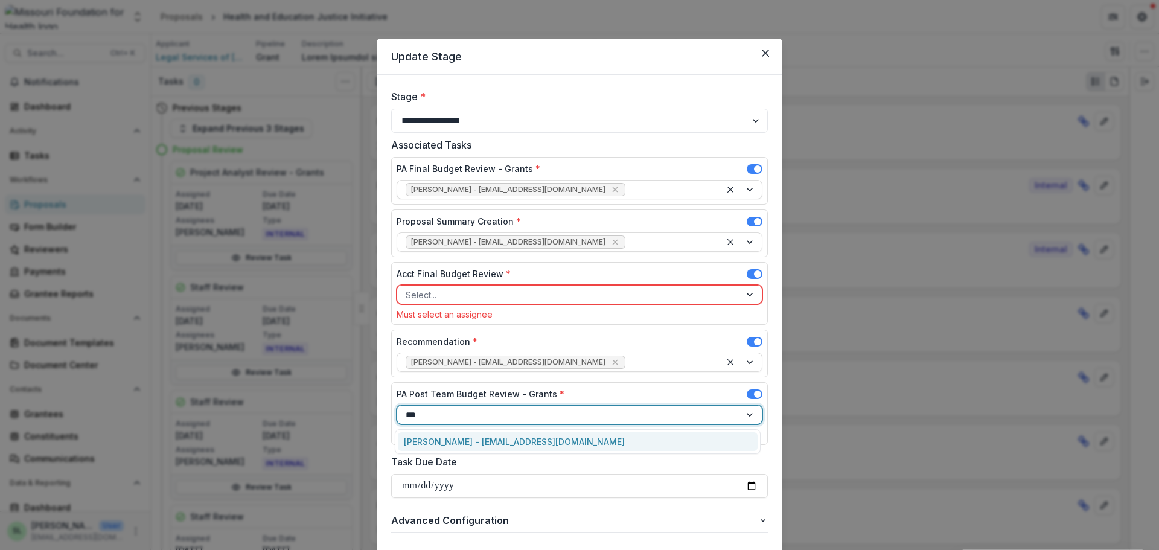
type input "****"
click at [433, 439] on div "[PERSON_NAME] - [EMAIL_ADDRESS][DOMAIN_NAME]" at bounding box center [578, 441] width 360 height 19
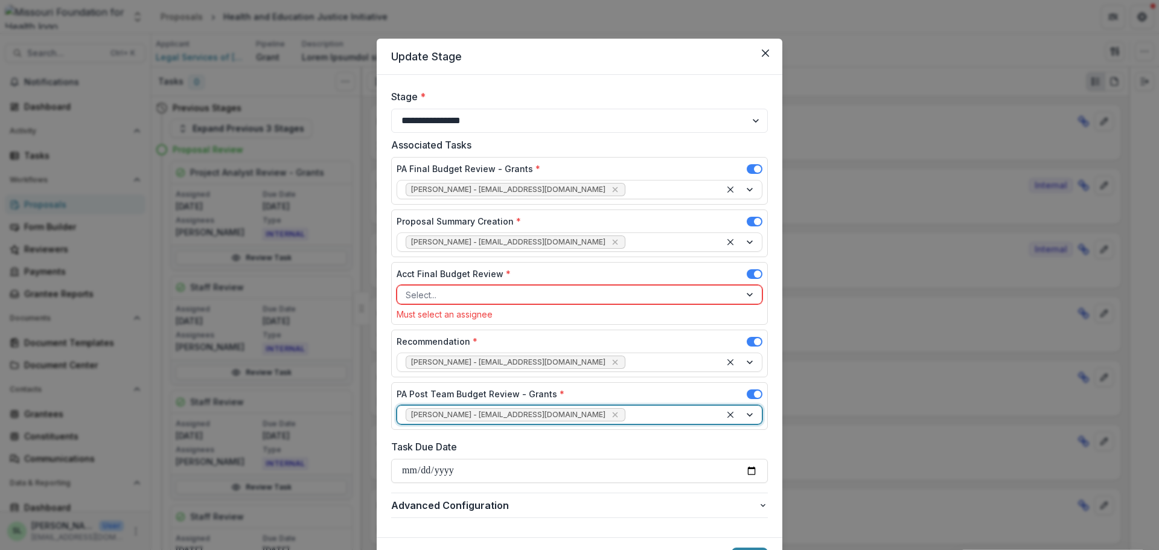
click at [446, 288] on div at bounding box center [569, 294] width 326 height 15
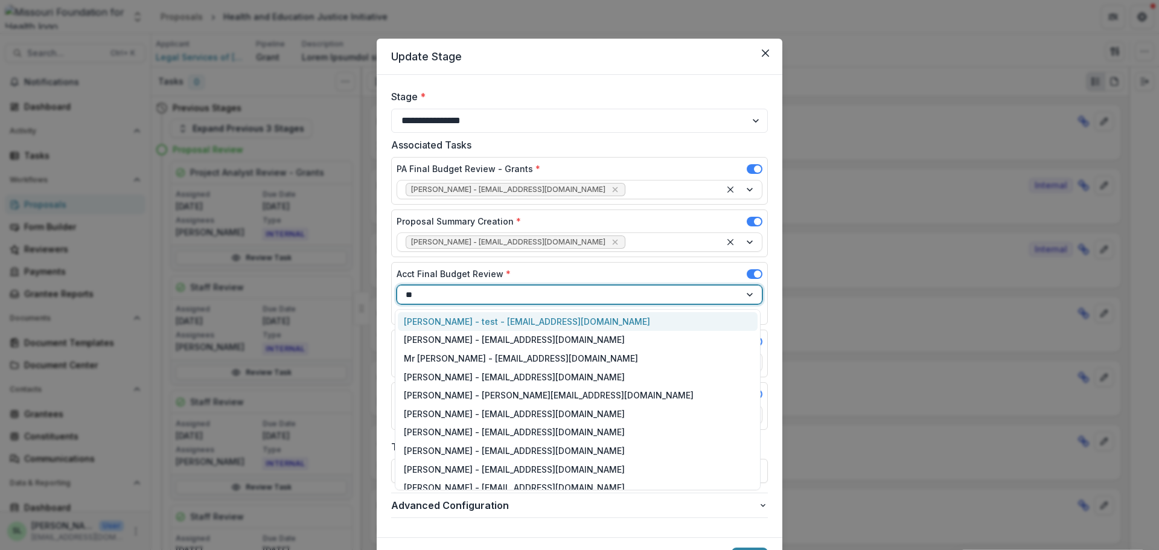
type input "***"
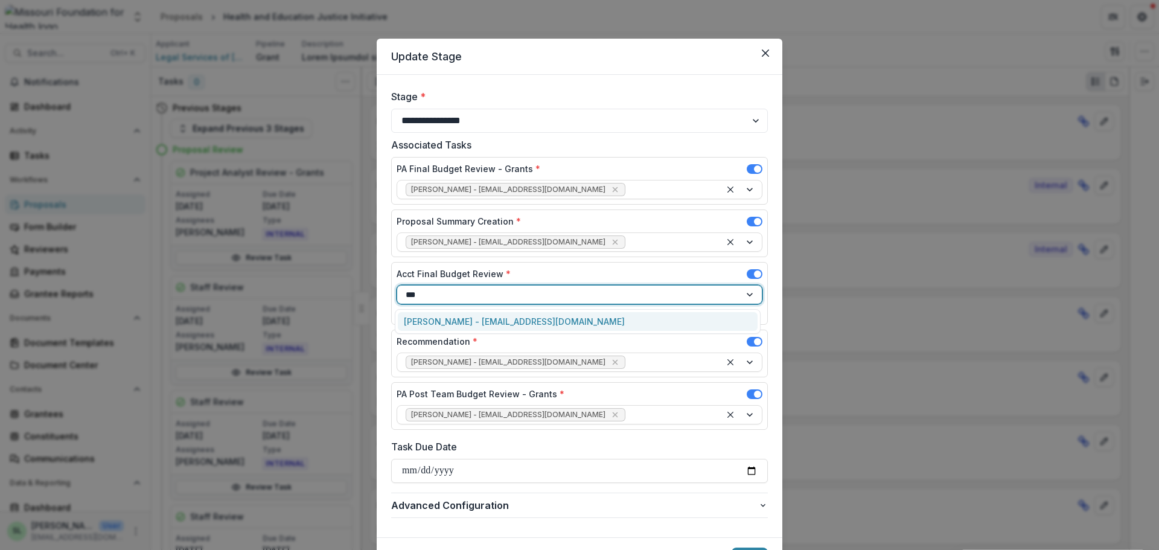
click at [446, 318] on div "[PERSON_NAME] - [EMAIL_ADDRESS][DOMAIN_NAME]" at bounding box center [578, 321] width 360 height 19
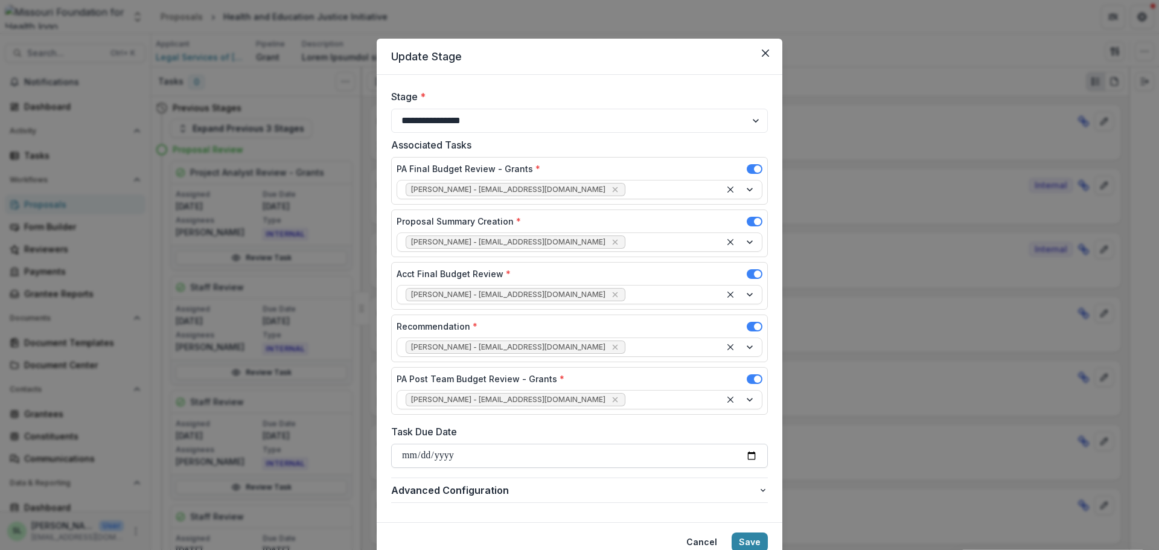
click at [411, 454] on input "Task Due Date" at bounding box center [579, 456] width 377 height 24
type input "**********"
click at [742, 542] on button "Save" at bounding box center [750, 542] width 36 height 19
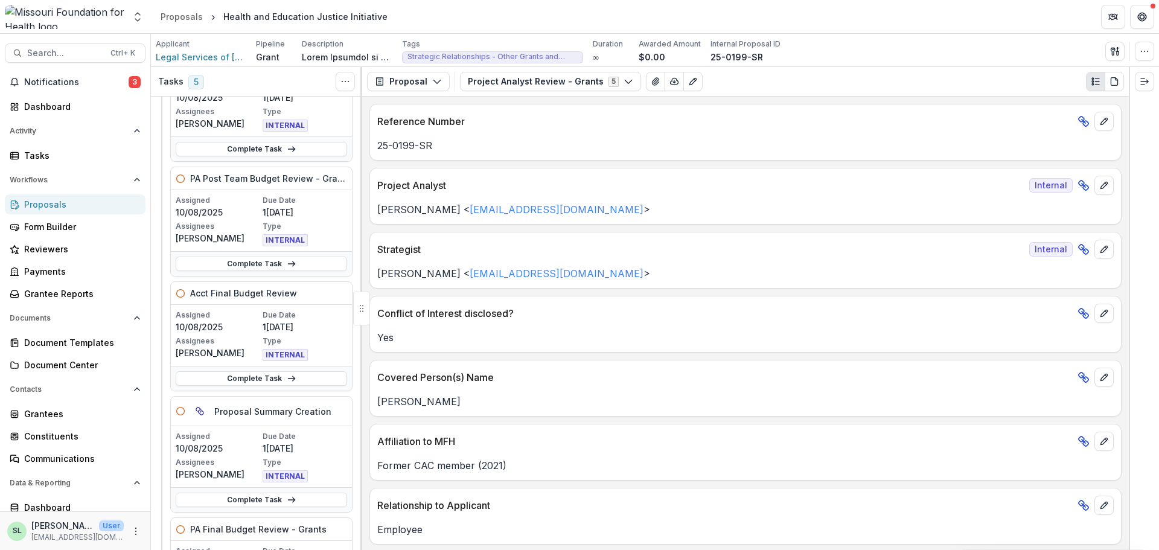
scroll to position [121, 0]
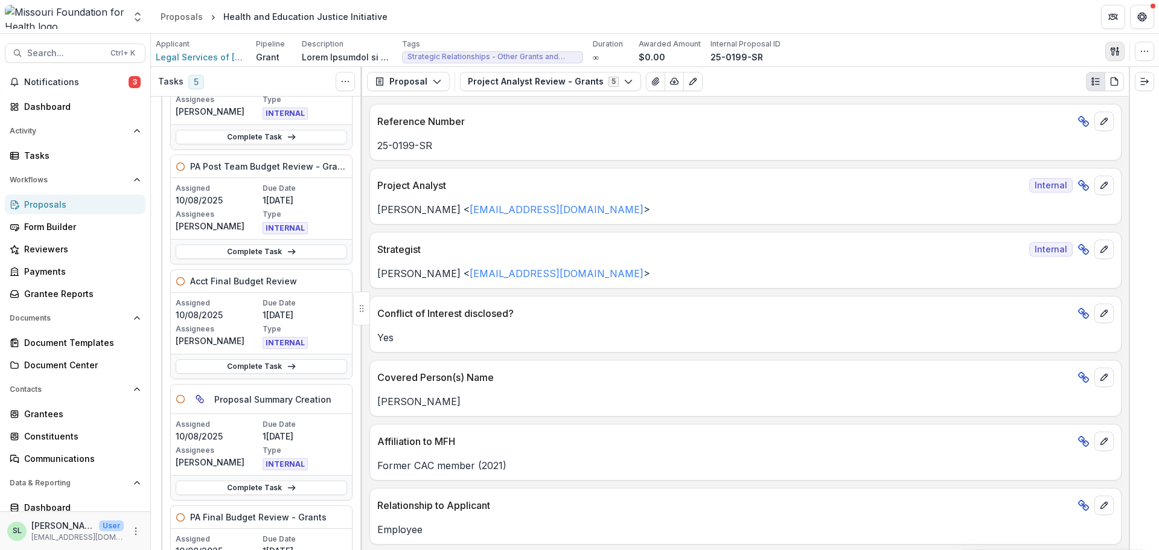
click at [1109, 43] on button "button" at bounding box center [1114, 51] width 19 height 19
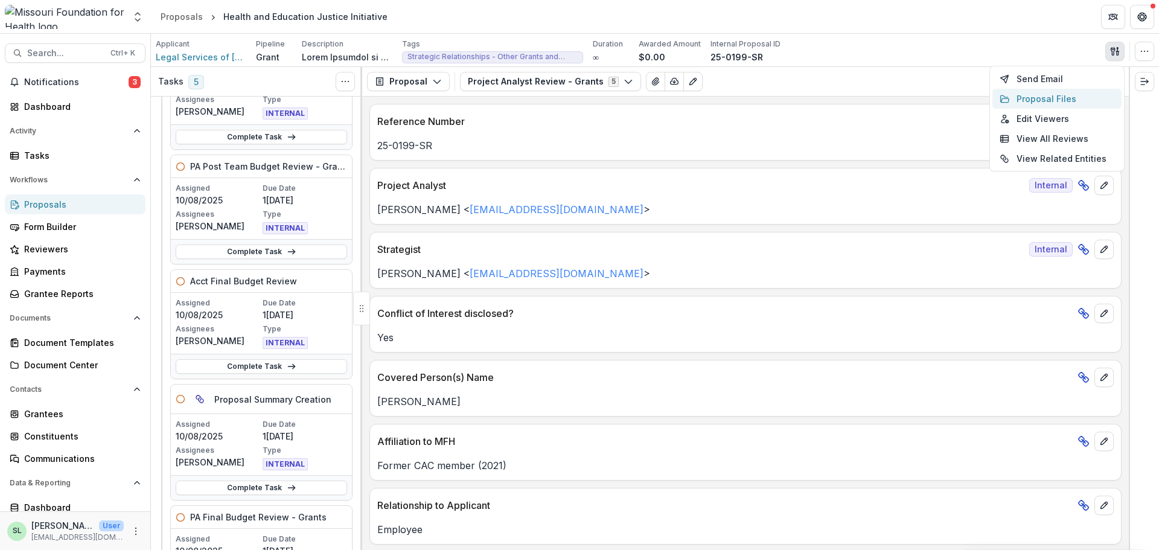
click at [1034, 98] on button "Proposal Files" at bounding box center [1057, 99] width 129 height 20
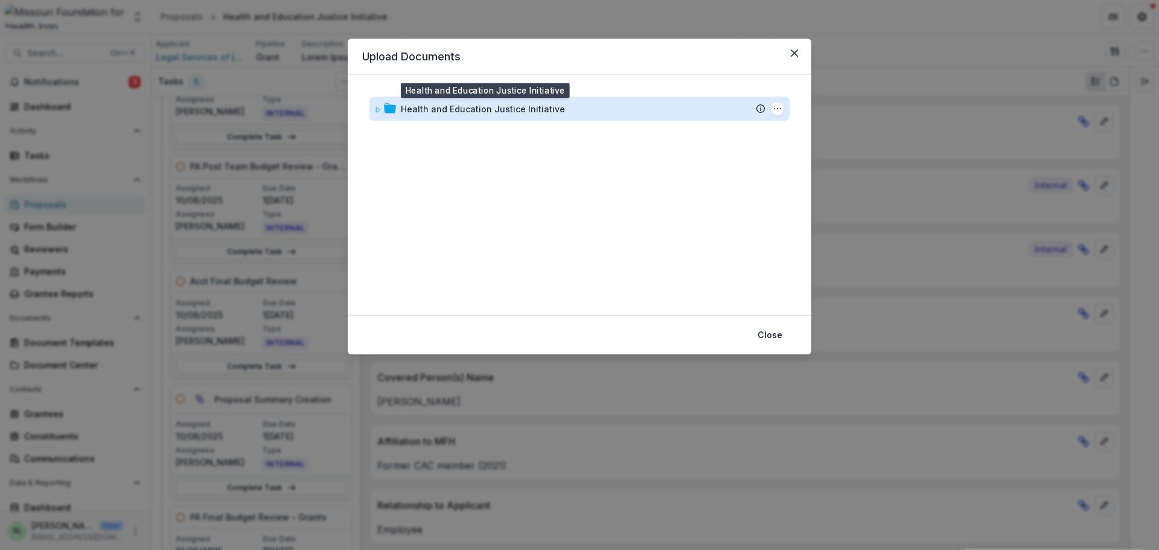
click at [488, 110] on div "Health and Education Justice Initiative" at bounding box center [483, 109] width 164 height 13
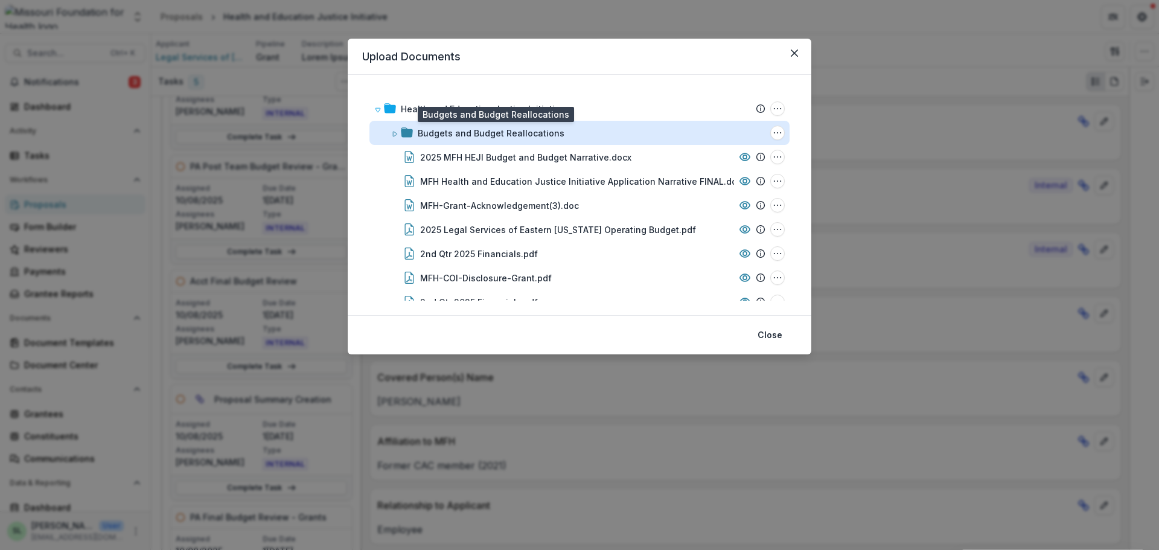
click at [461, 138] on div "Budgets and Budget Reallocations" at bounding box center [491, 133] width 147 height 13
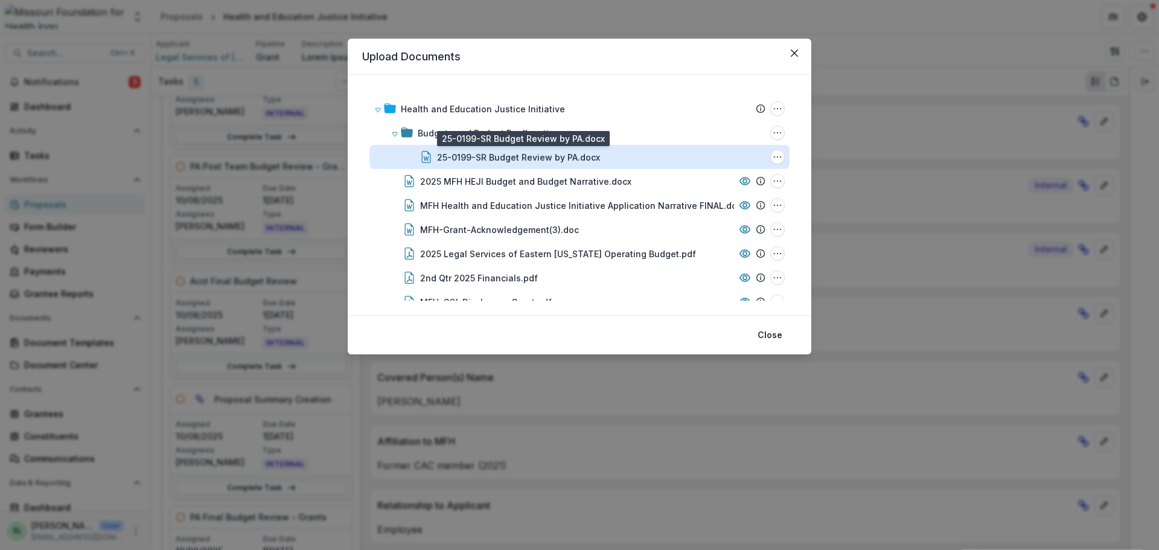
click at [459, 158] on div "25-0199-SR Budget Review by PA.docx" at bounding box center [518, 157] width 163 height 13
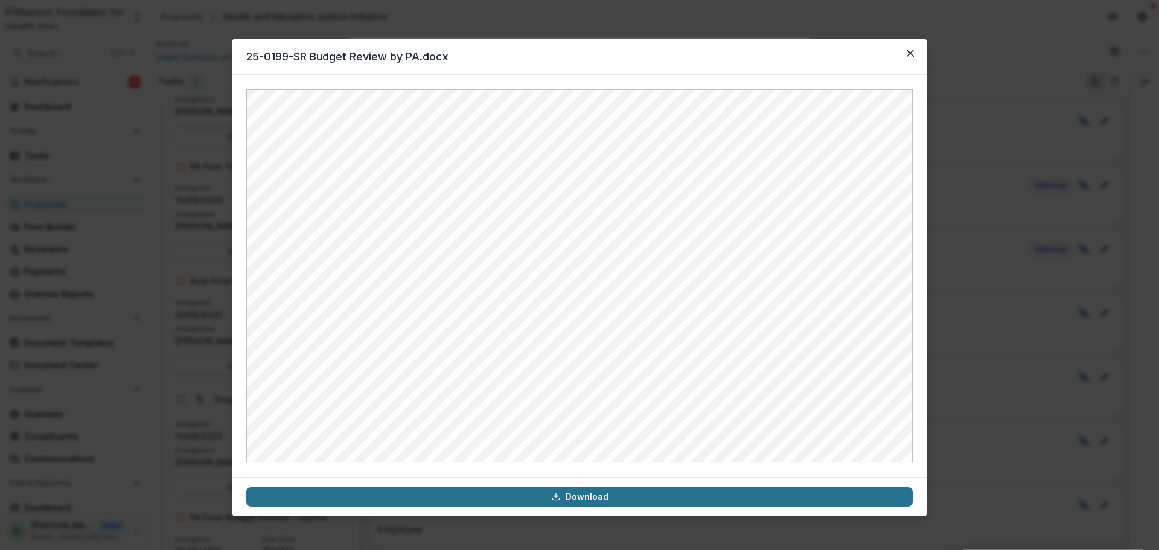
click at [610, 499] on link "Download" at bounding box center [579, 496] width 667 height 19
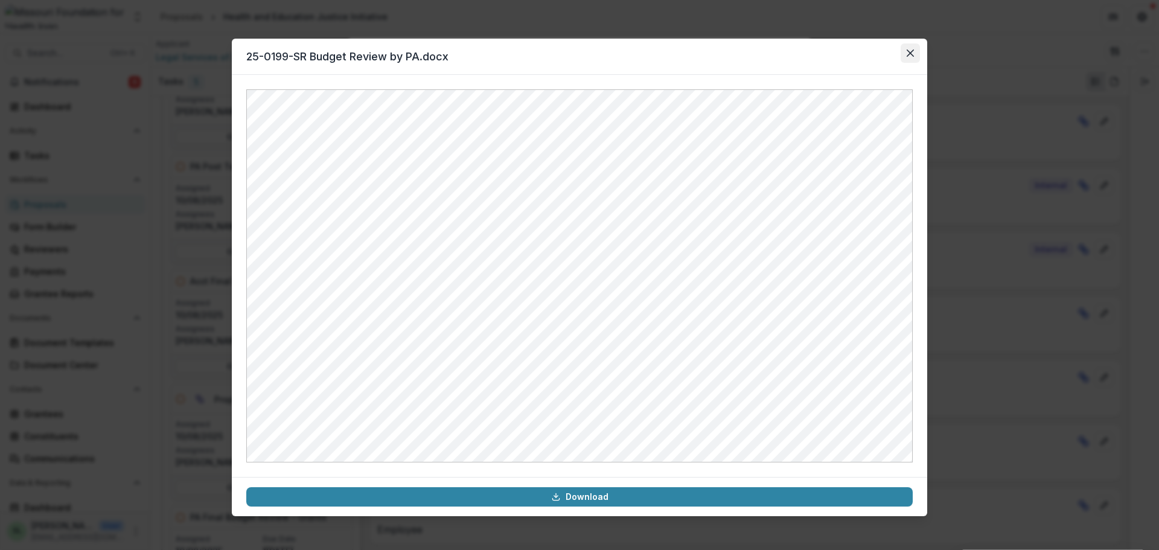
click at [906, 49] on button "Close" at bounding box center [910, 52] width 19 height 19
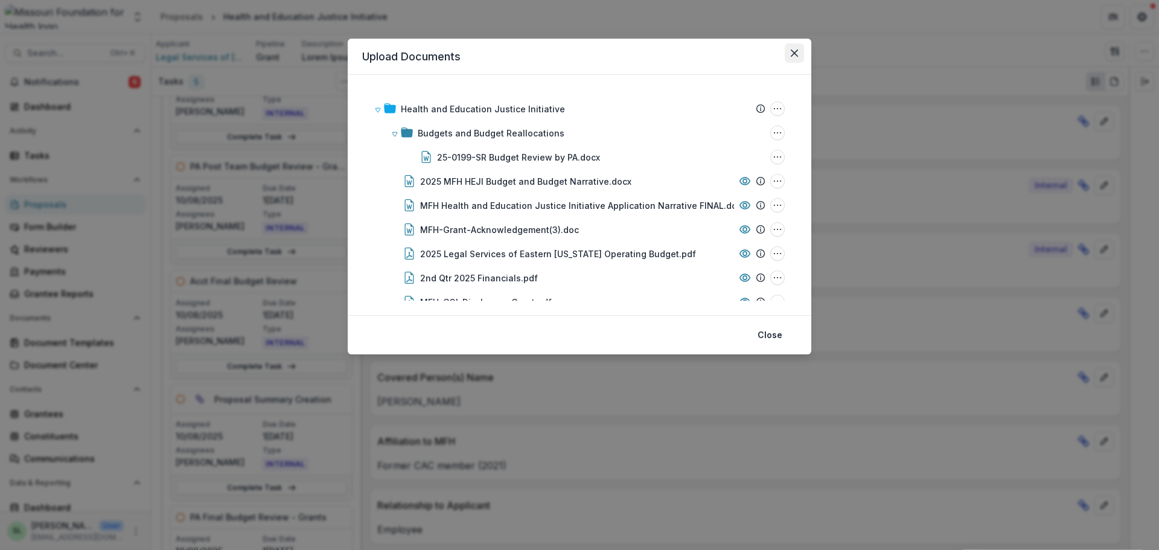
click at [799, 57] on button "Close" at bounding box center [794, 52] width 19 height 19
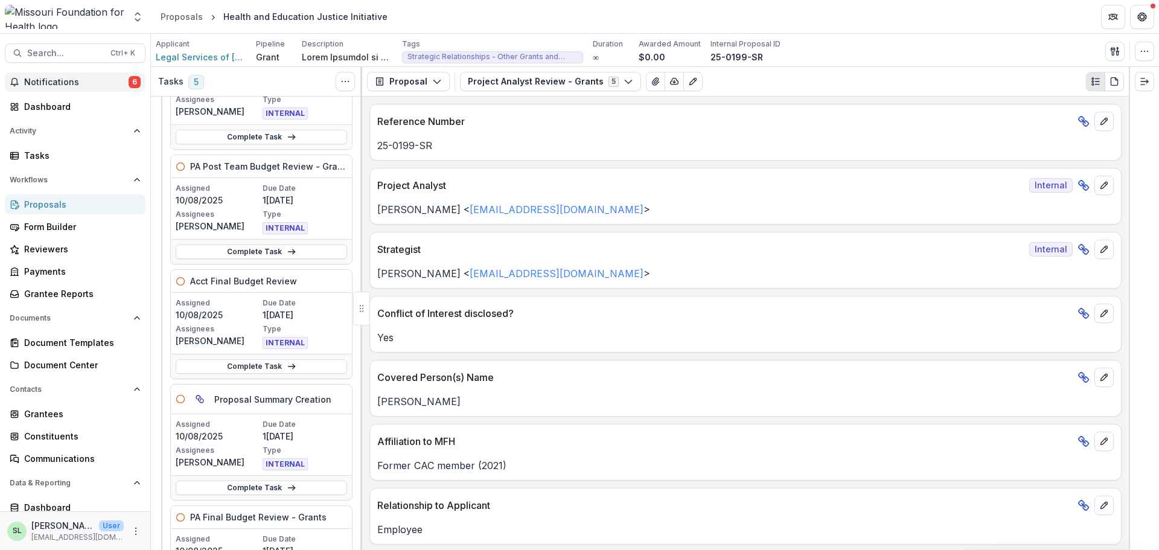
click at [99, 85] on span "Notifications" at bounding box center [76, 82] width 104 height 10
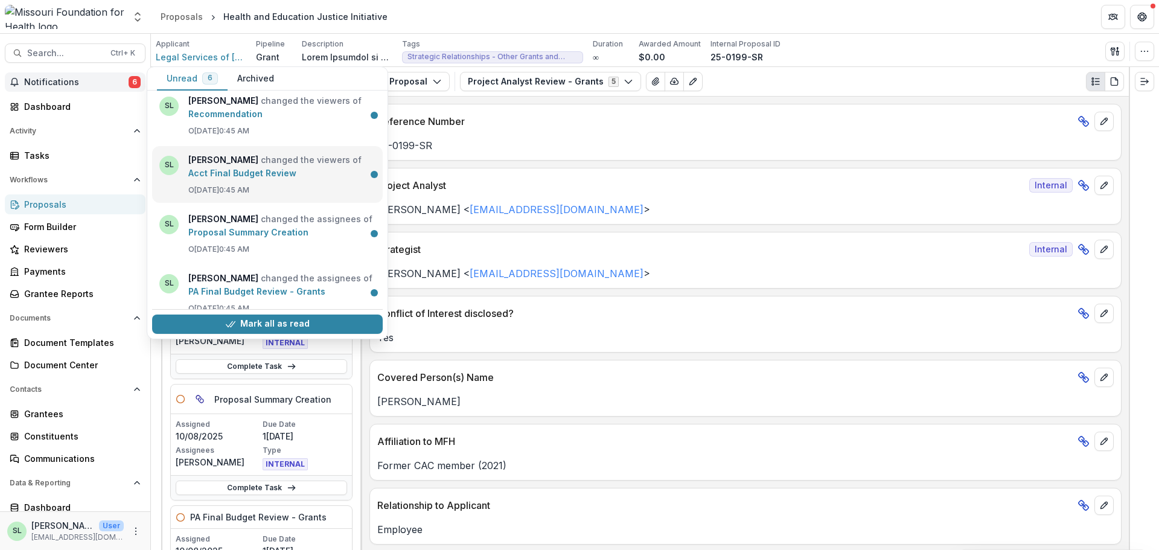
scroll to position [153, 0]
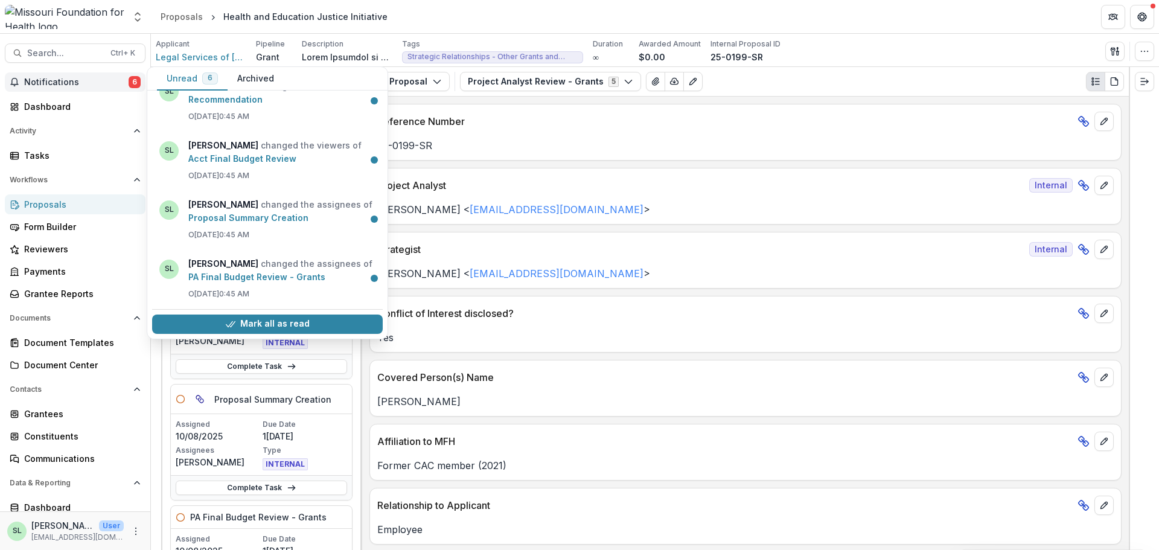
click at [280, 315] on button "Mark all as read" at bounding box center [267, 324] width 231 height 19
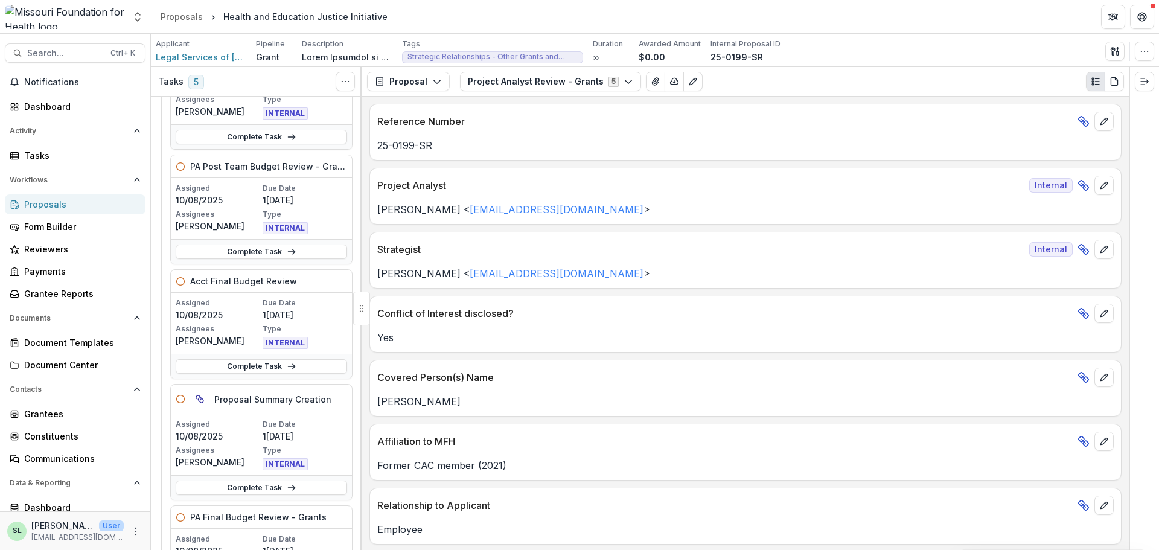
click at [466, 5] on header "Proposals Health and Education Justice Initiative" at bounding box center [655, 16] width 1008 height 33
click at [39, 151] on div "Tasks" at bounding box center [80, 155] width 112 height 13
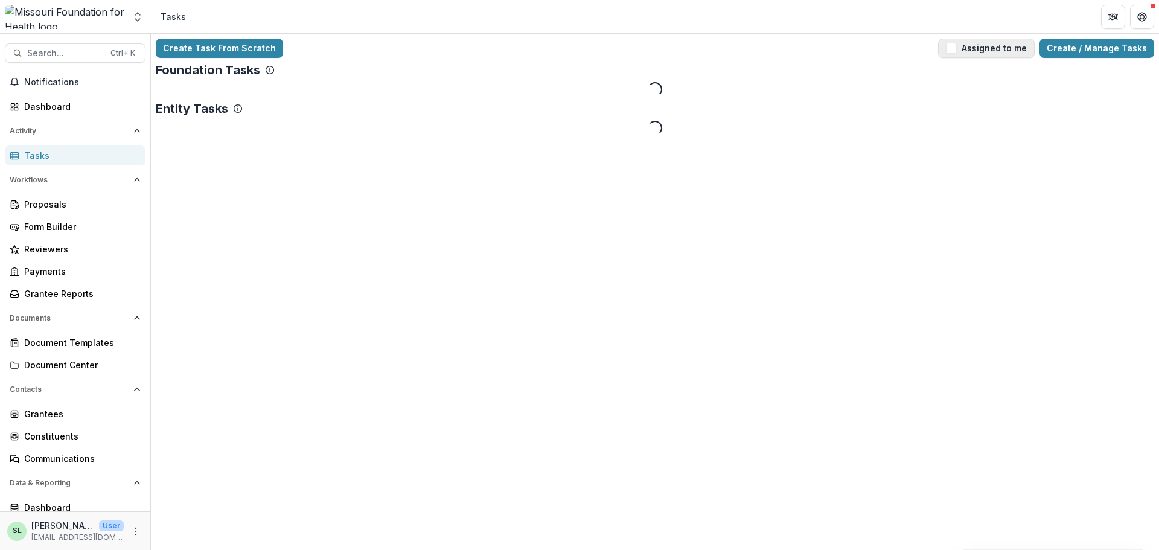
click at [1007, 51] on button "Assigned to me" at bounding box center [986, 48] width 97 height 19
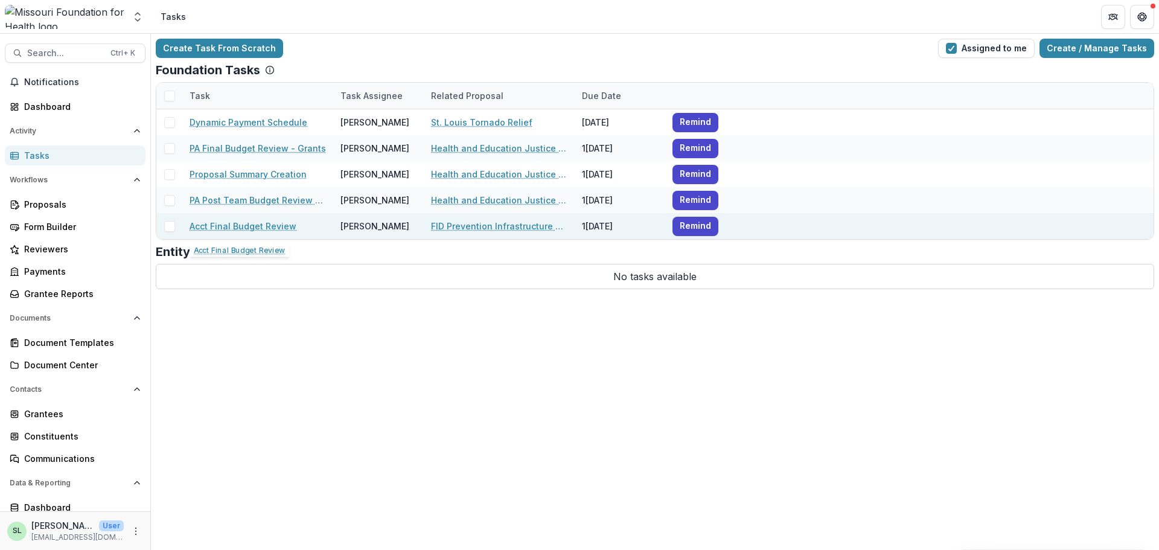
click at [211, 222] on link "Acct Final Budget Review" at bounding box center [243, 226] width 107 height 13
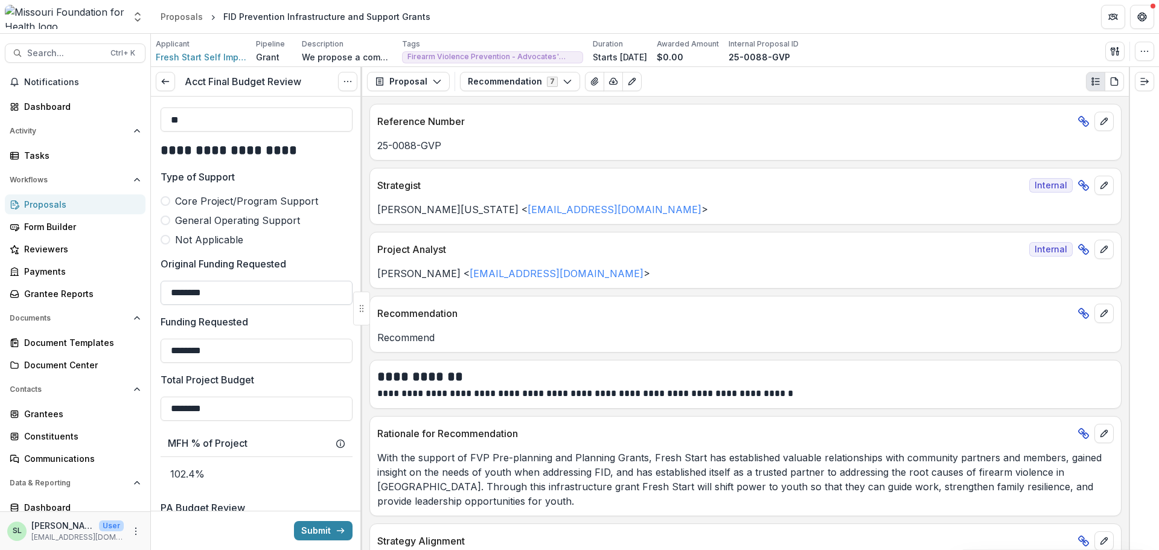
scroll to position [725, 0]
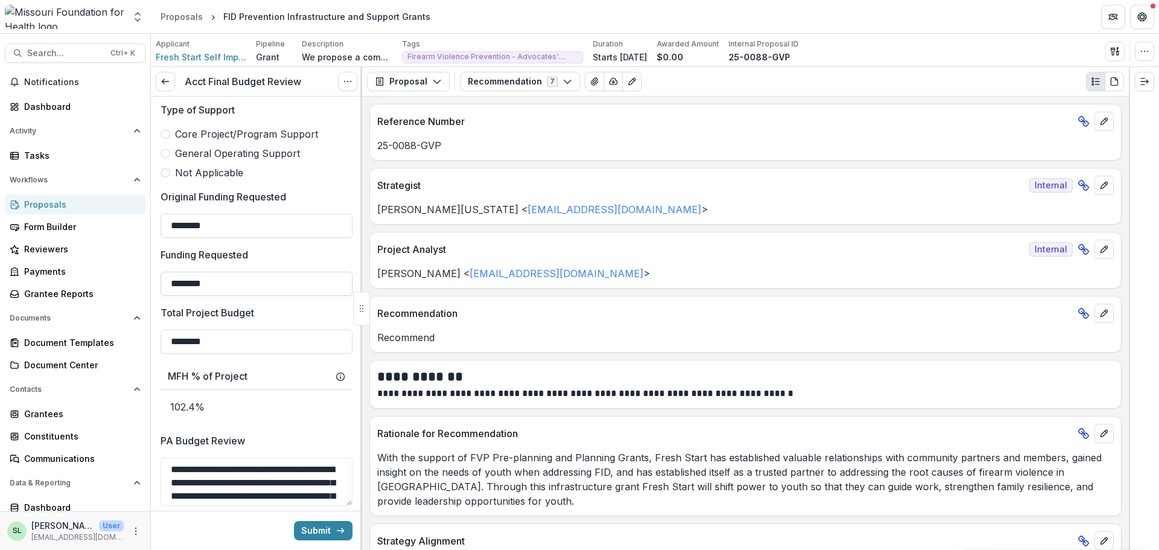
click at [219, 278] on input "********" at bounding box center [257, 284] width 192 height 24
type input "*"
type input "********"
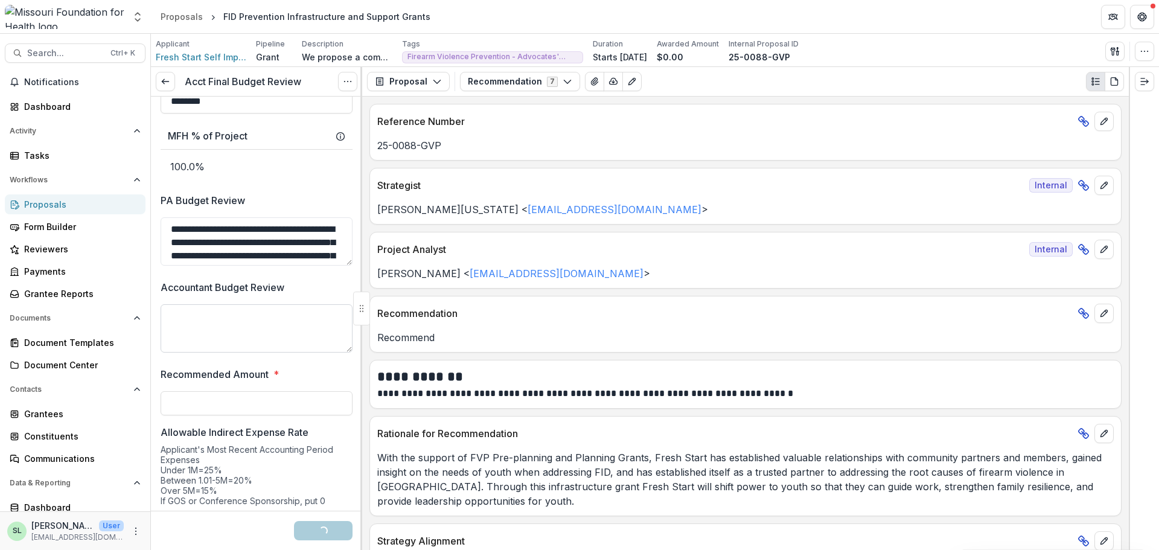
scroll to position [966, 0]
type input "********"
click at [218, 319] on textarea "Accountant Budget Review" at bounding box center [257, 327] width 192 height 48
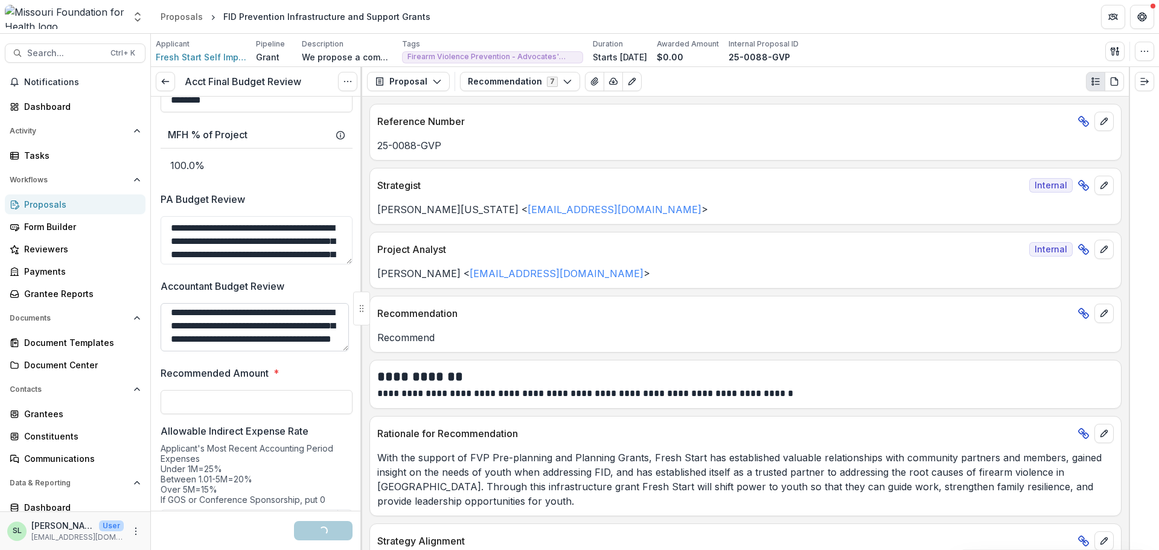
scroll to position [24, 0]
type textarea "**********"
click at [199, 405] on input "Recommended Amount *" at bounding box center [257, 402] width 192 height 24
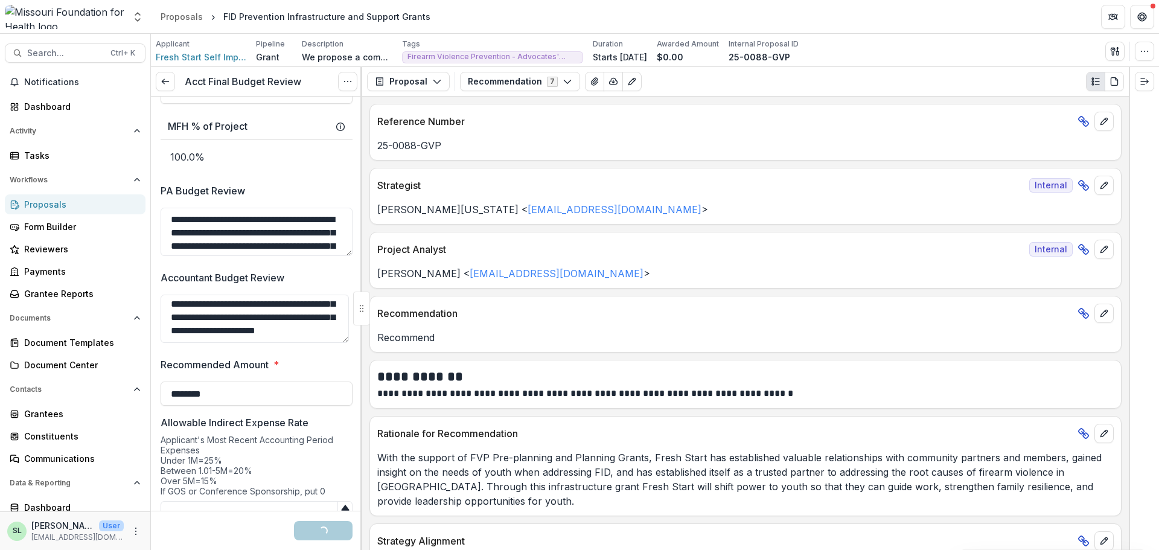
scroll to position [793, 0]
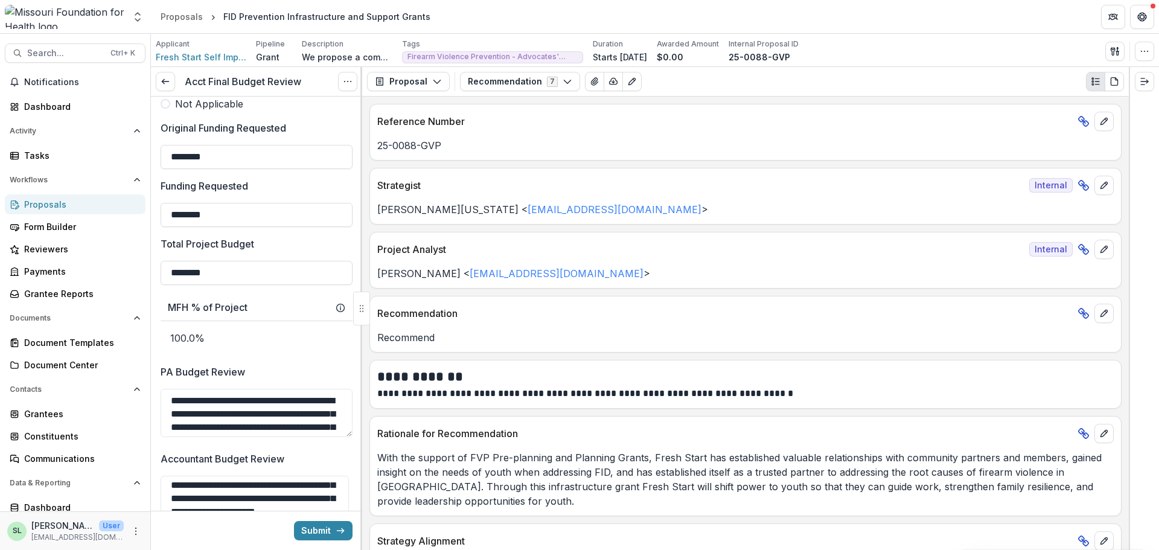
type input "********"
click at [239, 277] on input "********" at bounding box center [257, 273] width 192 height 24
type input "********"
click at [230, 218] on input "********" at bounding box center [257, 215] width 192 height 24
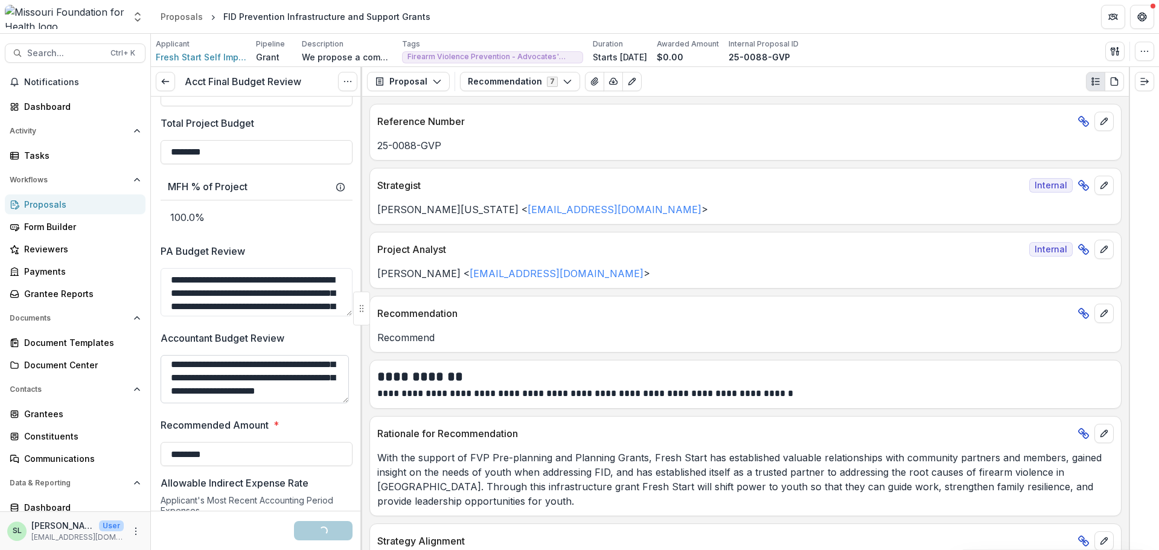
scroll to position [29, 0]
type input "********"
click at [235, 453] on input "********" at bounding box center [257, 454] width 192 height 24
type input "********"
click at [274, 375] on textarea "**********" at bounding box center [255, 379] width 188 height 48
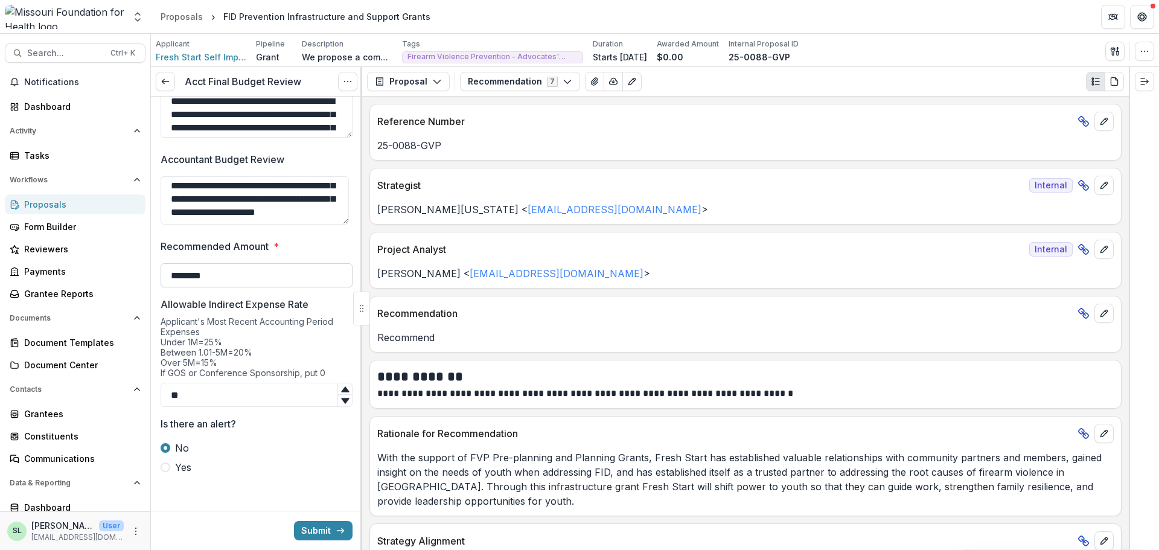
scroll to position [1095, 0]
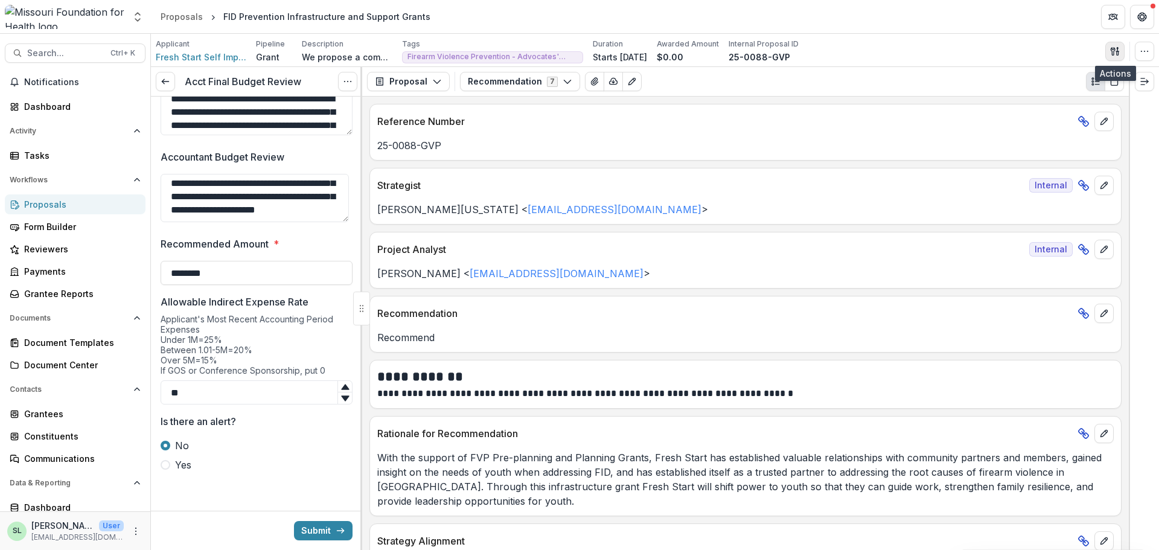
click at [1117, 50] on icon "button" at bounding box center [1115, 51] width 10 height 10
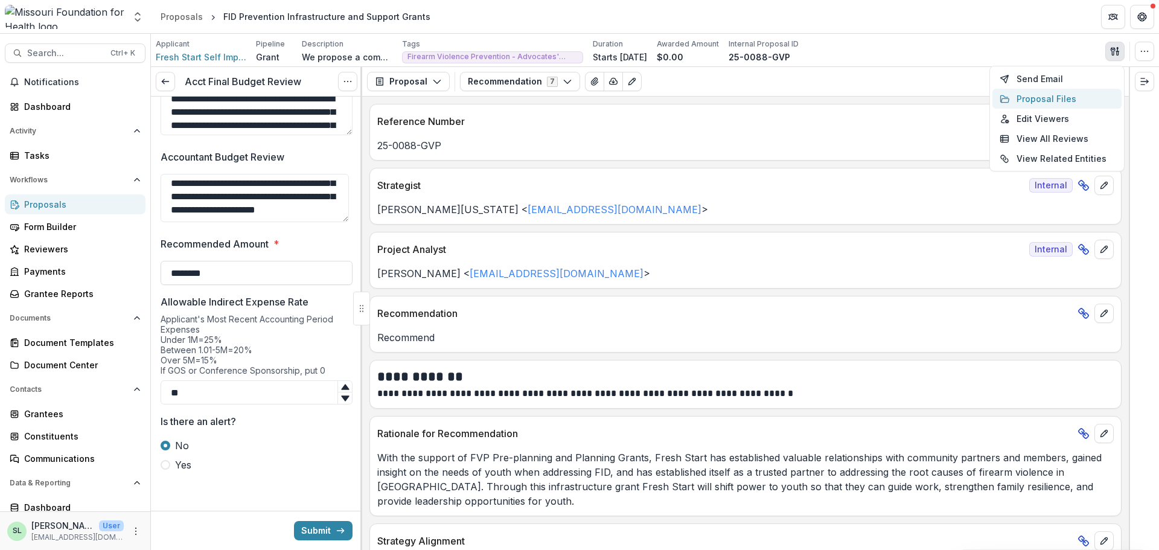
click at [1045, 100] on button "Proposal Files" at bounding box center [1057, 99] width 129 height 20
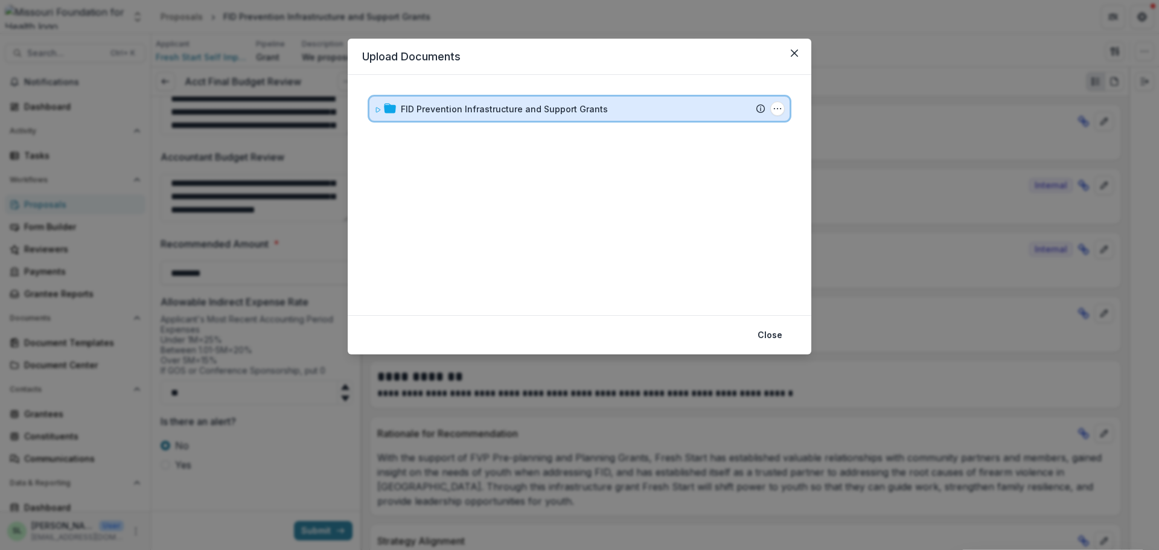
click at [506, 115] on div "FID Prevention Infrastructure and Support Grants Submission Temelio Proposal At…" at bounding box center [579, 109] width 420 height 24
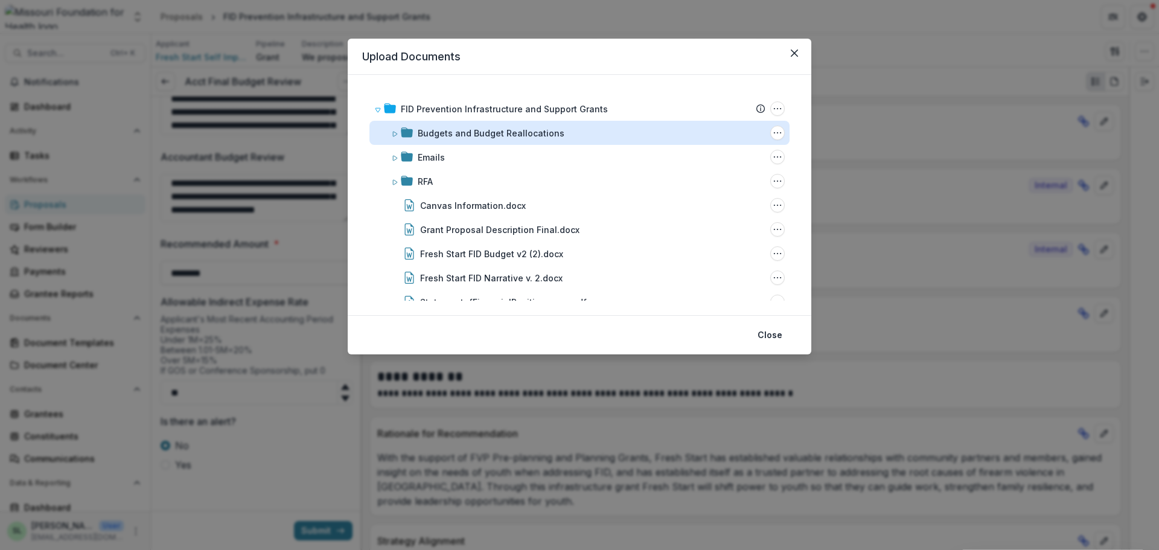
click at [458, 137] on div "Budgets and Budget Reallocations" at bounding box center [491, 133] width 147 height 13
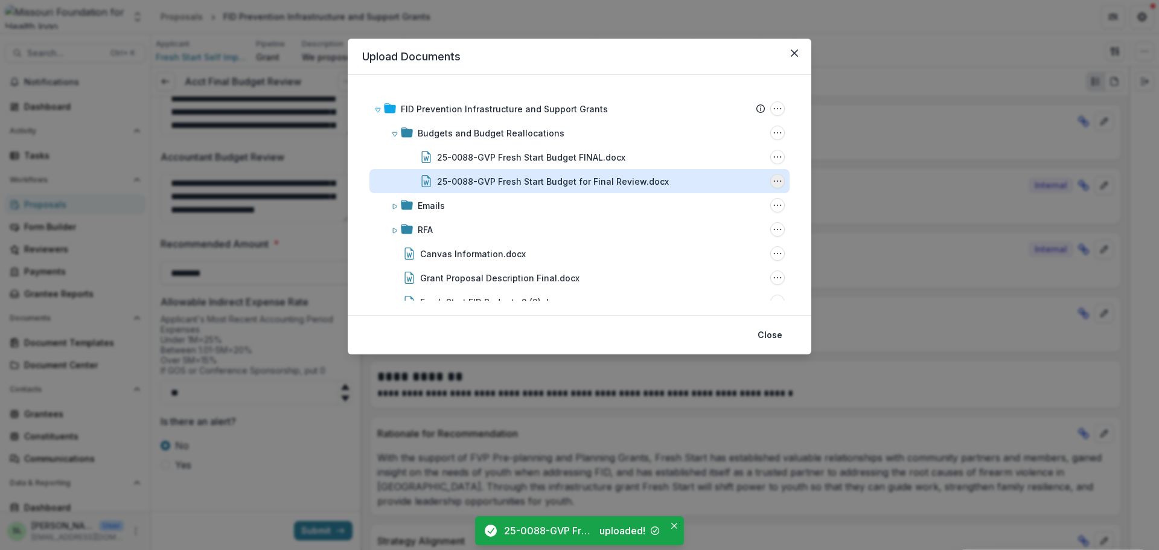
click at [775, 179] on icon "25-0088-GVP Fresh Start Budget for Final Review.docx Options" at bounding box center [778, 181] width 10 height 10
click at [708, 264] on button "Delete" at bounding box center [717, 264] width 129 height 20
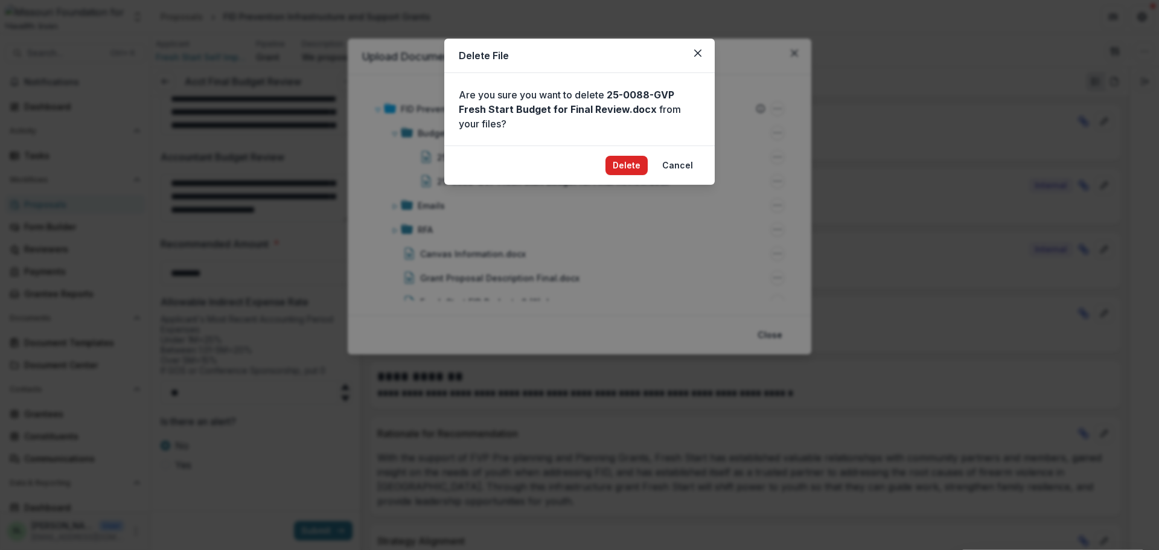
click at [633, 165] on button "Delete" at bounding box center [627, 165] width 42 height 19
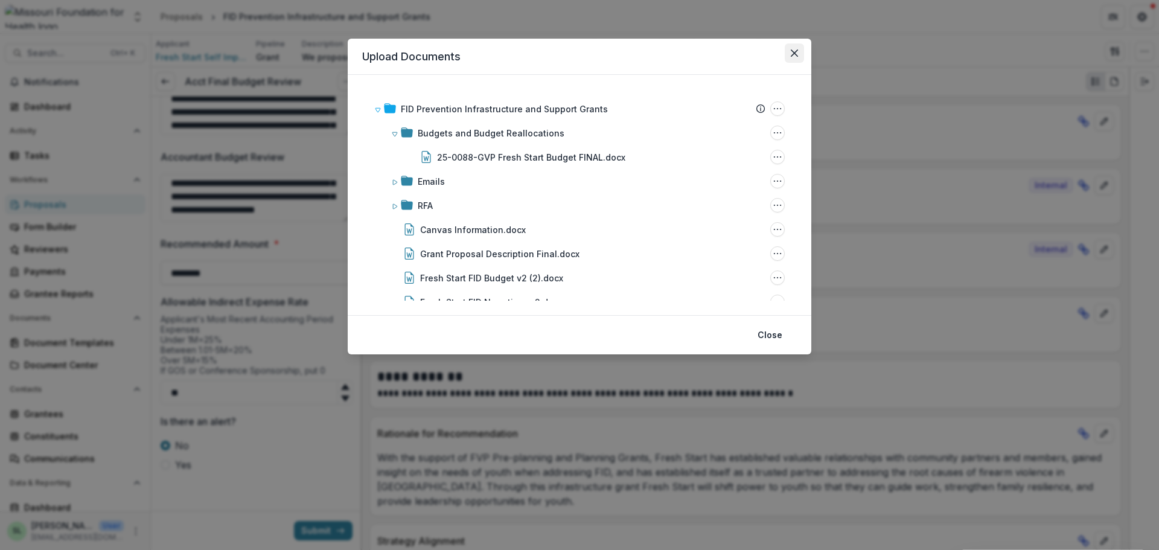
click at [796, 51] on icon "Close" at bounding box center [794, 53] width 7 height 7
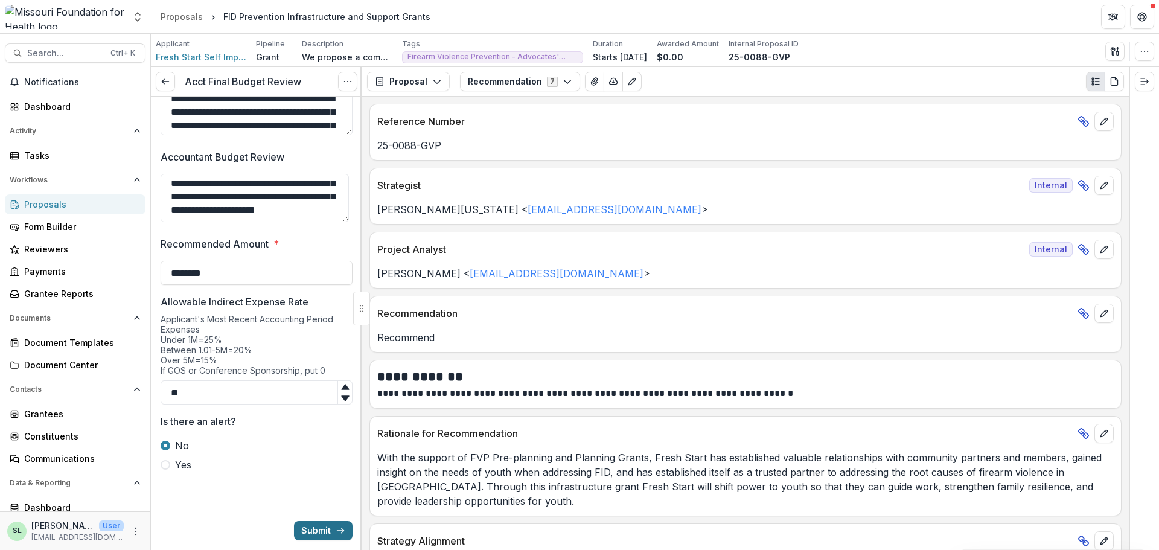
click at [316, 529] on button "Submit" at bounding box center [323, 530] width 59 height 19
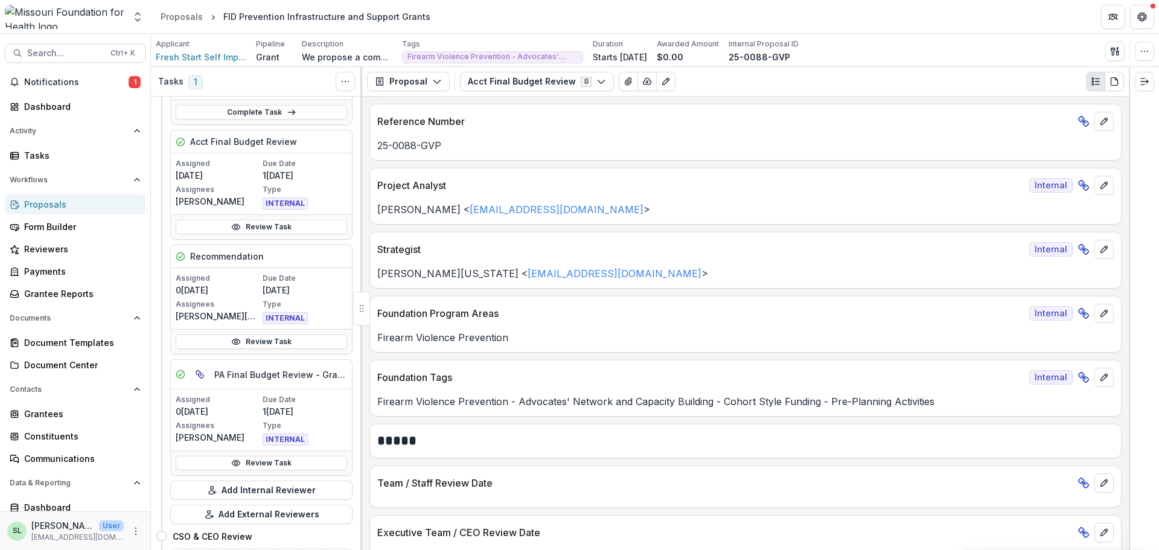
scroll to position [181, 0]
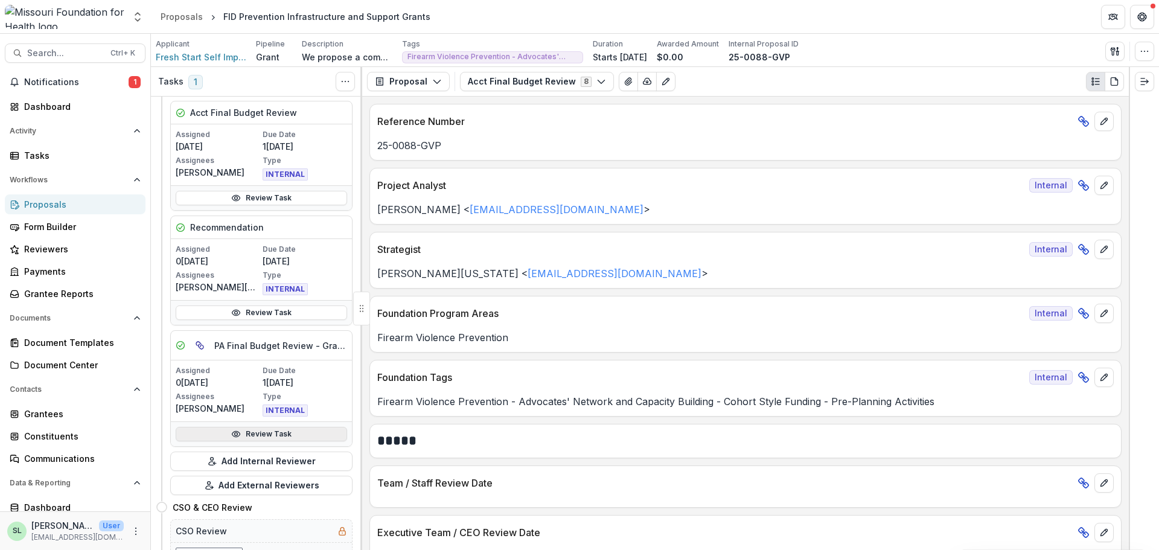
click at [276, 434] on link "Review Task" at bounding box center [261, 434] width 171 height 14
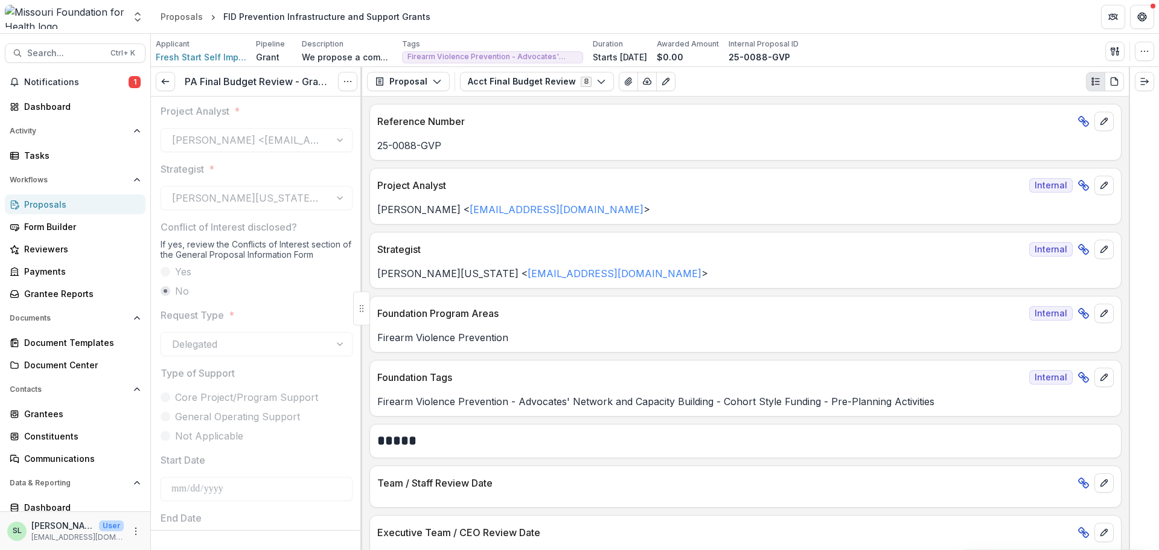
scroll to position [181, 0]
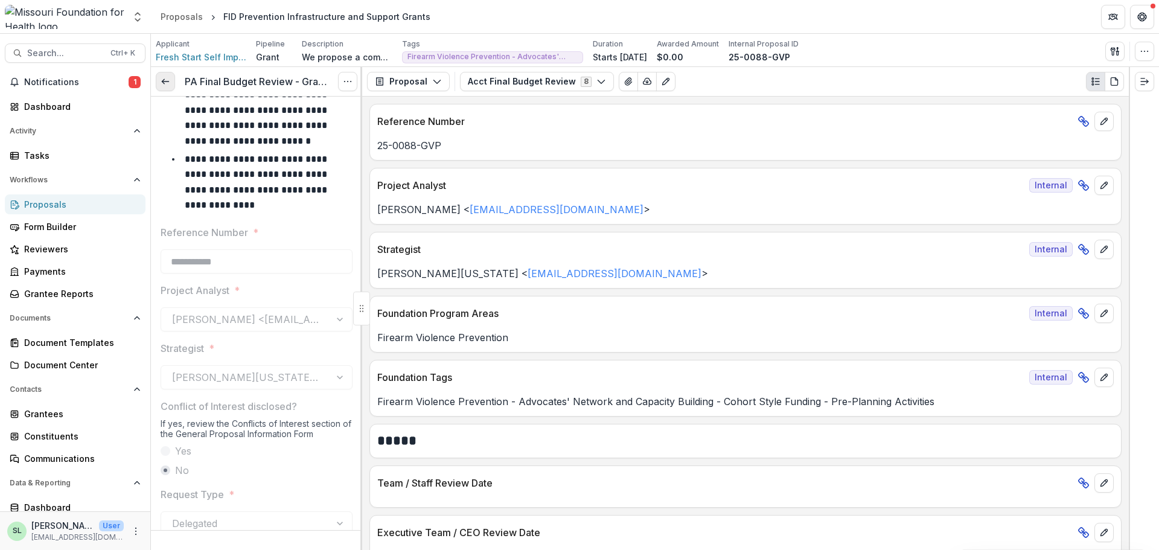
click at [158, 84] on link at bounding box center [165, 81] width 19 height 19
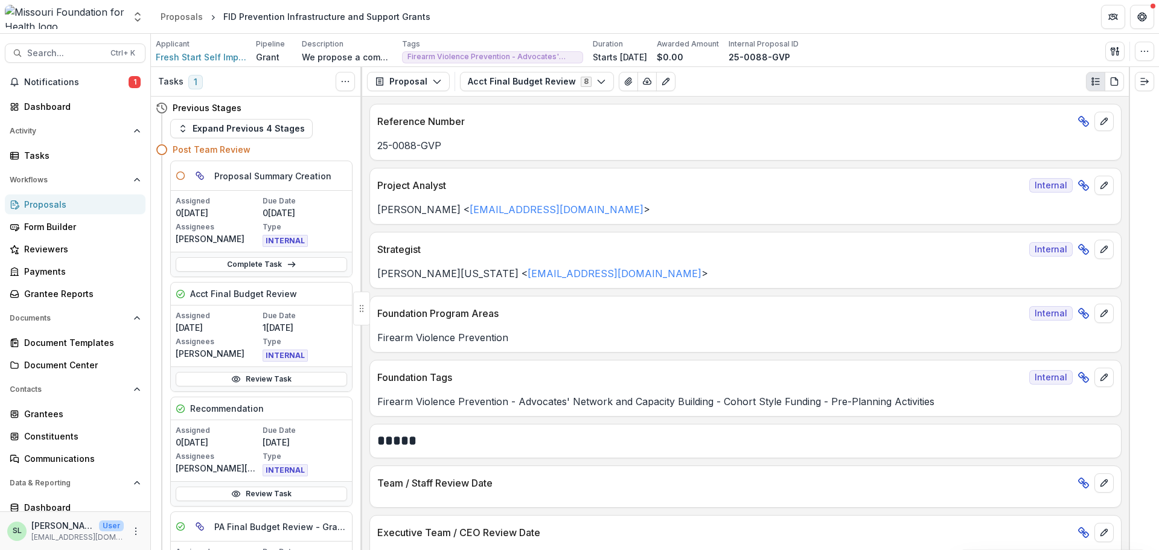
click at [51, 203] on div "Proposals" at bounding box center [80, 204] width 112 height 13
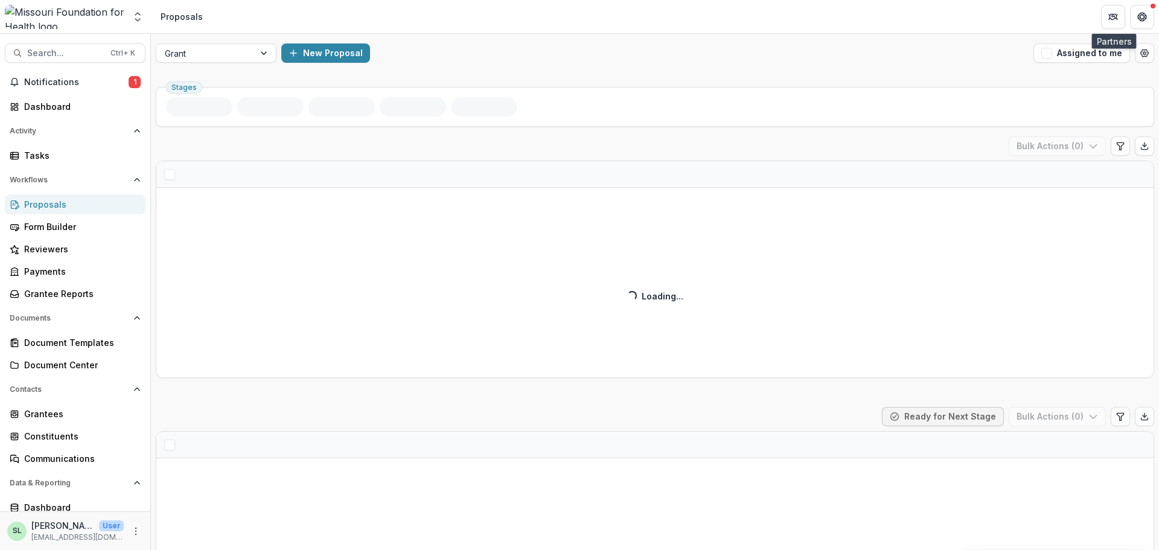
click at [1081, 43] on div "Grant New Proposal Assigned to me" at bounding box center [655, 53] width 1008 height 39
click at [1086, 60] on button "Assigned to me" at bounding box center [1082, 52] width 97 height 19
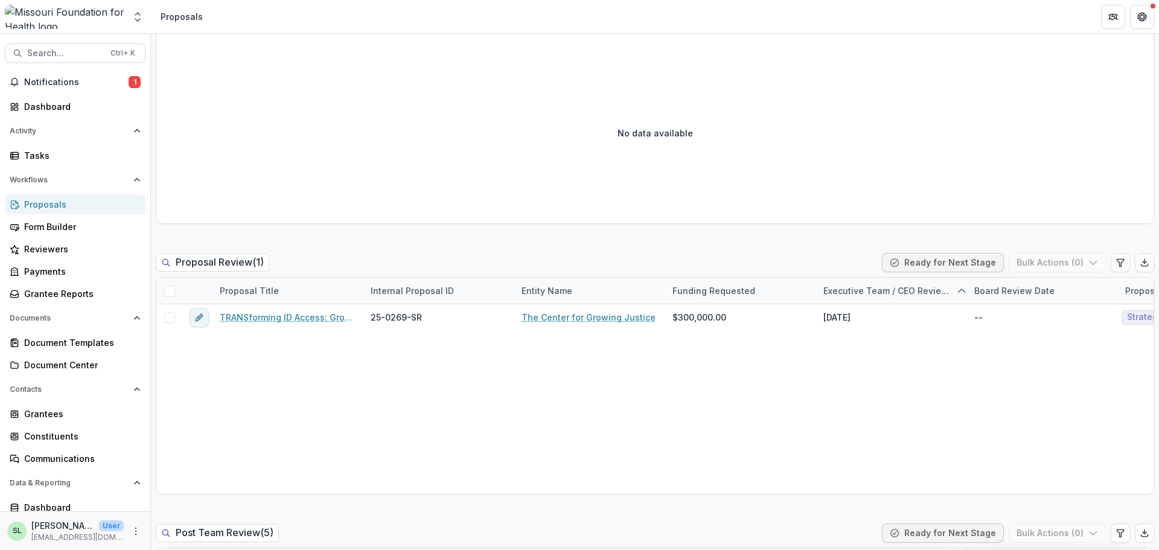
scroll to position [543, 0]
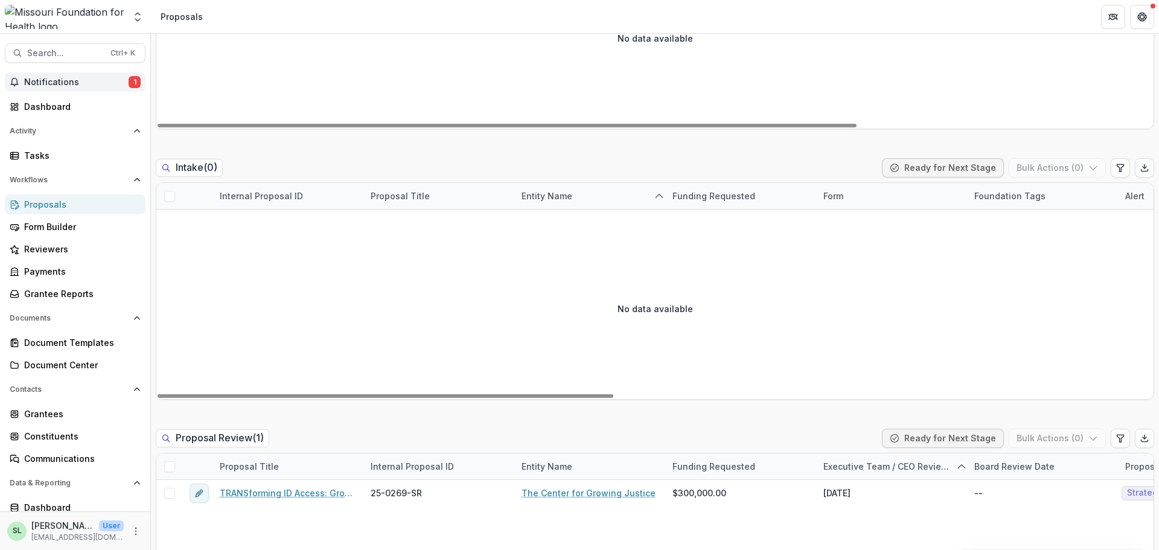
click at [59, 83] on span "Notifications" at bounding box center [76, 82] width 104 height 10
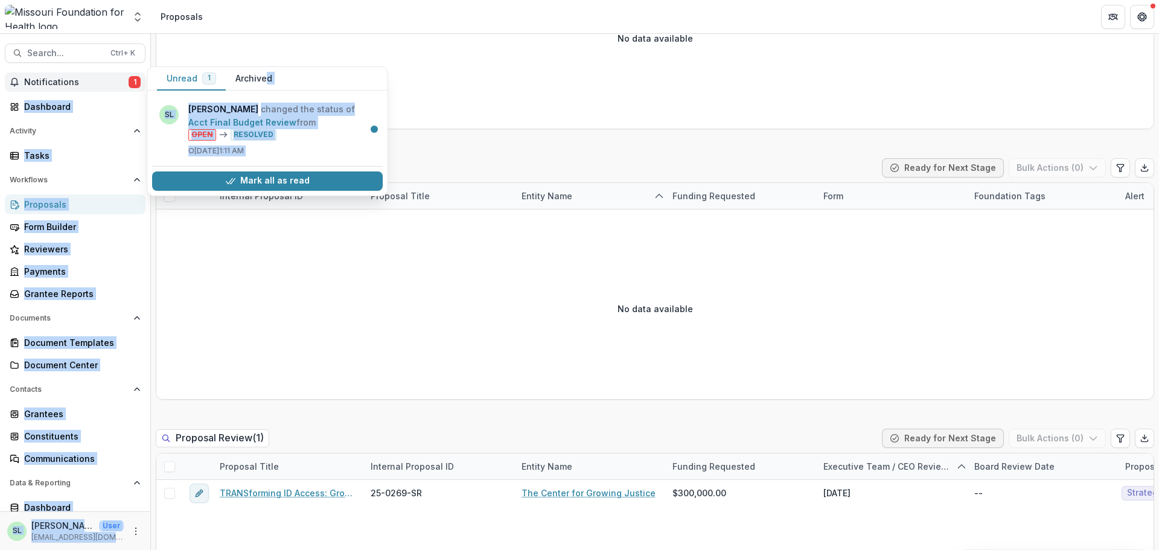
click at [261, 71] on main "Search... Ctrl + K Notifications 1 Unread 1 Archived SL [PERSON_NAME] changed t…" at bounding box center [579, 292] width 1159 height 516
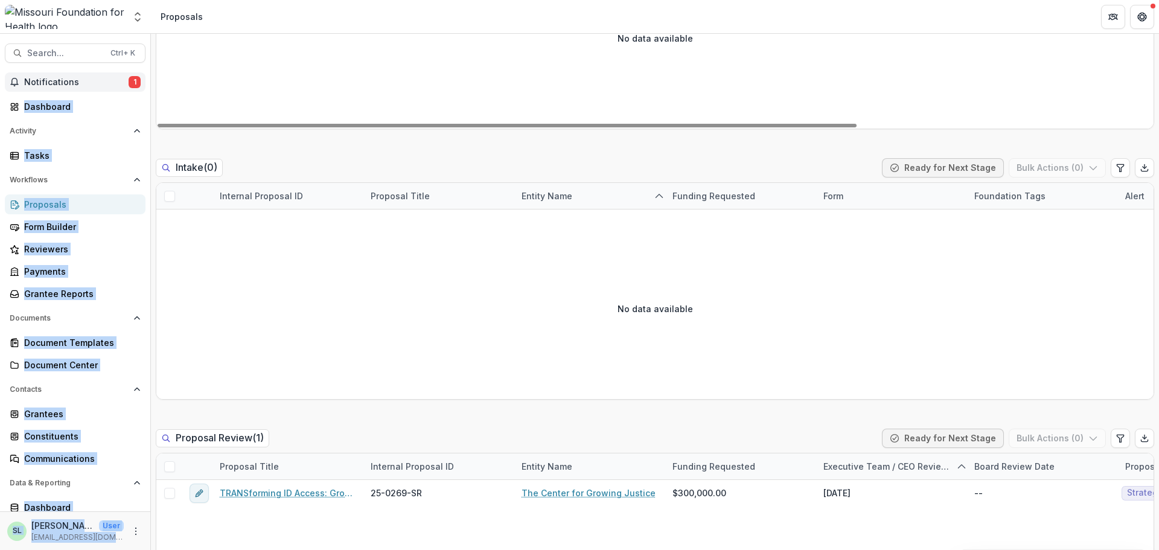
drag, startPoint x: 83, startPoint y: 76, endPoint x: 86, endPoint y: 82, distance: 6.5
click at [84, 82] on button "Notifications 1" at bounding box center [75, 81] width 141 height 19
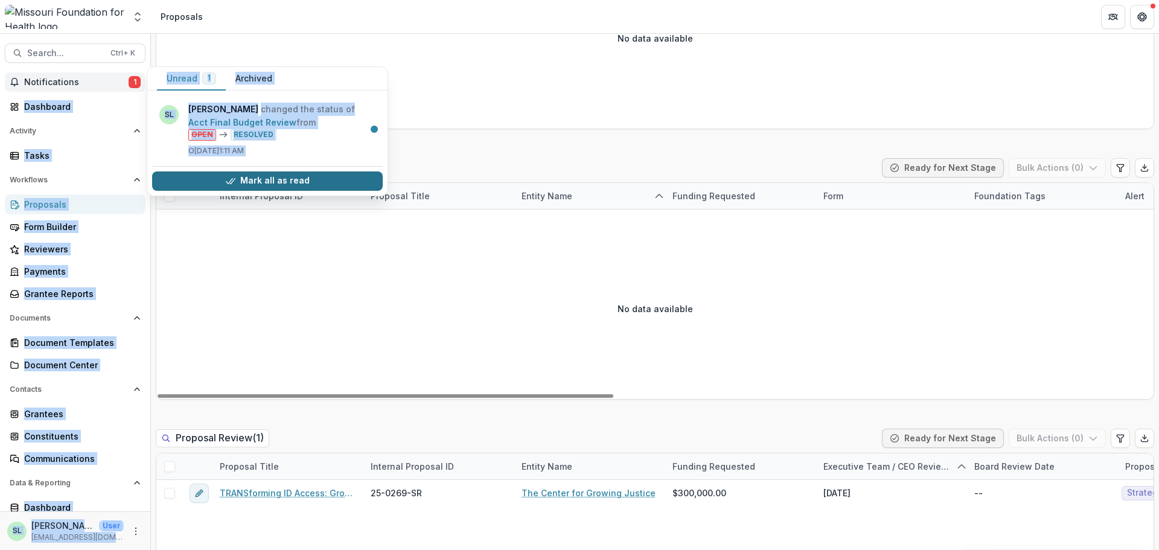
click at [265, 179] on button "Mark all as read" at bounding box center [267, 180] width 231 height 19
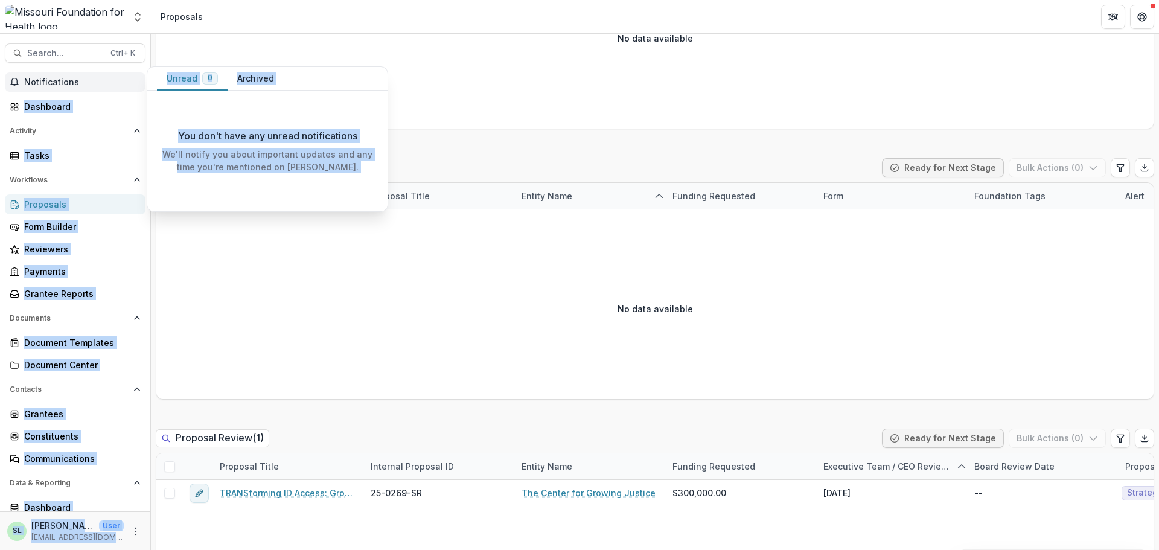
click at [75, 76] on button "Notifications" at bounding box center [75, 81] width 141 height 19
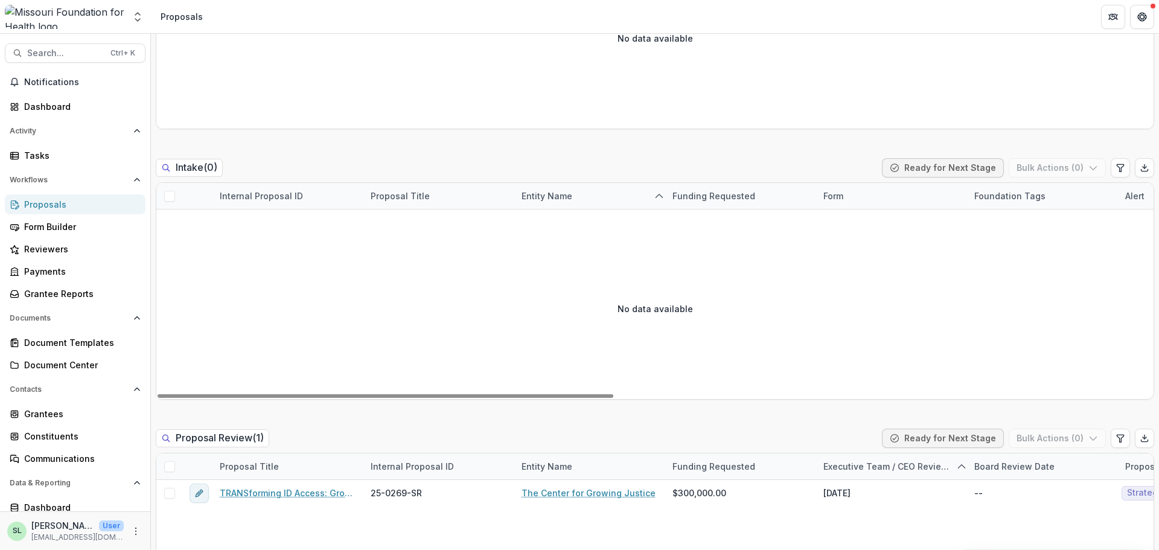
click at [472, 344] on div "No data available" at bounding box center [654, 308] width 997 height 181
click at [41, 70] on div "Search... Ctrl + K Notifications Dashboard Activity Tasks Workflows Proposals F…" at bounding box center [75, 292] width 151 height 516
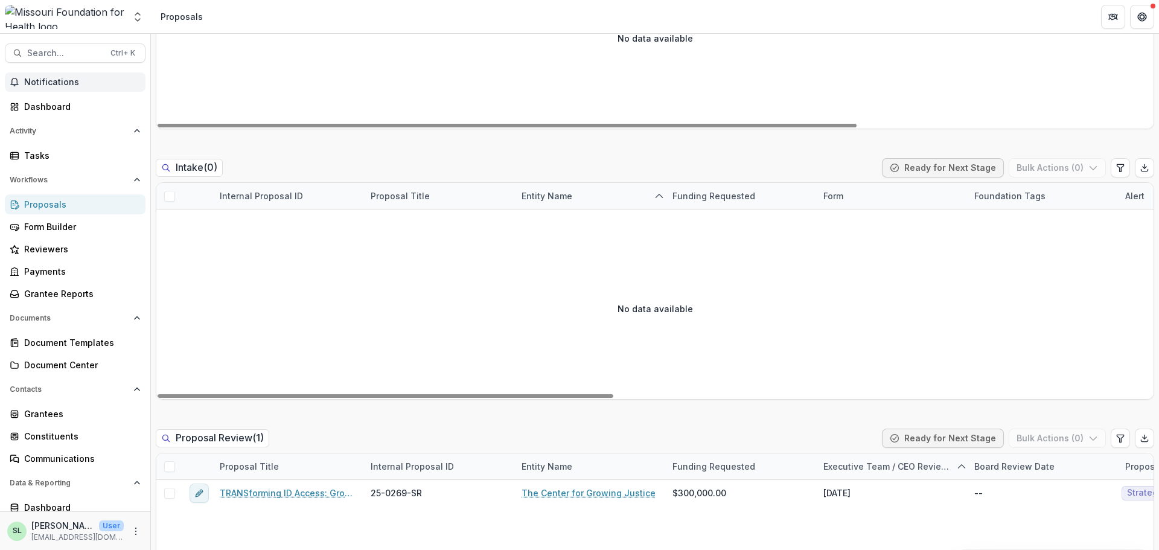
click at [42, 77] on button "Notifications" at bounding box center [75, 81] width 141 height 19
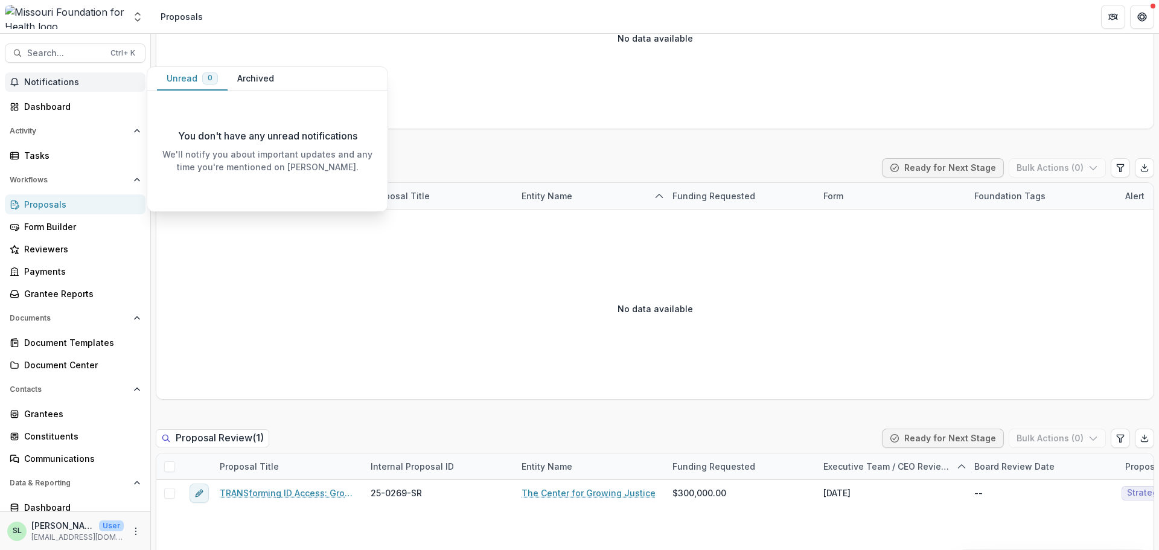
click at [255, 75] on button "Archived" at bounding box center [256, 79] width 56 height 24
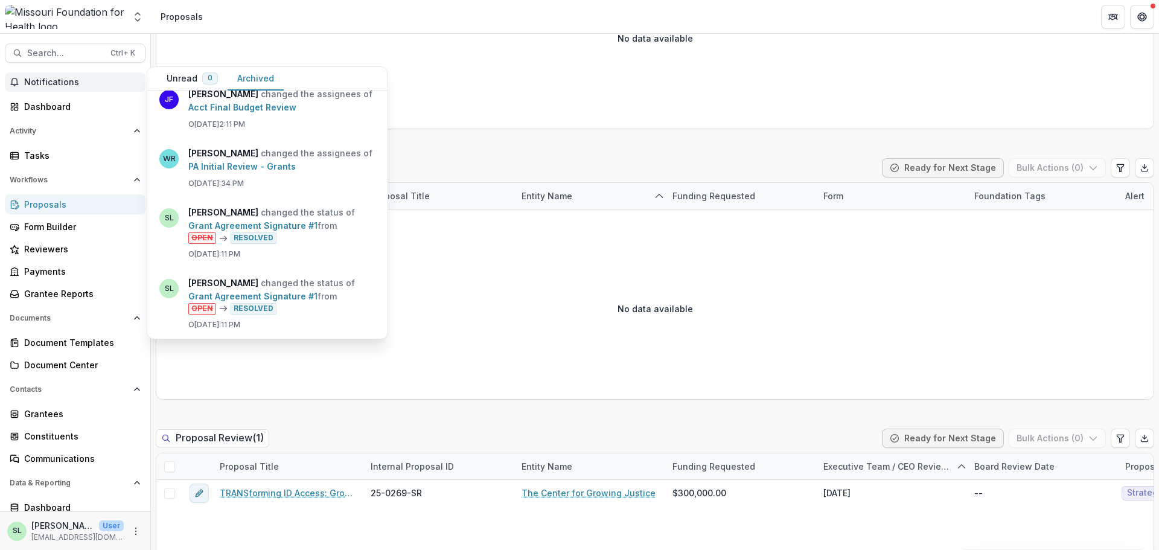
scroll to position [664, 0]
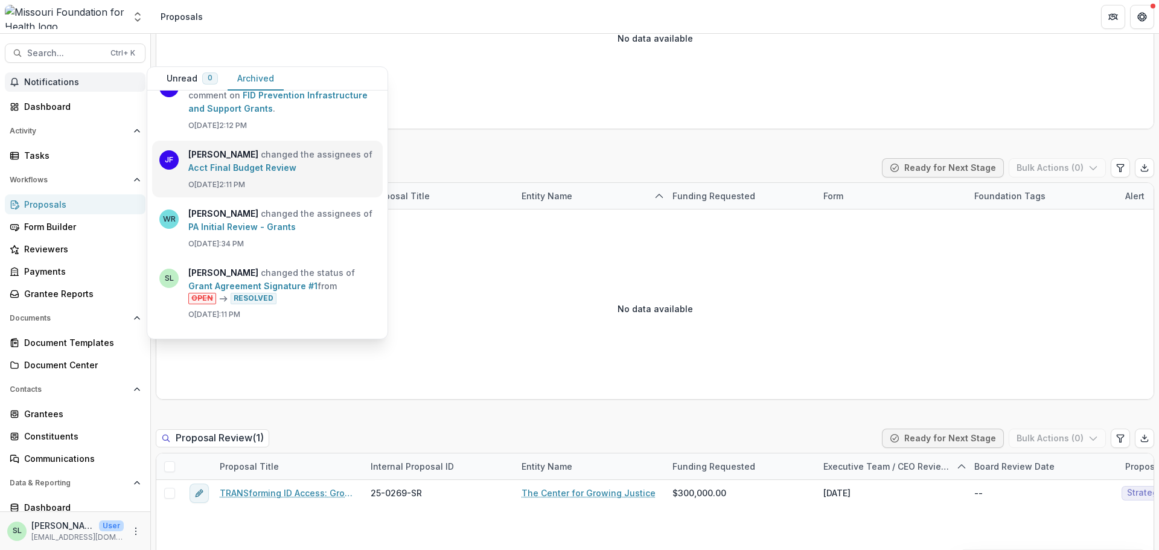
click at [289, 170] on link "Acct Final Budget Review" at bounding box center [242, 167] width 108 height 10
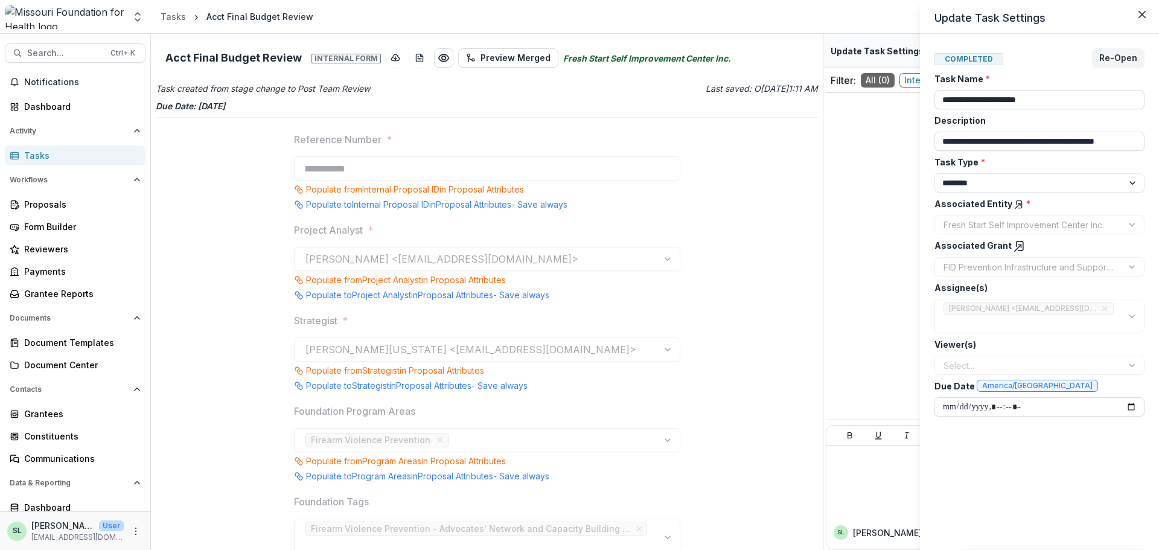
click at [53, 156] on div "**********" at bounding box center [579, 275] width 1159 height 550
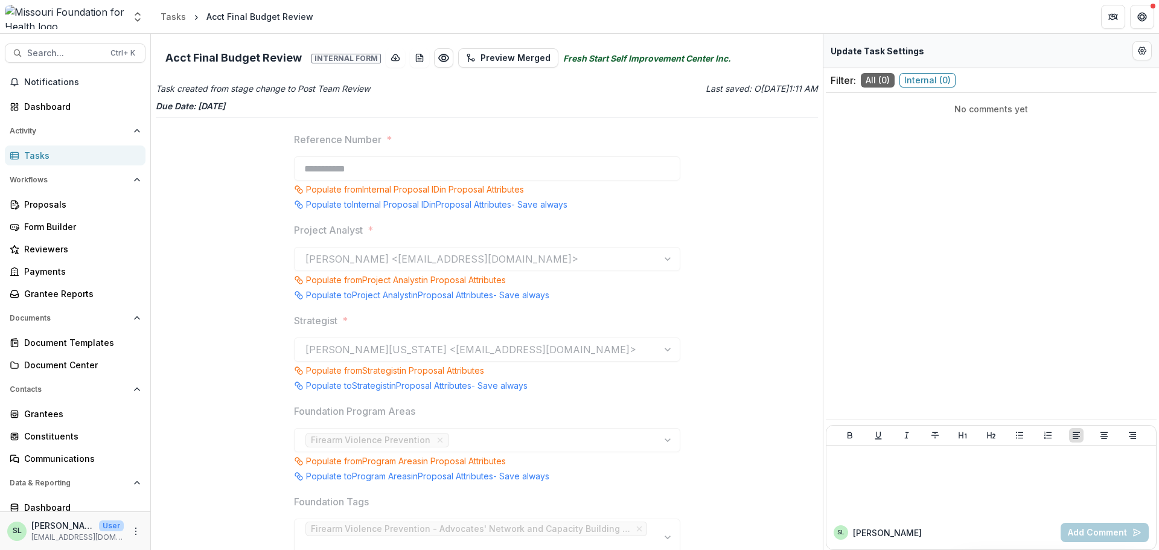
click at [54, 154] on div "Tasks" at bounding box center [80, 155] width 112 height 13
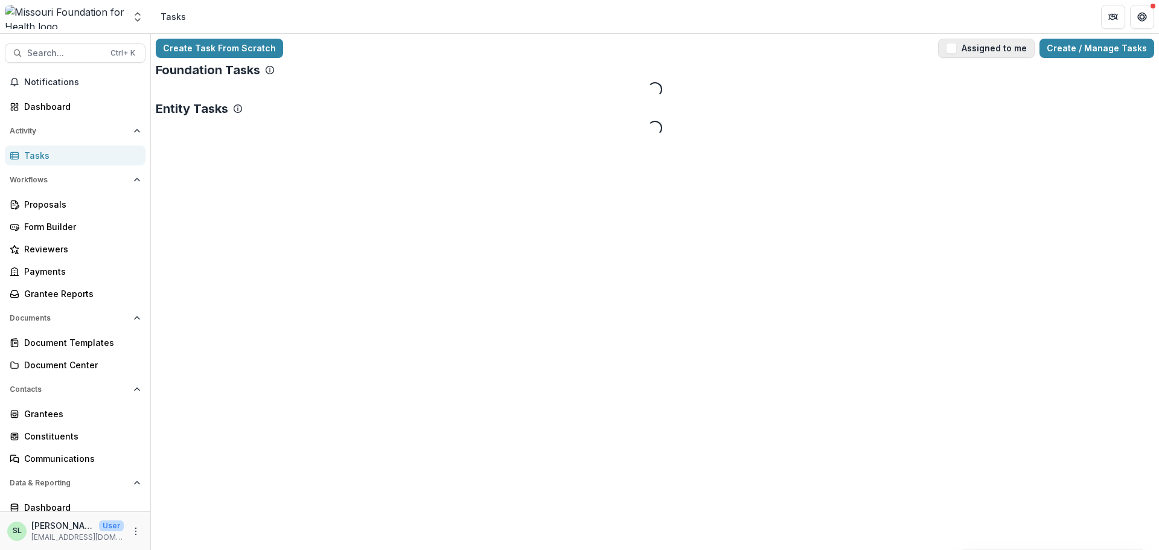
click at [1017, 48] on button "Assigned to me" at bounding box center [986, 48] width 97 height 19
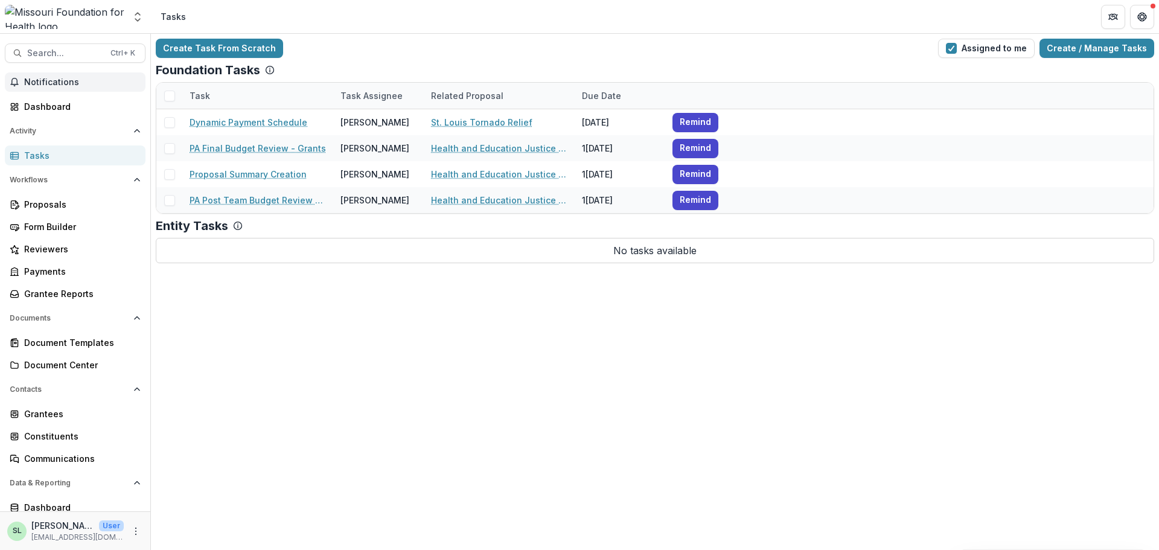
click at [53, 89] on button "Notifications" at bounding box center [75, 81] width 141 height 19
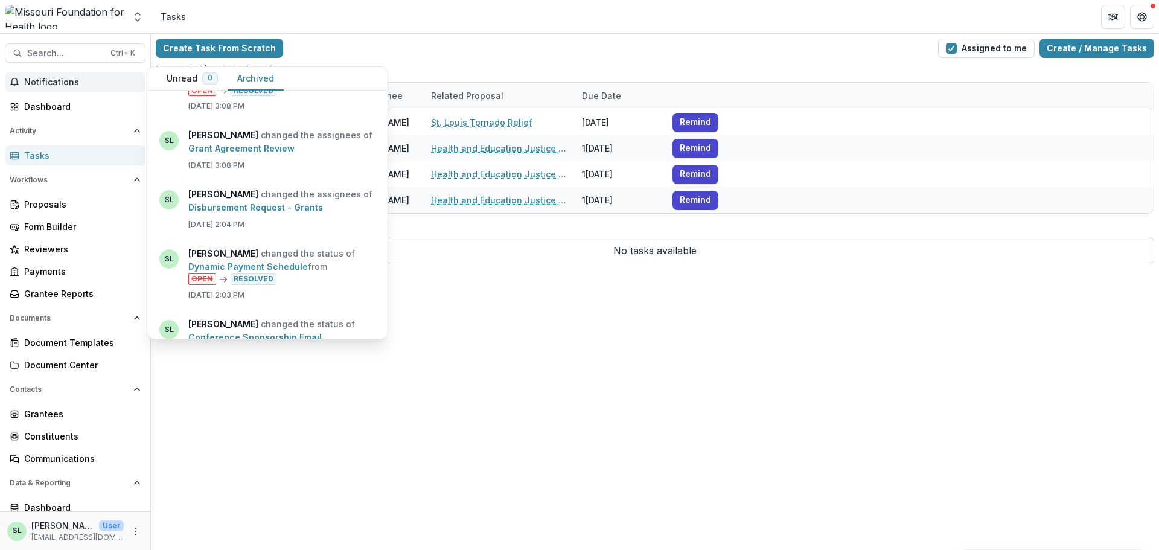
scroll to position [1208, 0]
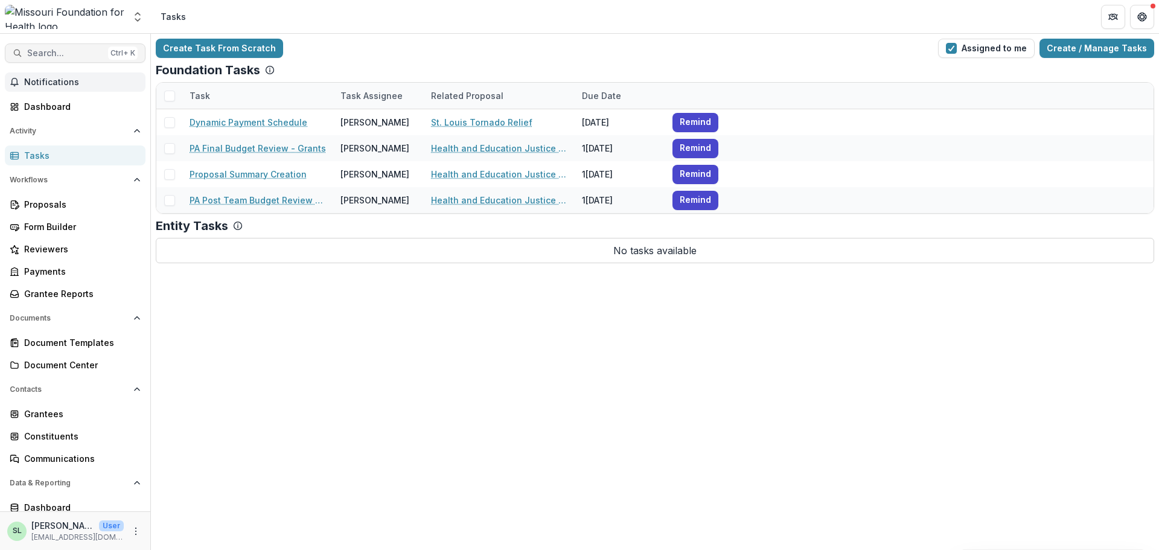
click at [84, 52] on span "Search..." at bounding box center [65, 53] width 76 height 10
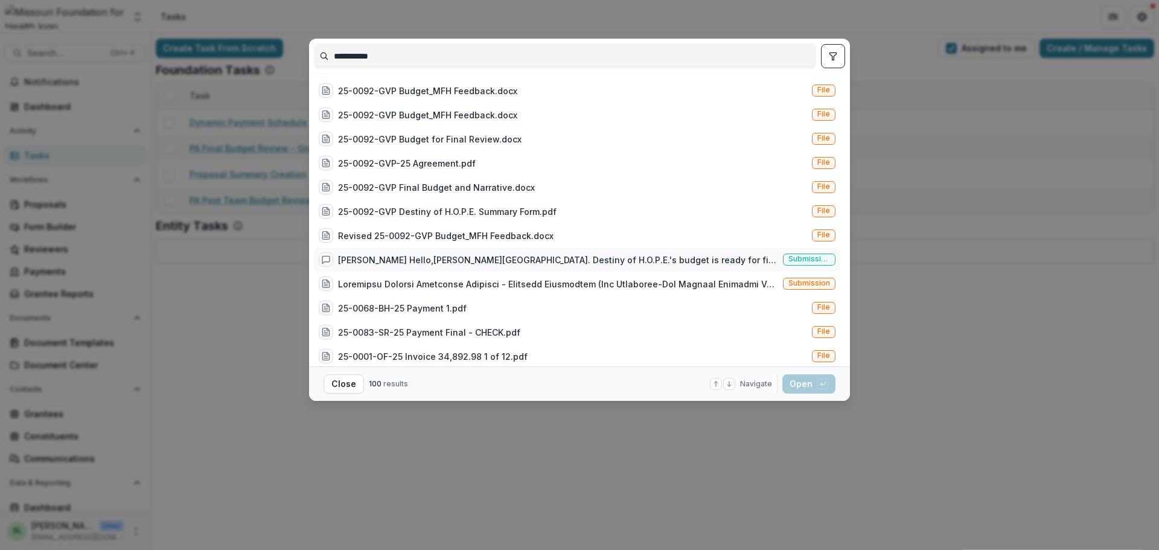
type input "**********"
click at [586, 261] on div "[PERSON_NAME] Hello,[PERSON_NAME][GEOGRAPHIC_DATA]. Destiny of H.O.P.E.'s budge…" at bounding box center [558, 260] width 440 height 13
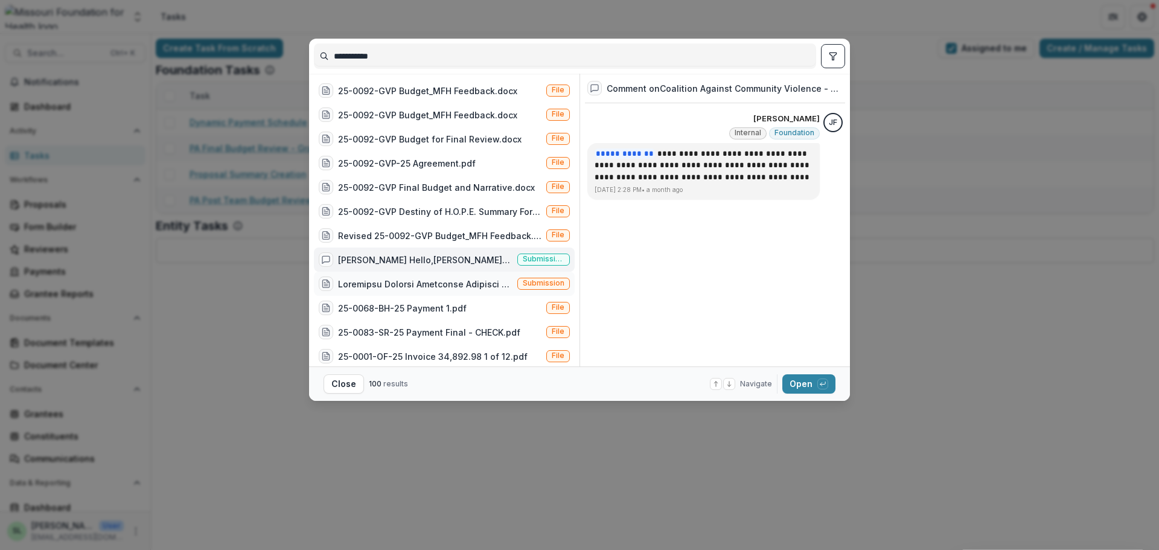
click at [502, 277] on div at bounding box center [416, 284] width 194 height 14
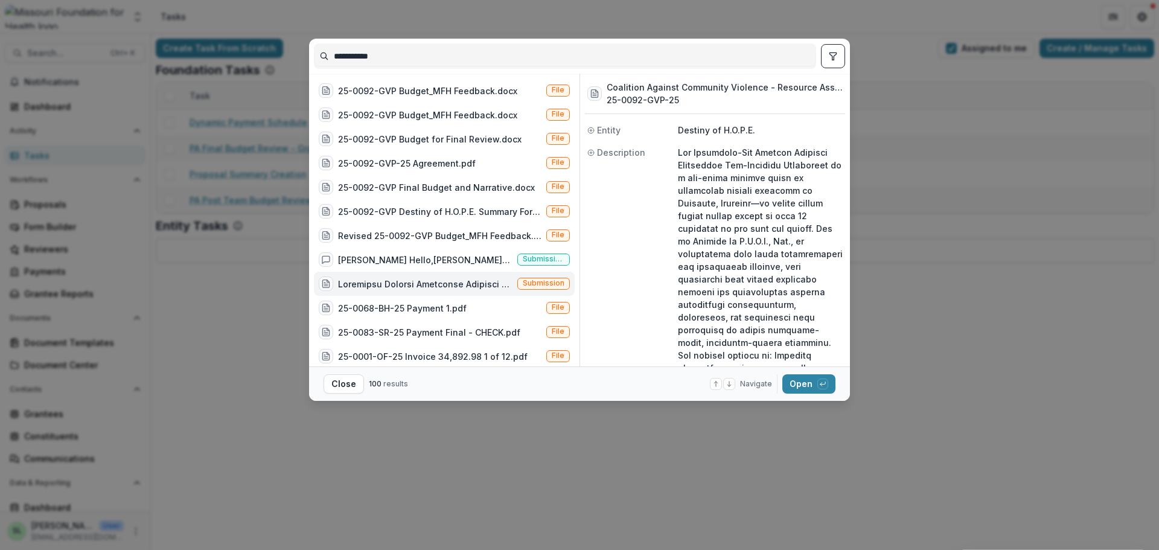
click at [804, 394] on footer "Close 100 results Navigate up and down with arrow keys Open with enter key" at bounding box center [579, 383] width 541 height 34
click at [804, 383] on button "Open with enter key" at bounding box center [808, 383] width 53 height 19
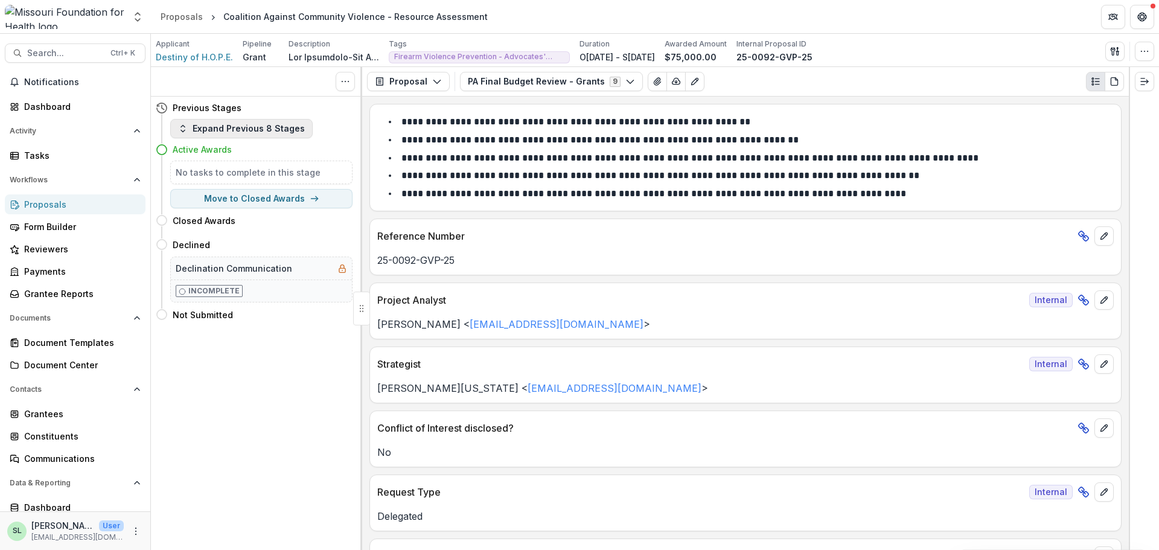
click at [246, 126] on button "Expand Previous 8 Stages" at bounding box center [241, 128] width 142 height 19
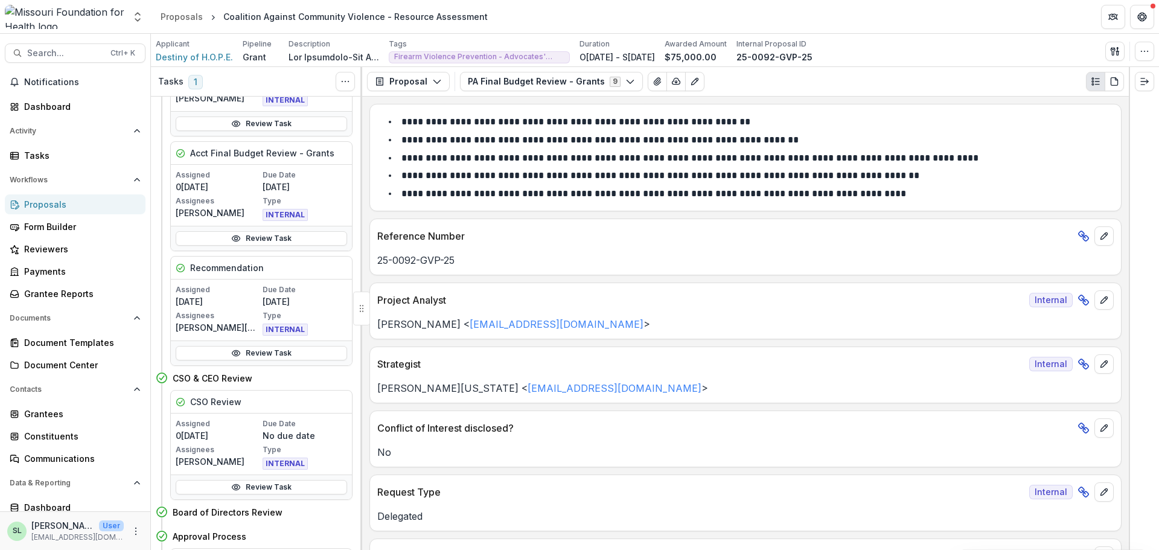
scroll to position [1691, 0]
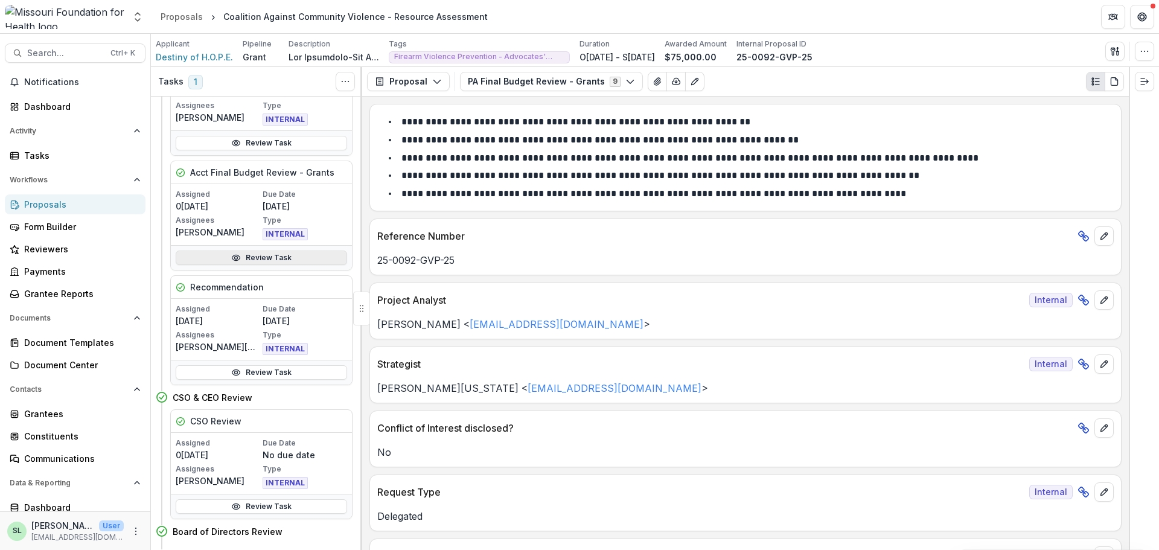
click at [250, 264] on link "Review Task" at bounding box center [261, 258] width 171 height 14
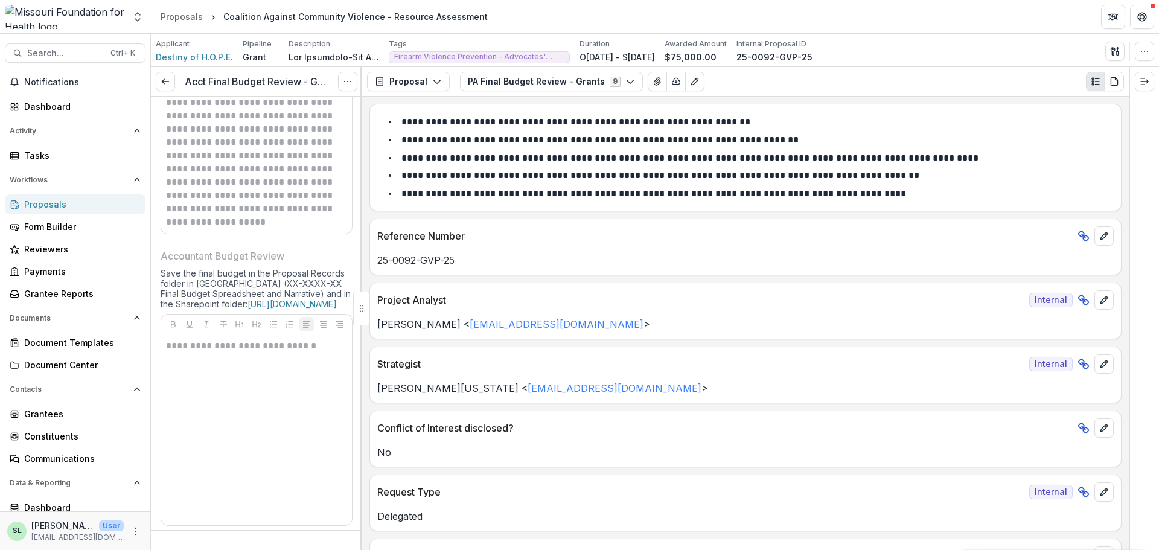
scroll to position [896, 0]
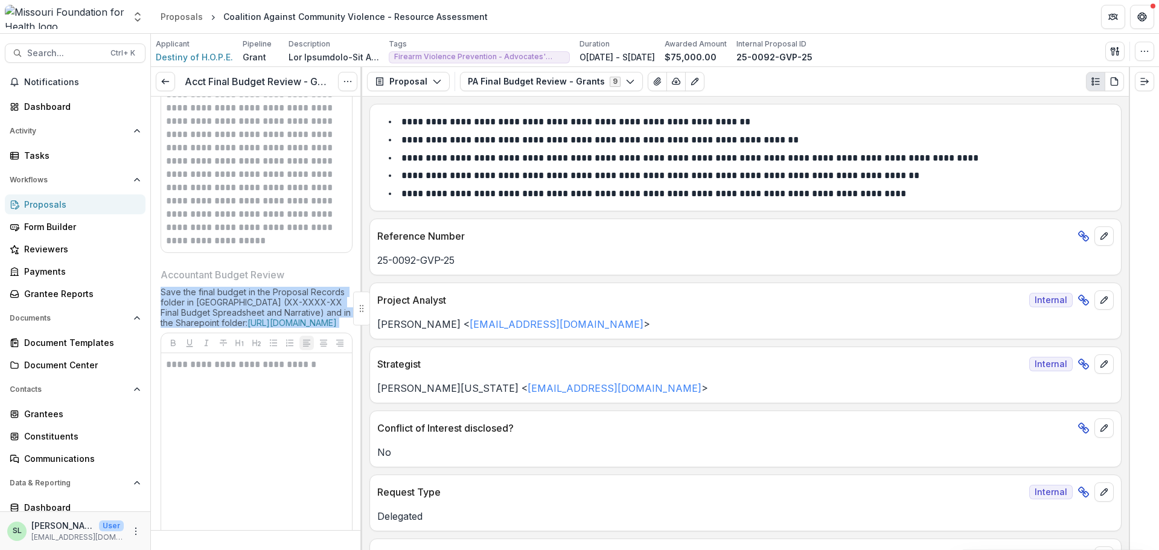
drag, startPoint x: 161, startPoint y: 292, endPoint x: 349, endPoint y: 356, distance: 198.8
copy div "Save the final budget in the Proposal Records folder in [GEOGRAPHIC_DATA] (XX-X…"
click at [40, 203] on div "Proposals" at bounding box center [80, 204] width 112 height 13
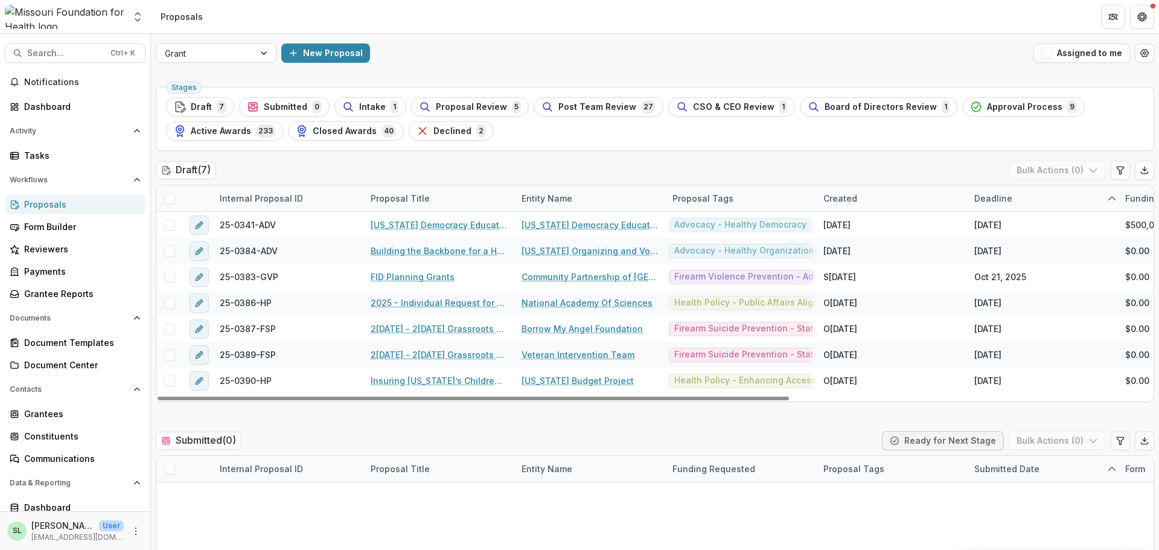
click at [41, 206] on div "Proposals" at bounding box center [80, 204] width 112 height 13
click at [1081, 49] on button "Assigned to me" at bounding box center [1082, 52] width 97 height 19
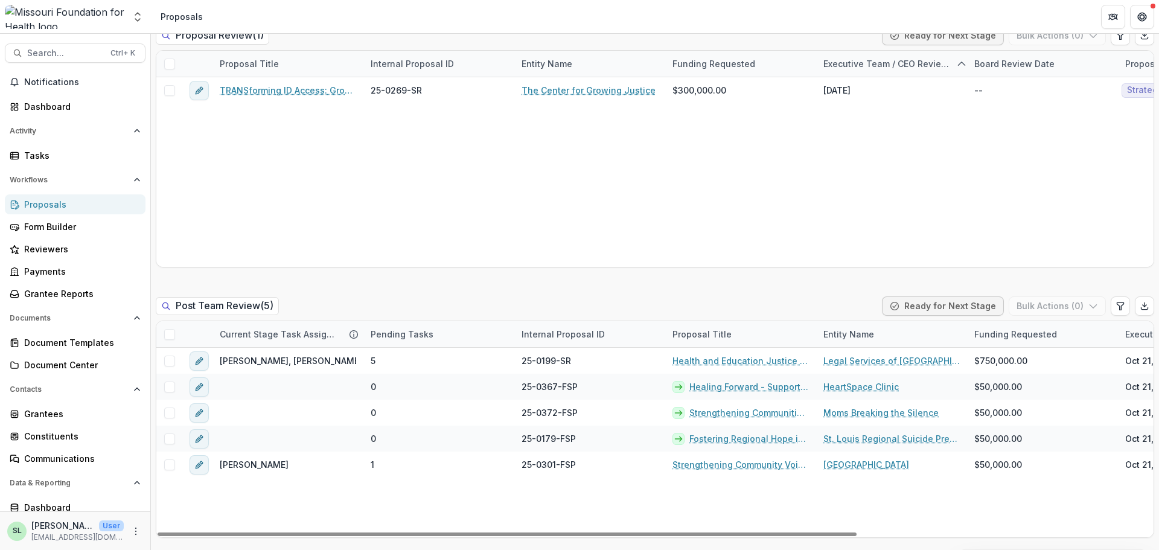
scroll to position [966, 0]
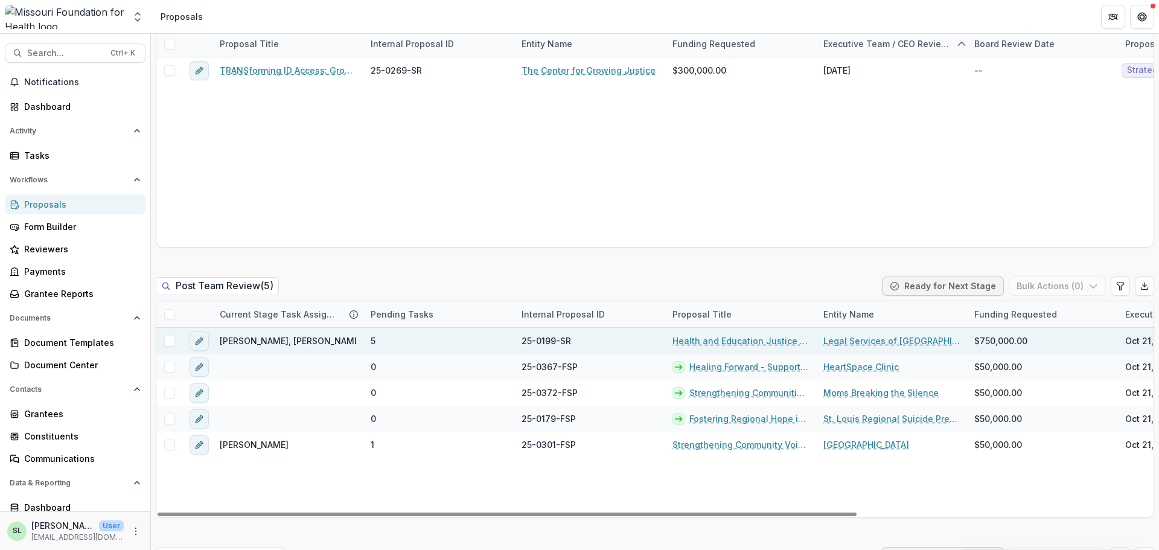
click at [521, 342] on div "25-0199-SR" at bounding box center [589, 341] width 151 height 26
drag, startPoint x: 521, startPoint y: 342, endPoint x: 569, endPoint y: 344, distance: 47.7
click at [569, 344] on div "25-0199-SR" at bounding box center [589, 341] width 151 height 26
copy span "25-0199-SR"
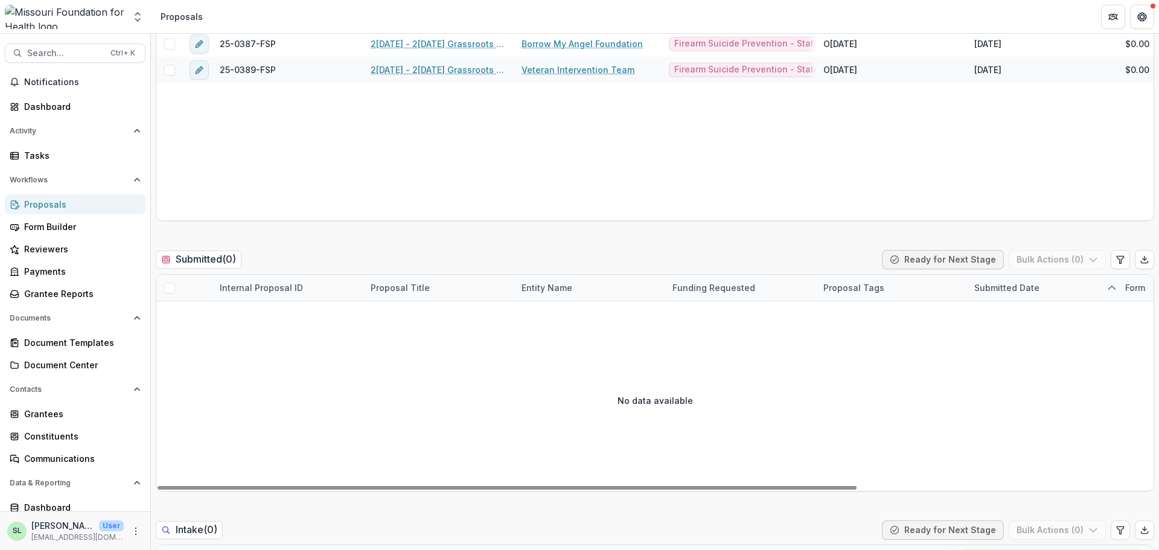
scroll to position [0, 0]
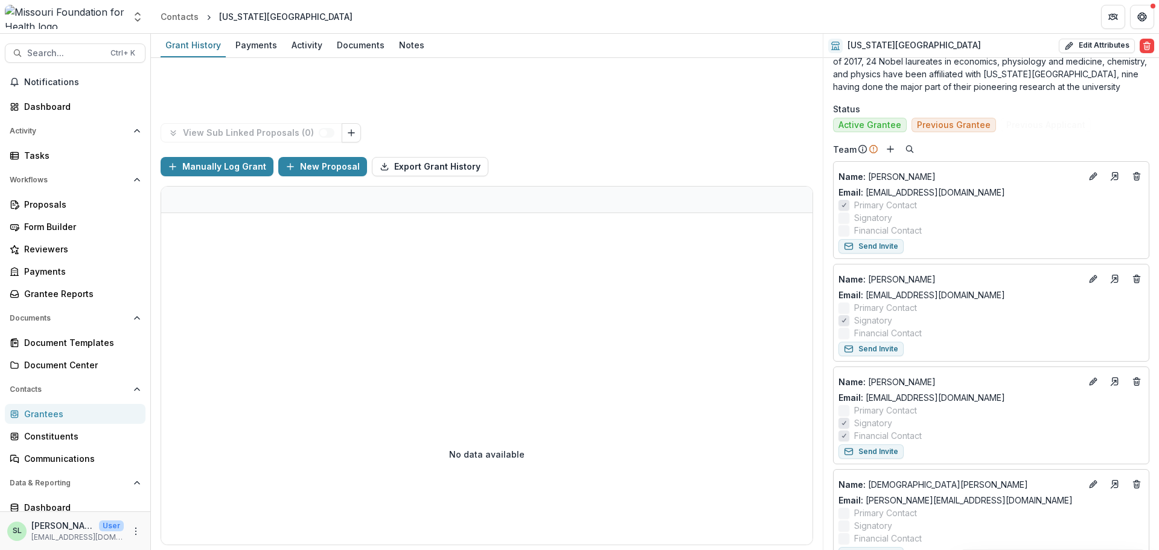
scroll to position [664, 0]
